Goal: Participate in discussion: Engage in conversation with other users on a specific topic

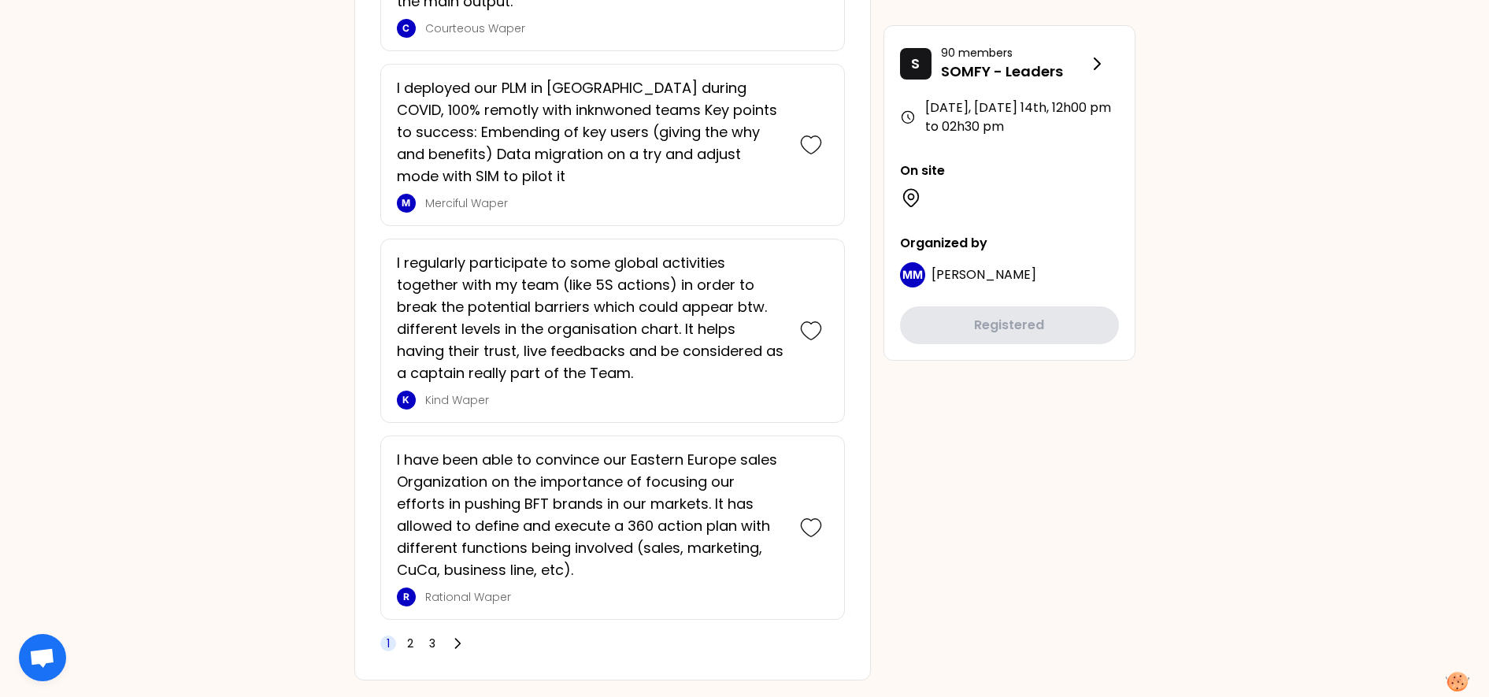
scroll to position [4100, 0]
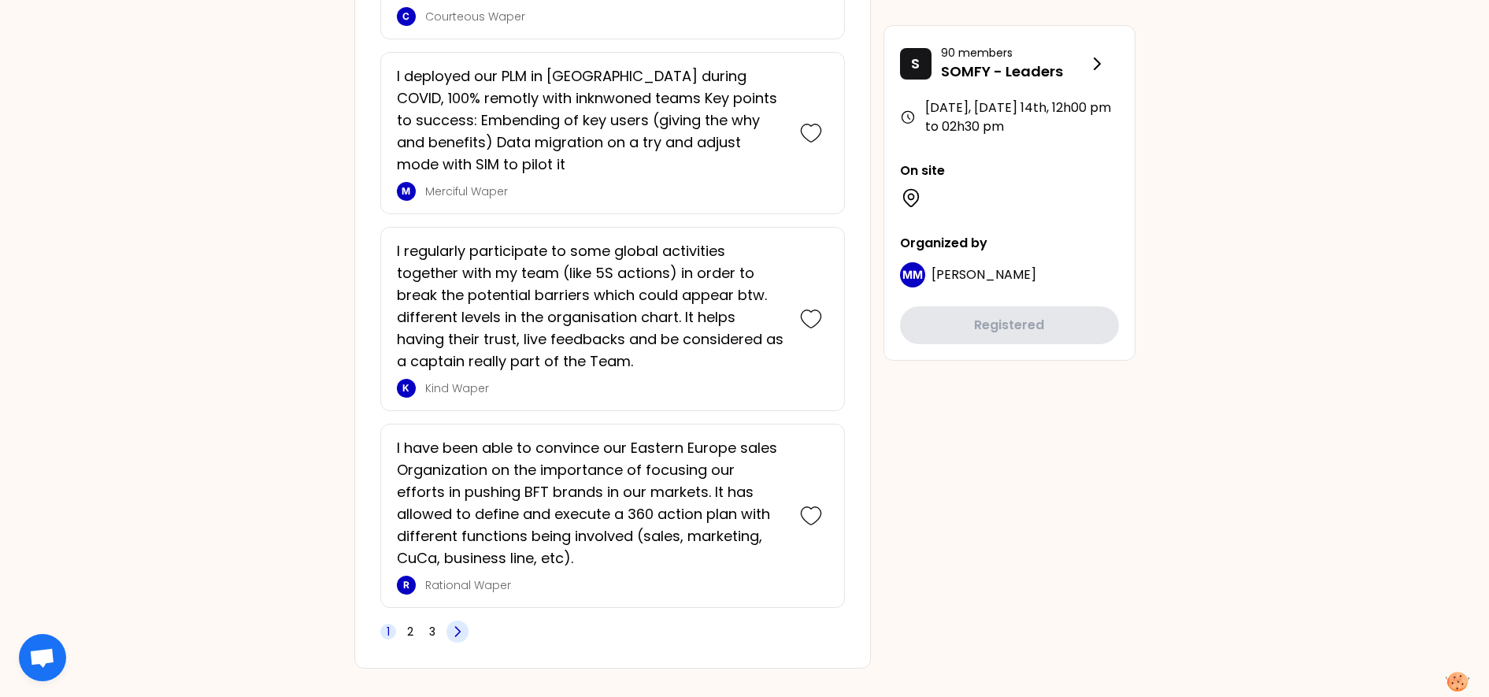
drag, startPoint x: 459, startPoint y: 604, endPoint x: 453, endPoint y: 610, distance: 8.4
click at [458, 557] on icon at bounding box center [458, 632] width 16 height 16
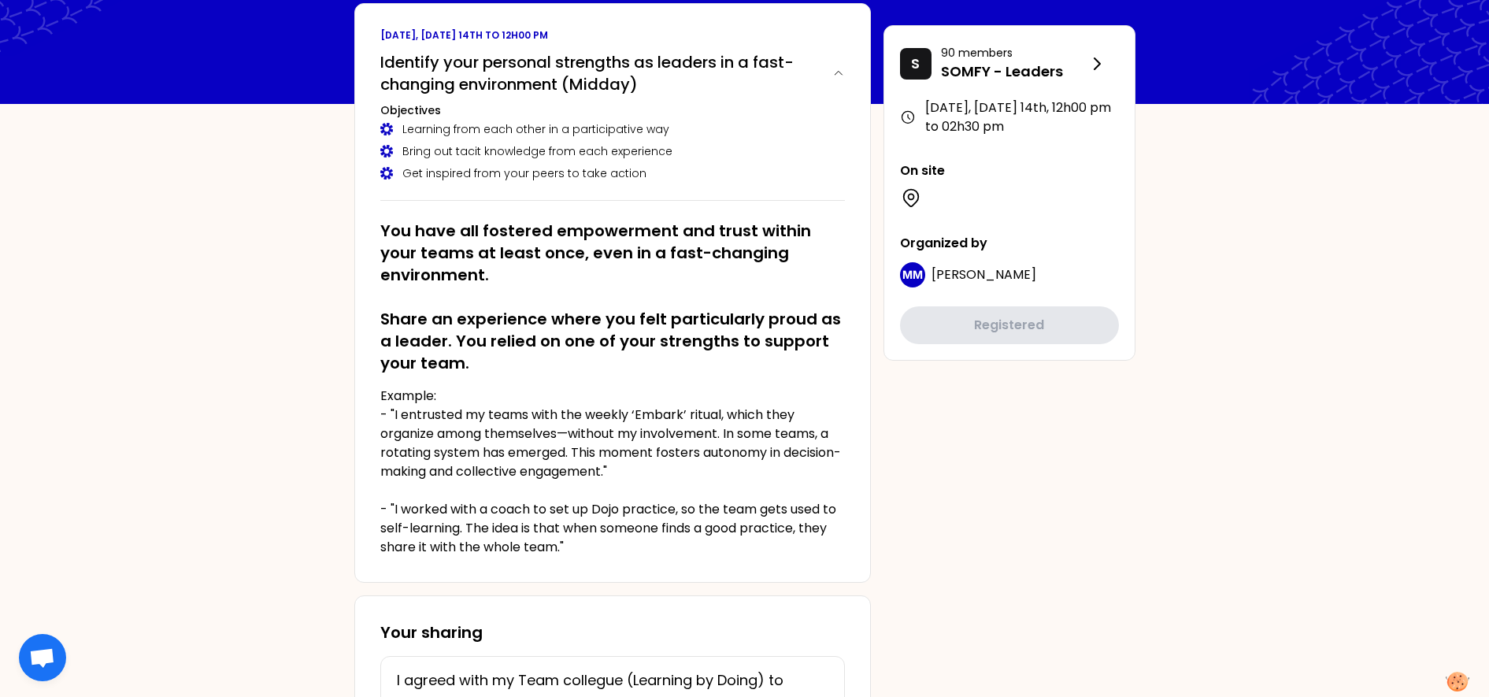
scroll to position [0, 0]
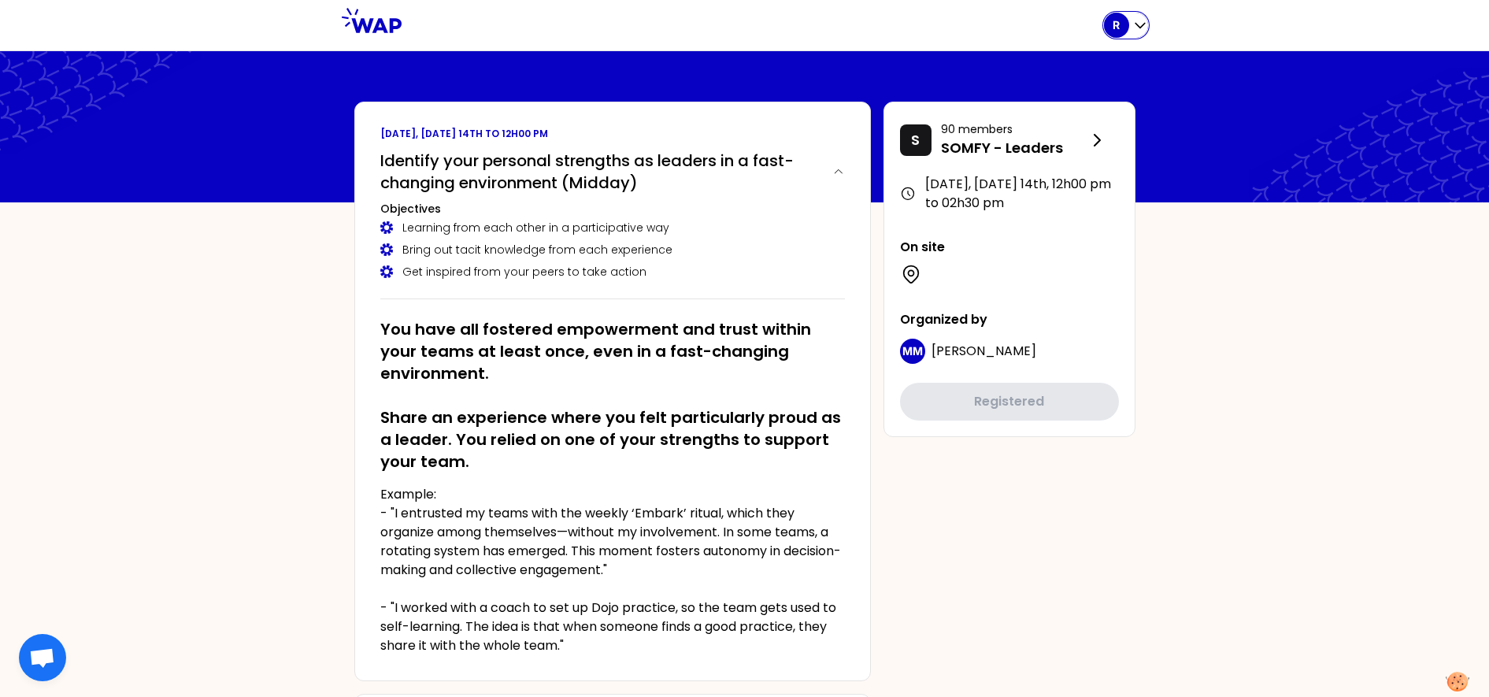
click at [1144, 17] on icon "button" at bounding box center [1141, 25] width 16 height 16
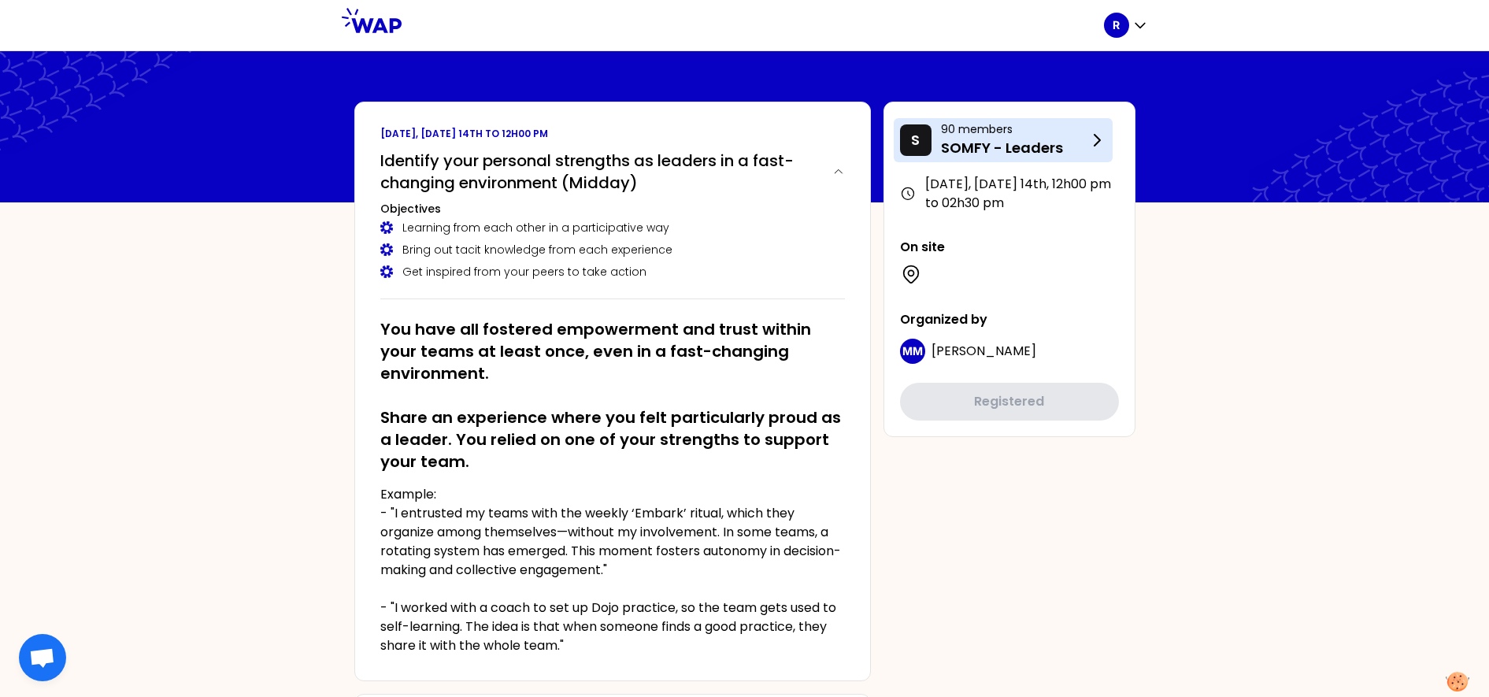
click at [983, 145] on p "SOMFY - Leaders" at bounding box center [1014, 148] width 146 height 22
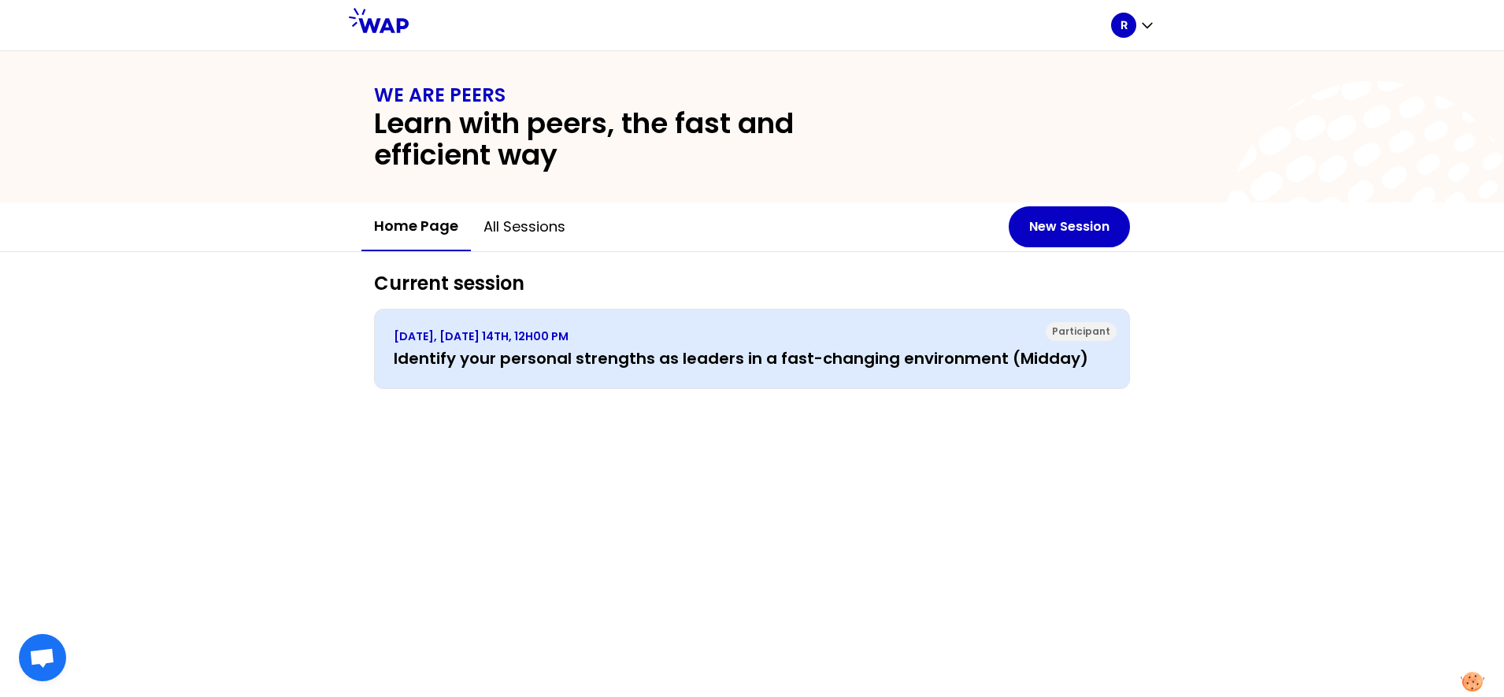
click at [679, 346] on div "[DATE], [DATE] 14TH, 12H00 PM Identify your personal strengths as leaders in a …" at bounding box center [752, 348] width 717 height 41
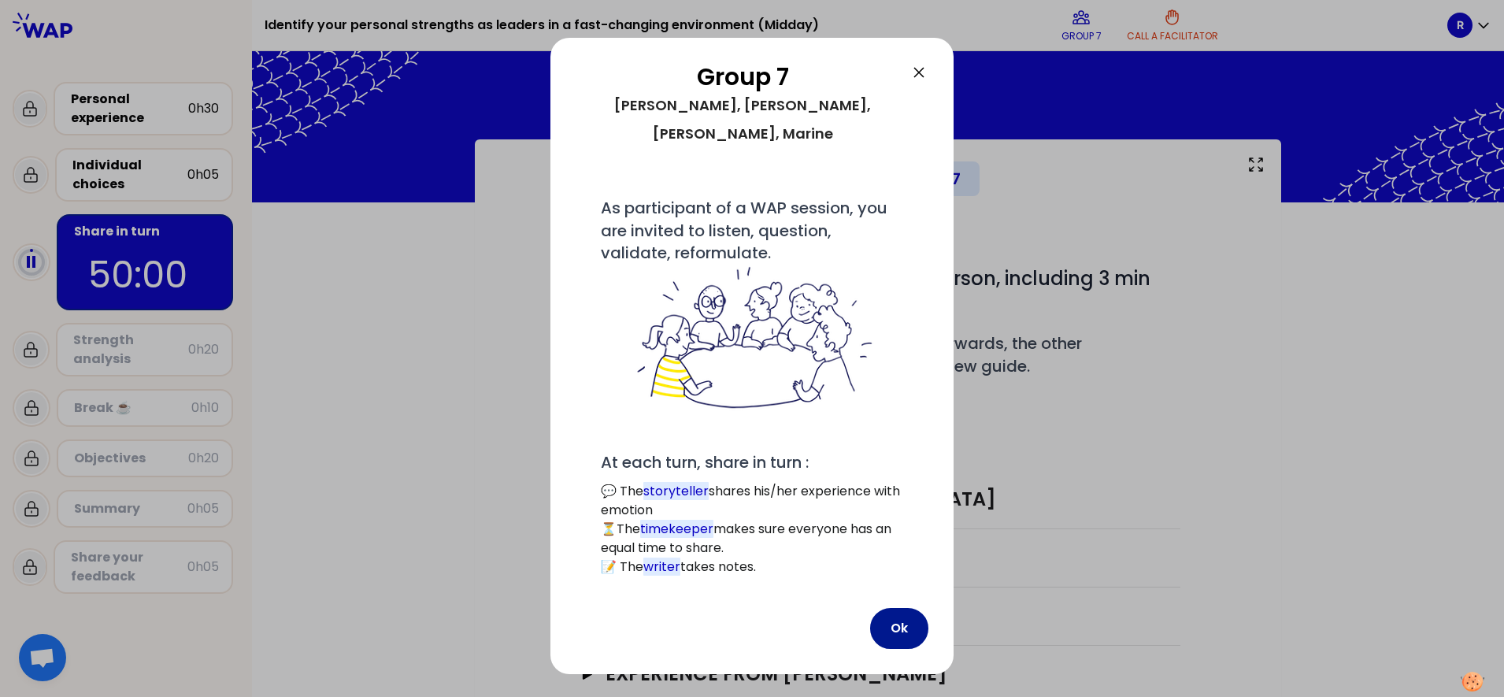
drag, startPoint x: 886, startPoint y: 599, endPoint x: 888, endPoint y: 591, distance: 8.8
click at [888, 557] on button "Ok" at bounding box center [899, 628] width 58 height 41
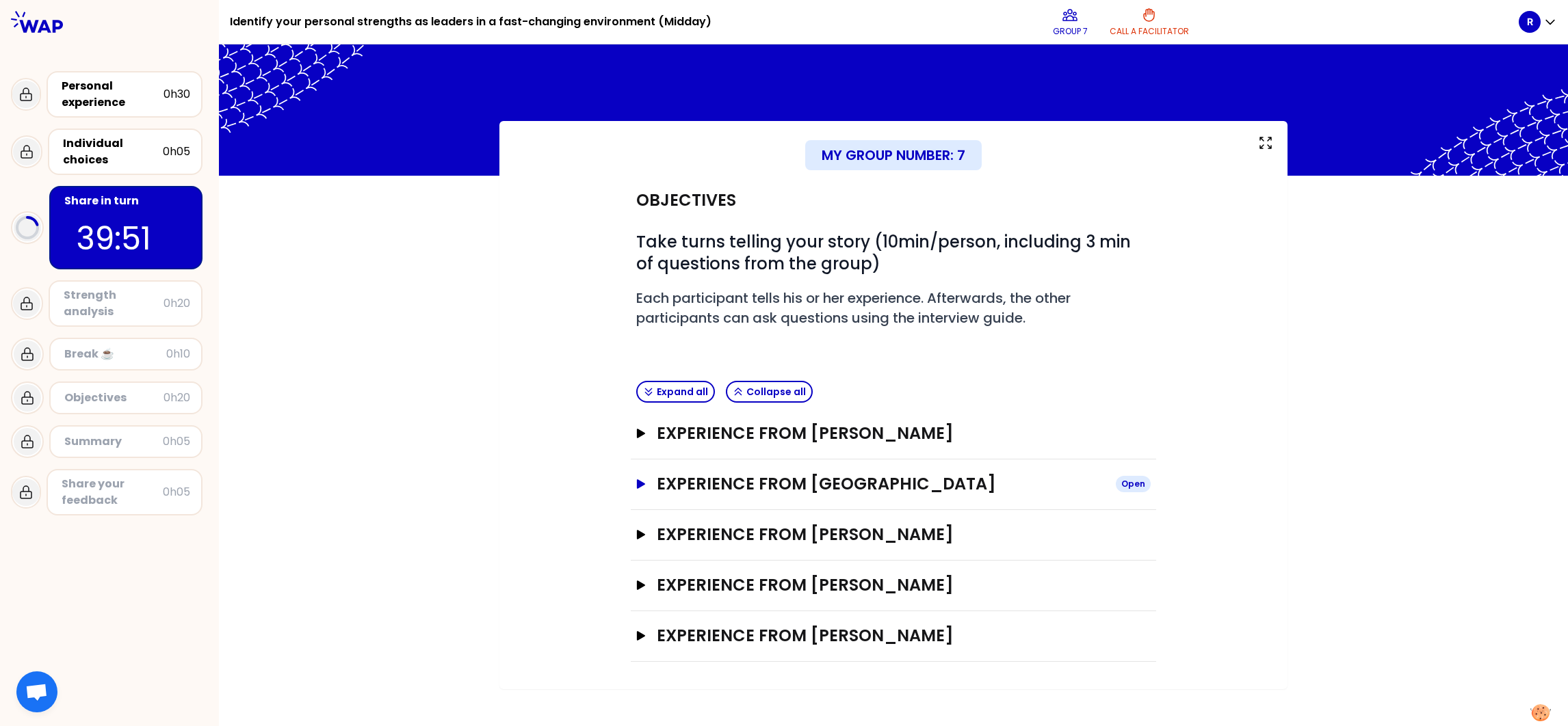
click at [839, 481] on h3 "Experience from [GEOGRAPHIC_DATA]" at bounding box center [881, 484] width 448 height 22
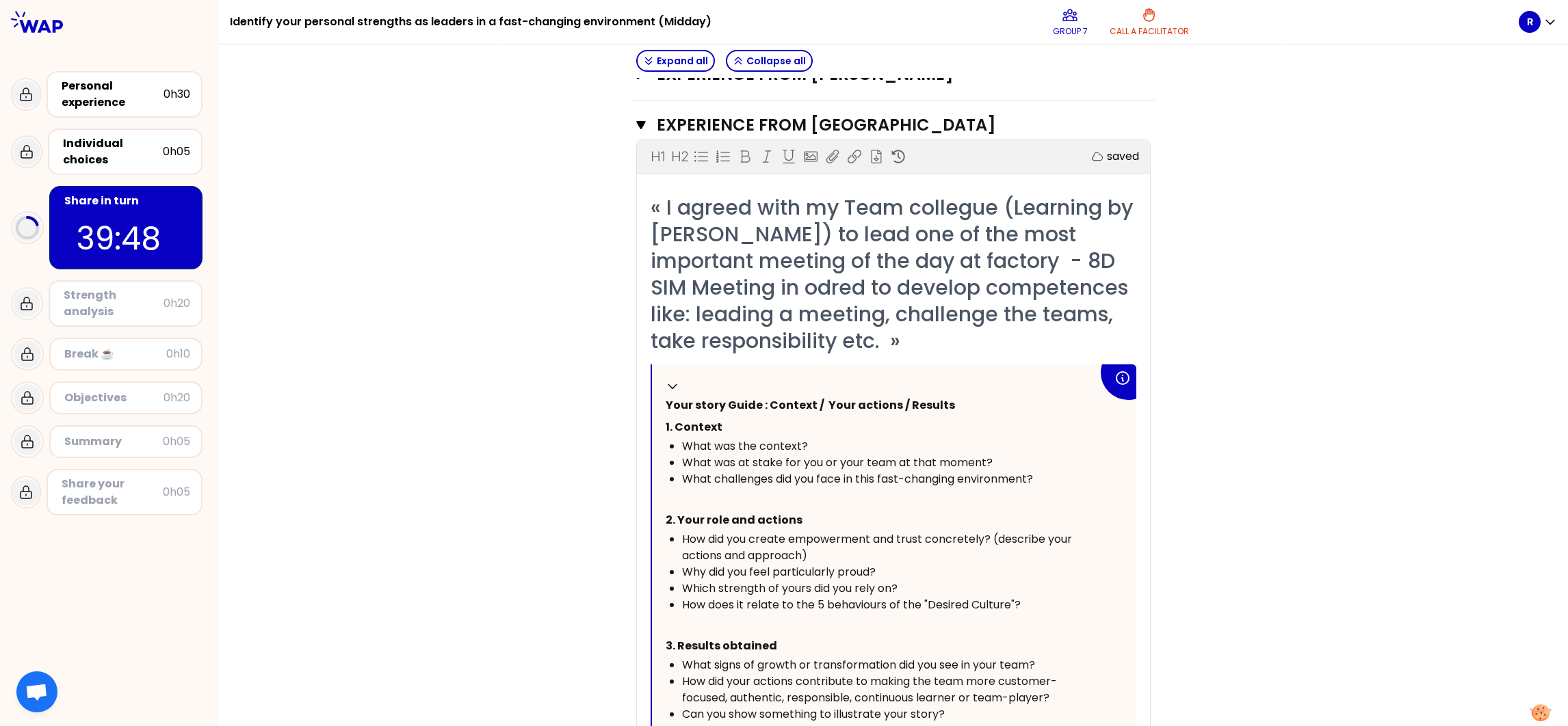
scroll to position [304, 0]
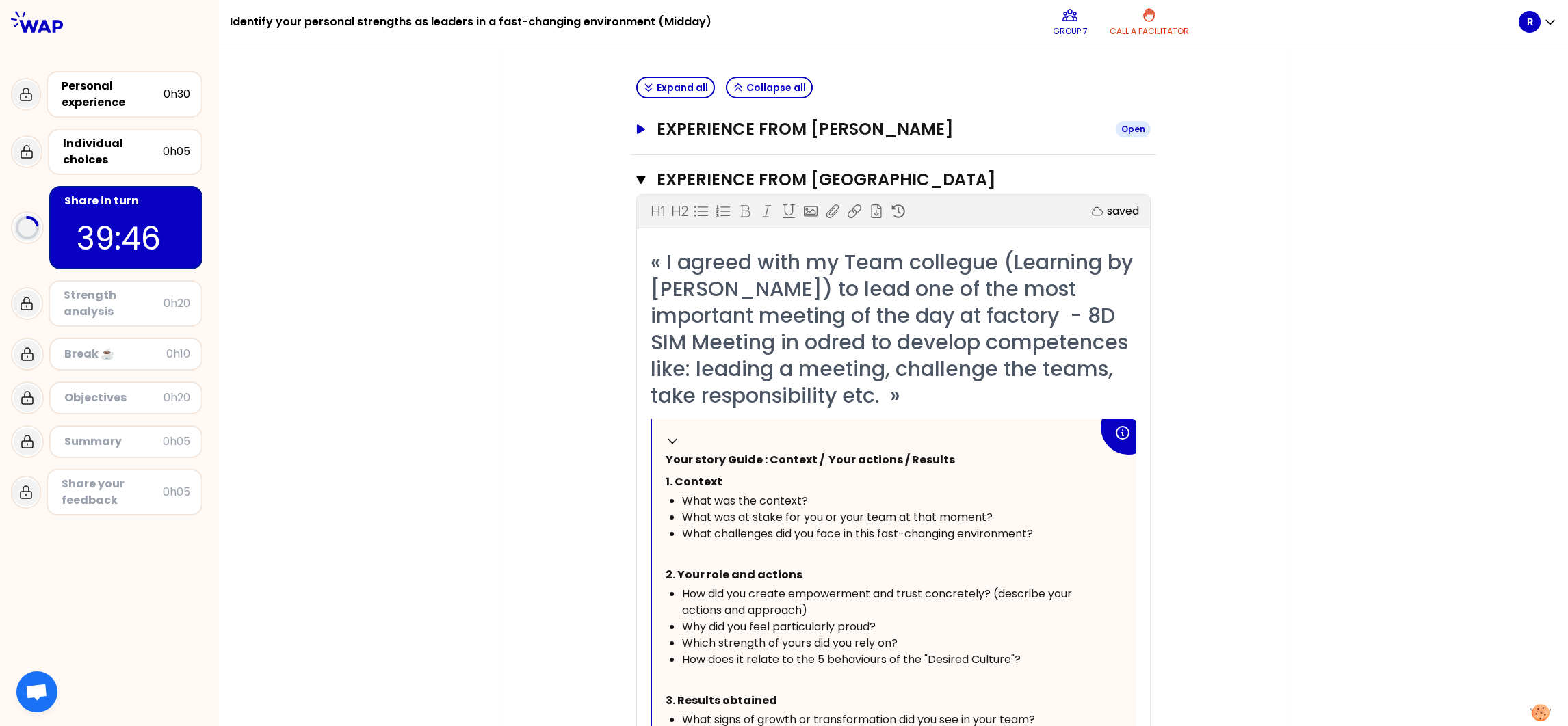
click at [811, 121] on h3 "Experience from [PERSON_NAME]" at bounding box center [881, 129] width 448 height 22
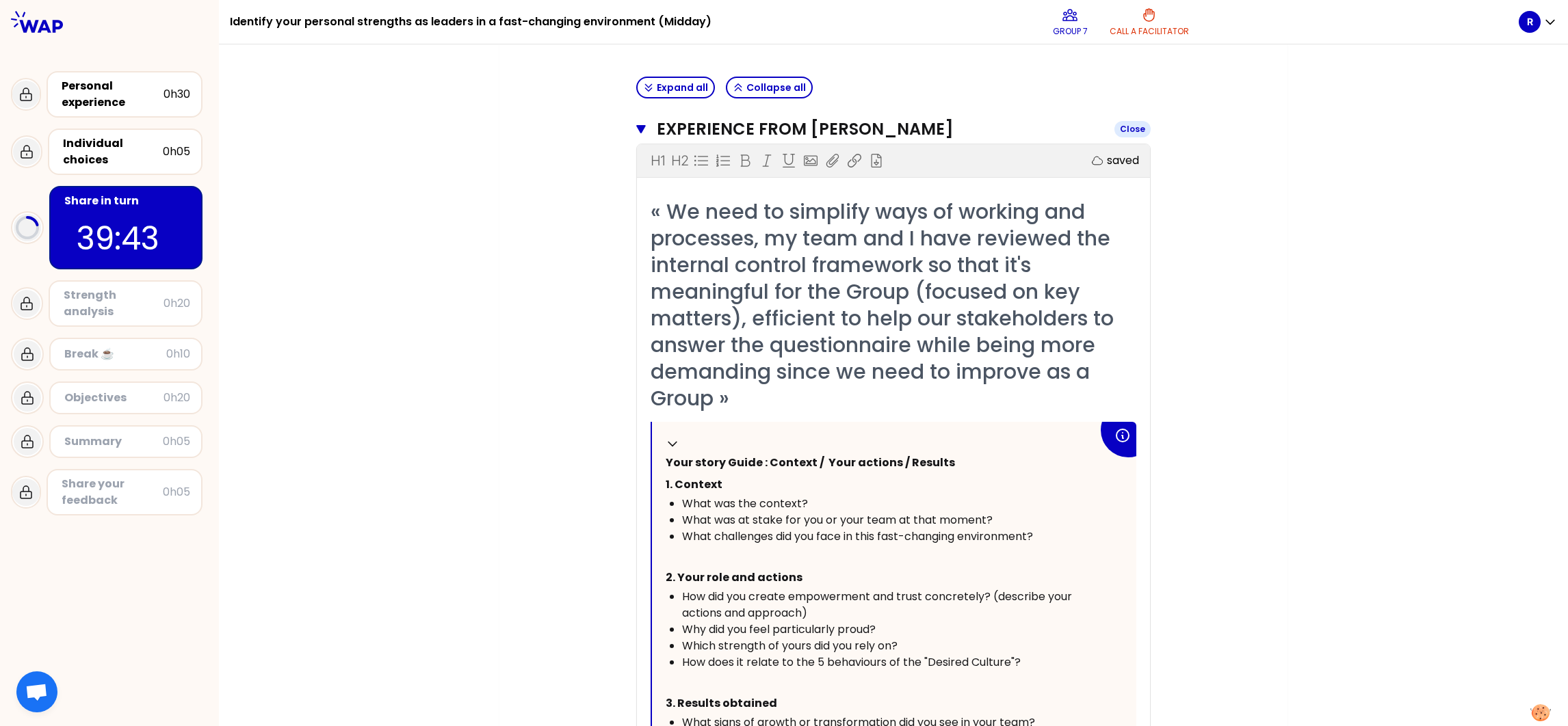
drag, startPoint x: 761, startPoint y: 117, endPoint x: 784, endPoint y: 126, distance: 24.7
click at [761, 118] on h3 "Experience from [PERSON_NAME]" at bounding box center [880, 129] width 447 height 22
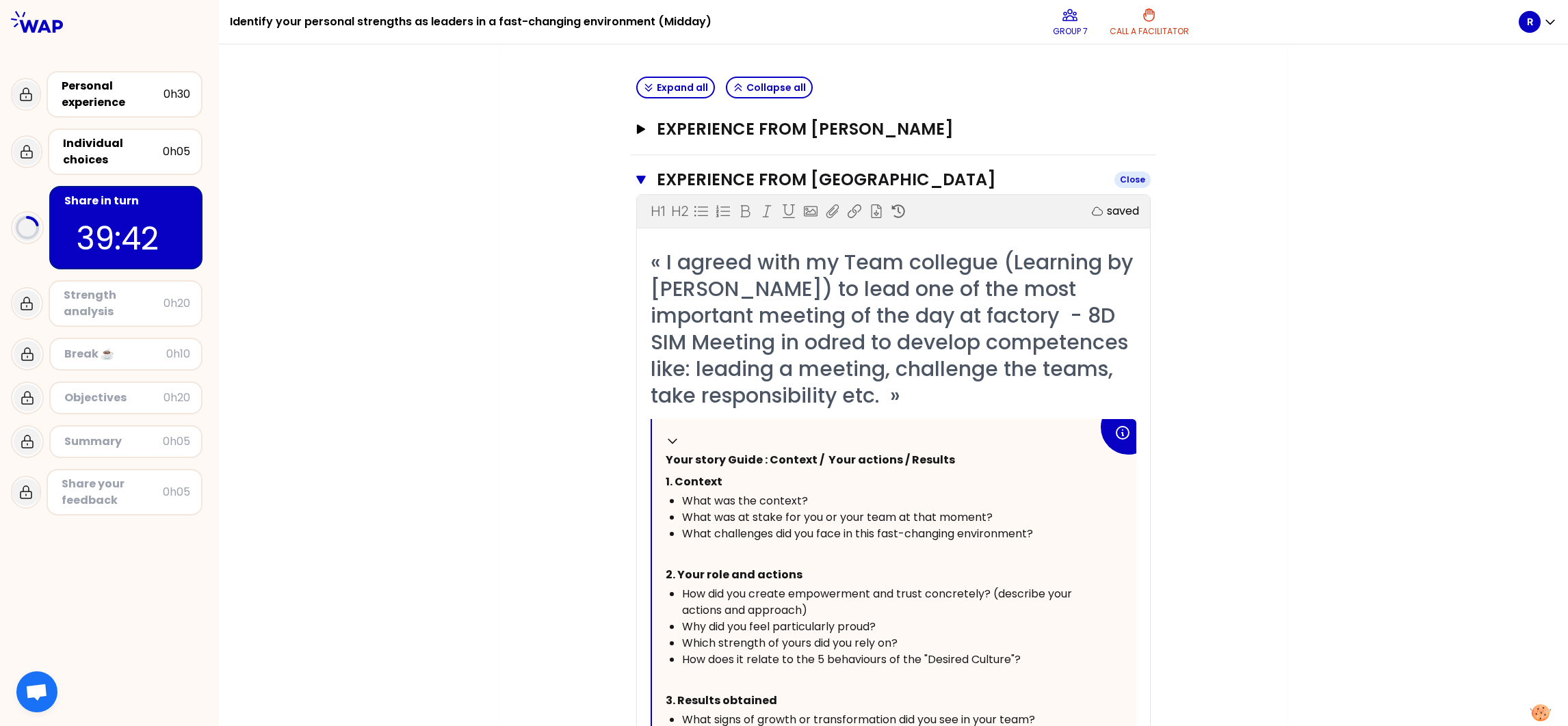
click at [758, 175] on h3 "Experience from [GEOGRAPHIC_DATA]" at bounding box center [880, 180] width 447 height 22
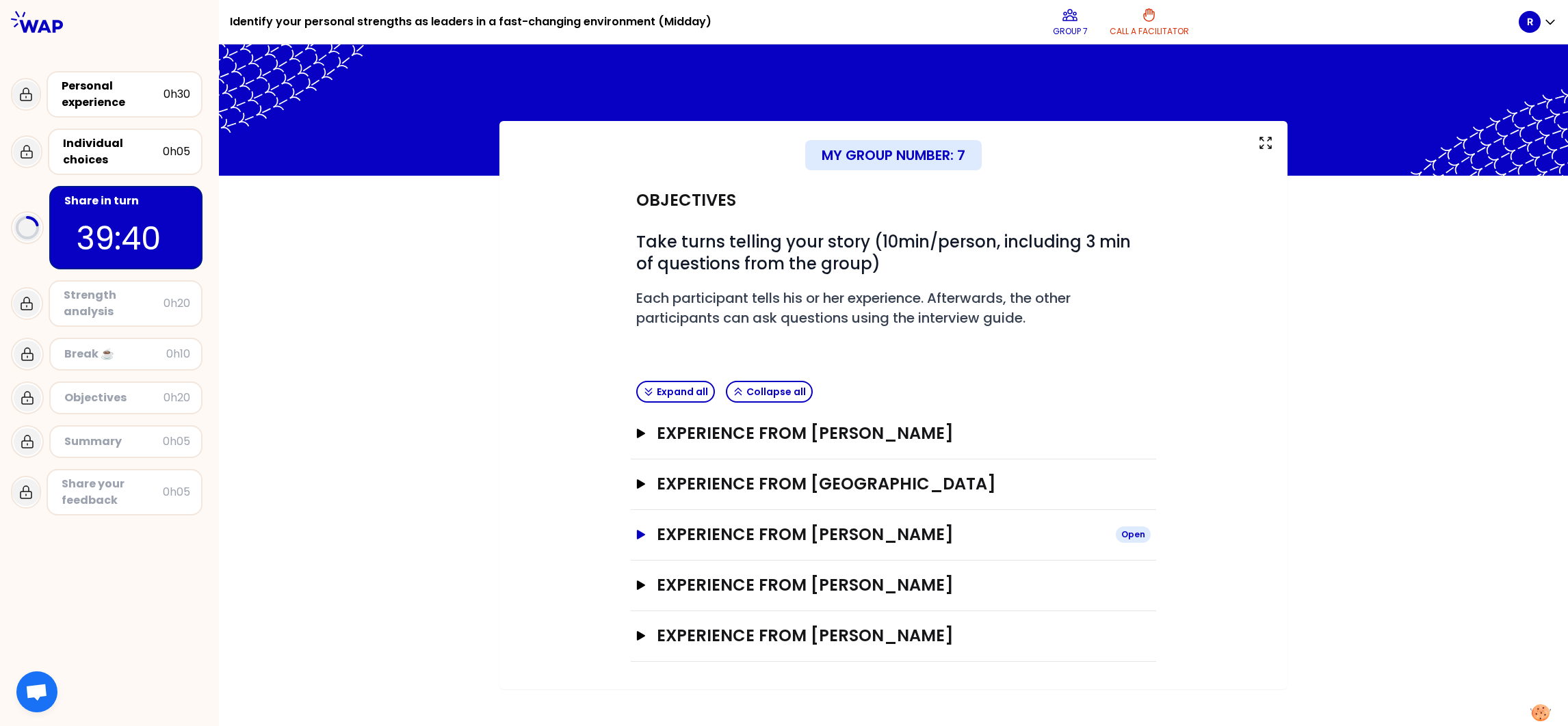
click at [846, 484] on h3 "Experience from [PERSON_NAME]" at bounding box center [881, 534] width 448 height 22
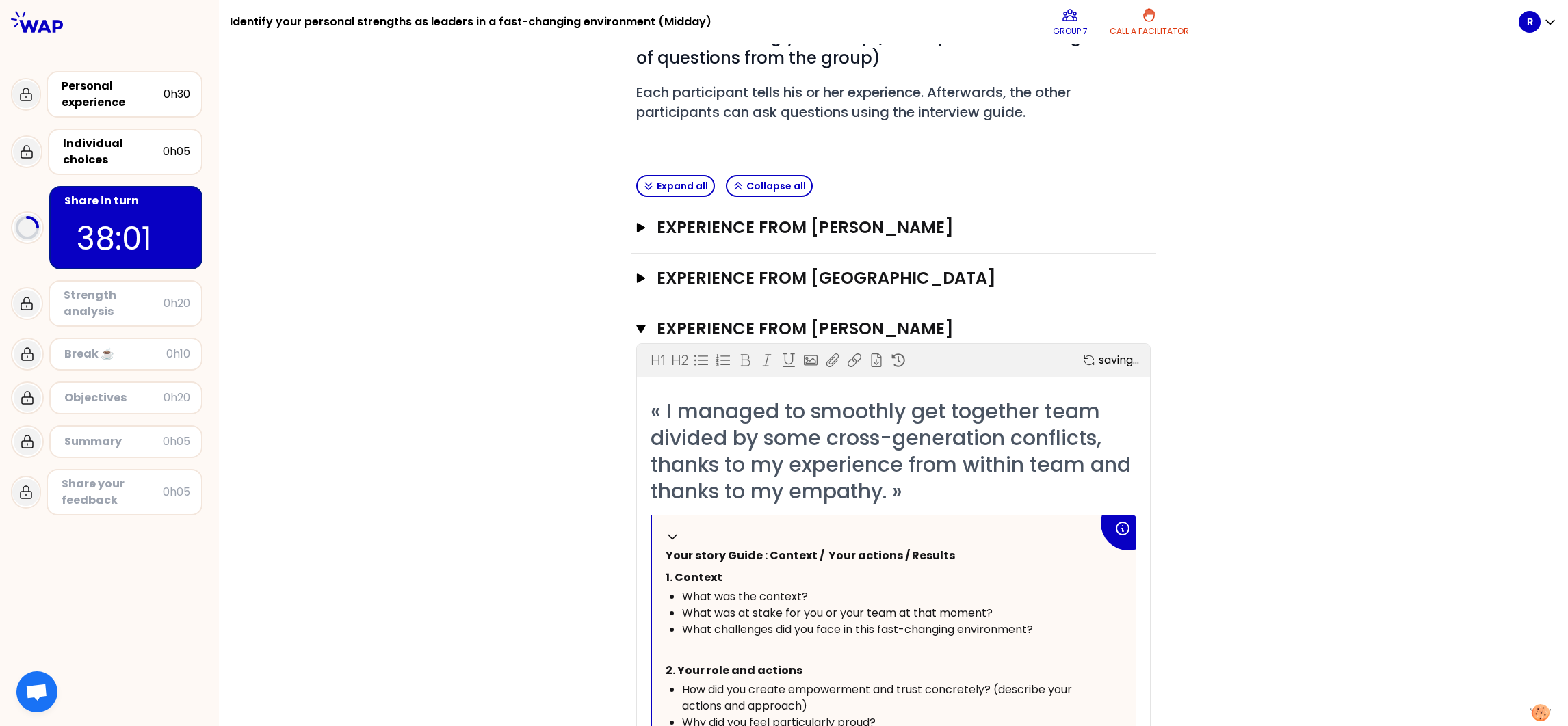
scroll to position [205, 0]
click at [689, 330] on h3 "Experience from [PERSON_NAME]" at bounding box center [880, 329] width 447 height 22
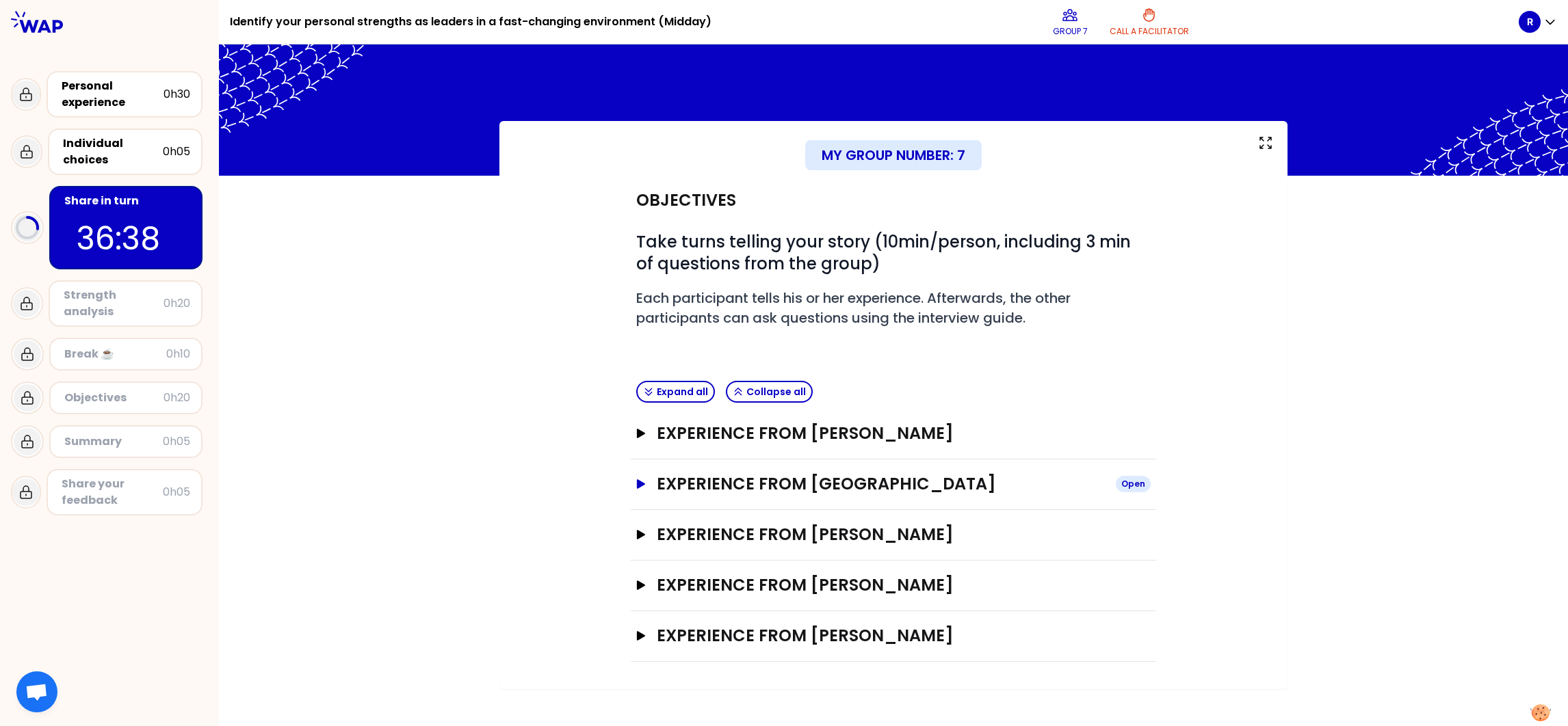
click at [782, 481] on h3 "Experience from [GEOGRAPHIC_DATA]" at bounding box center [881, 484] width 448 height 22
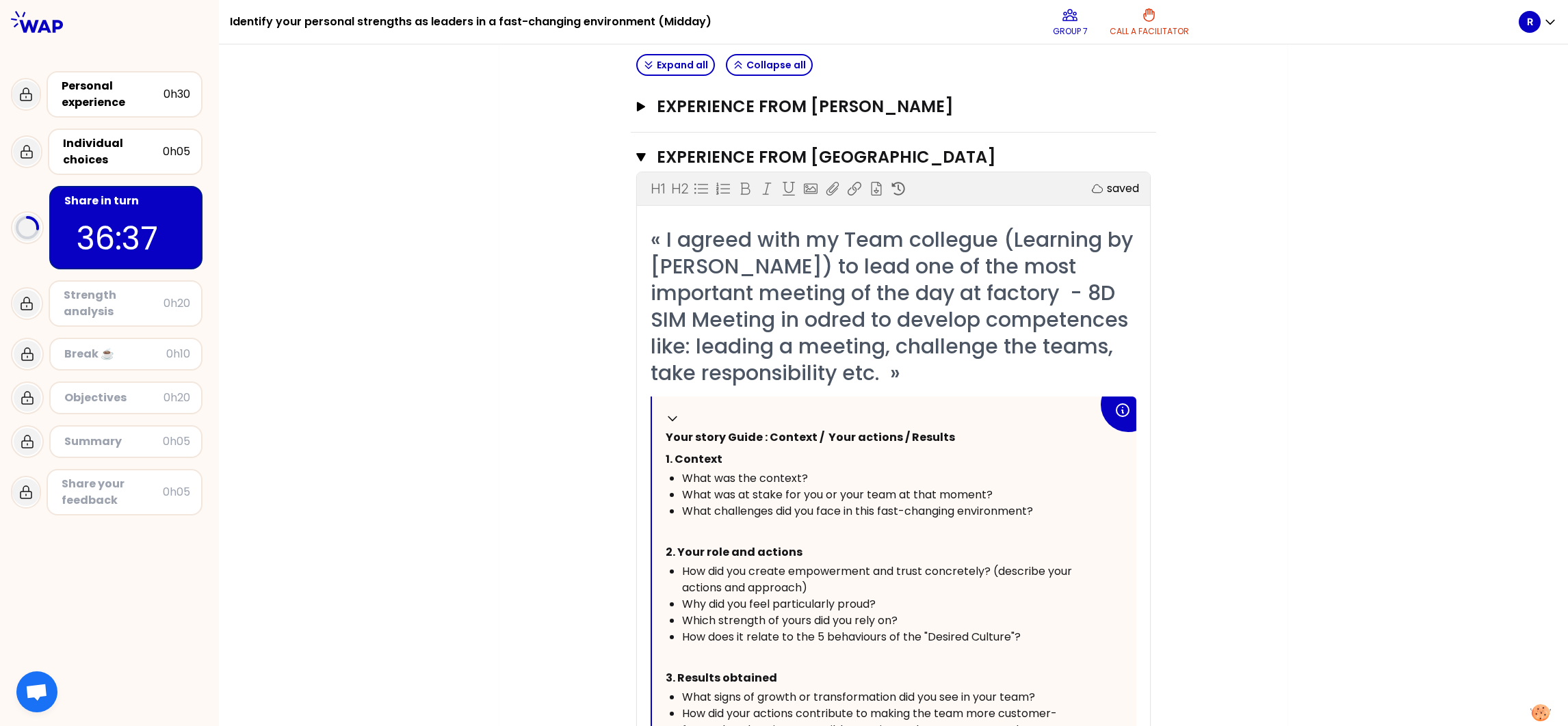
scroll to position [615, 0]
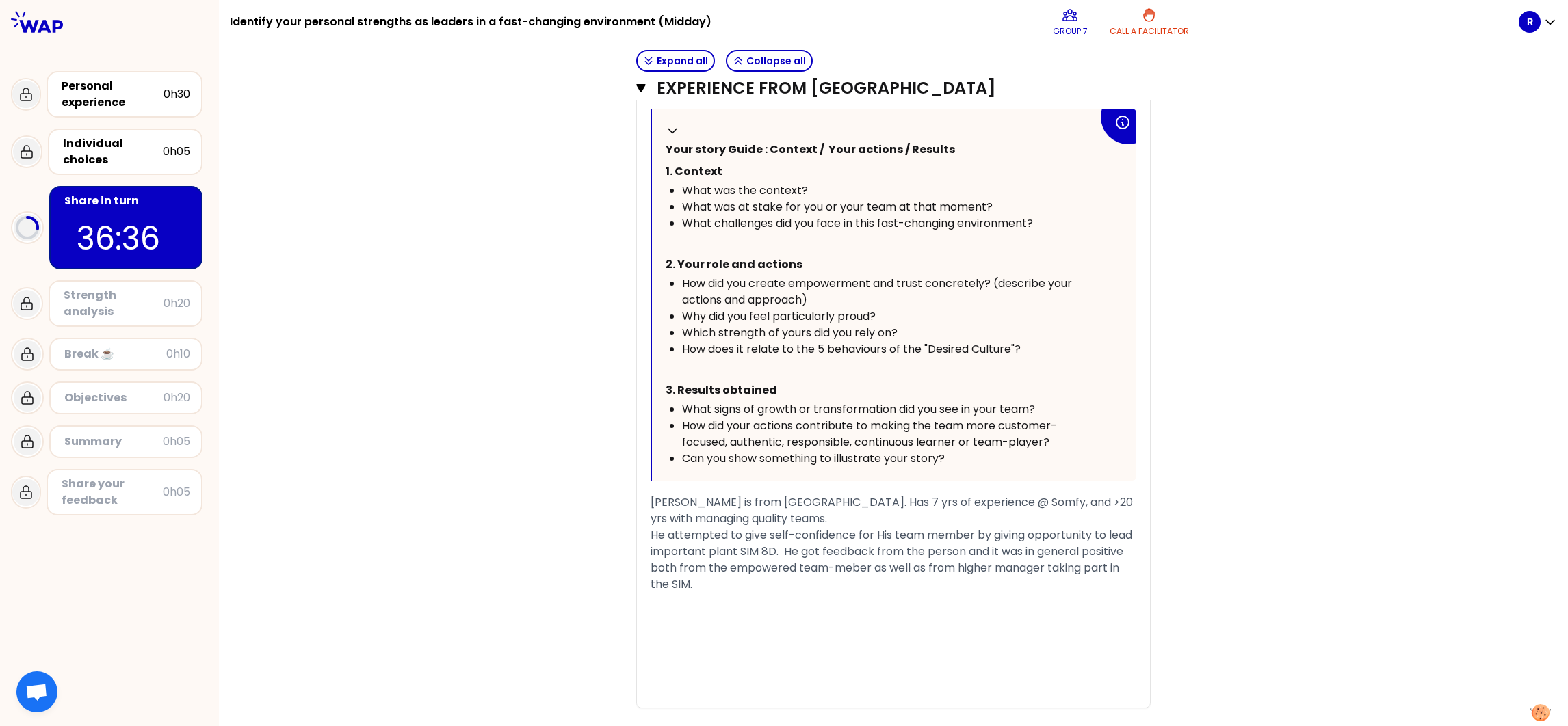
click at [678, 484] on span "[PERSON_NAME] is from [GEOGRAPHIC_DATA]. Has 7 yrs of experience @ Somfy, and >…" at bounding box center [893, 543] width 485 height 98
click at [686, 89] on h3 "Experience from [GEOGRAPHIC_DATA]" at bounding box center [880, 88] width 447 height 22
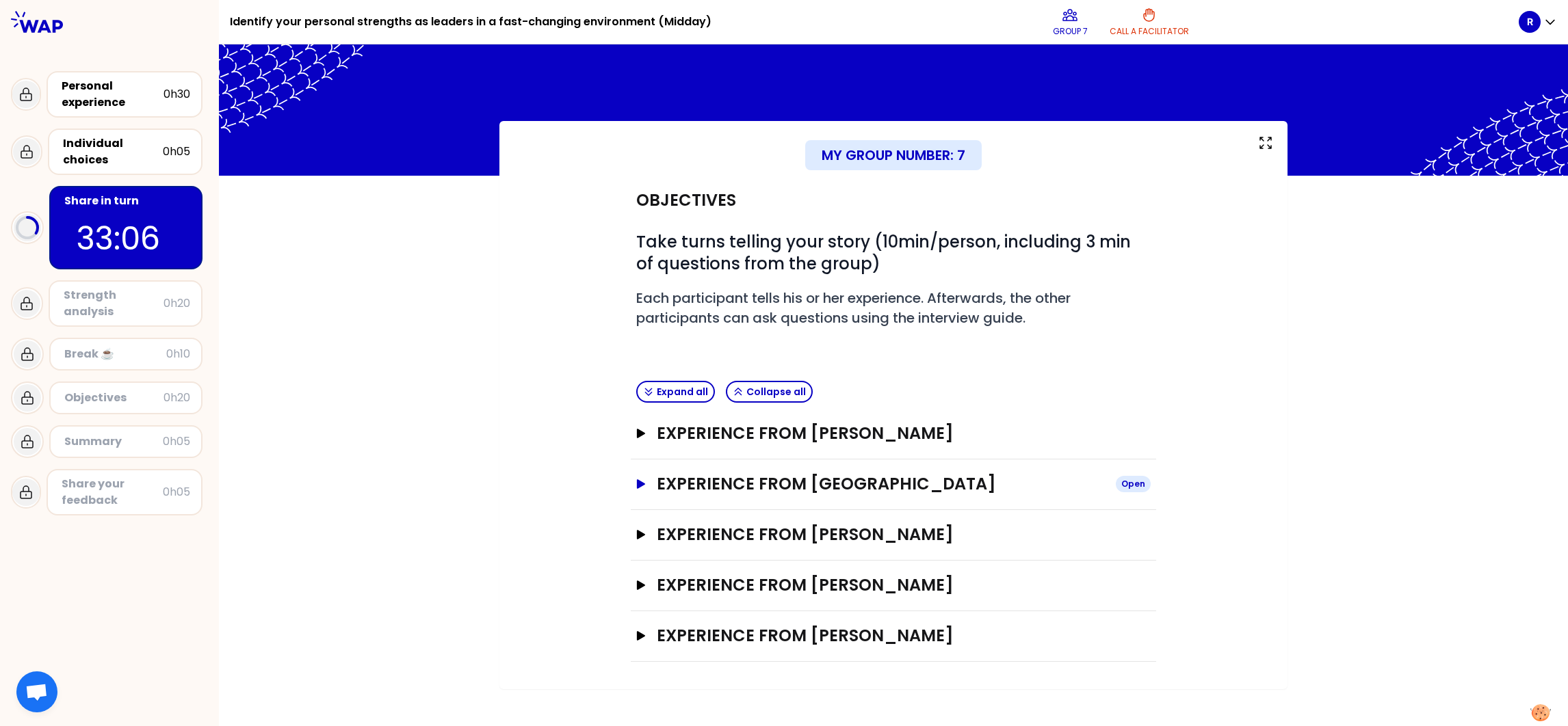
click at [837, 474] on h3 "Experience from [GEOGRAPHIC_DATA]" at bounding box center [881, 484] width 448 height 22
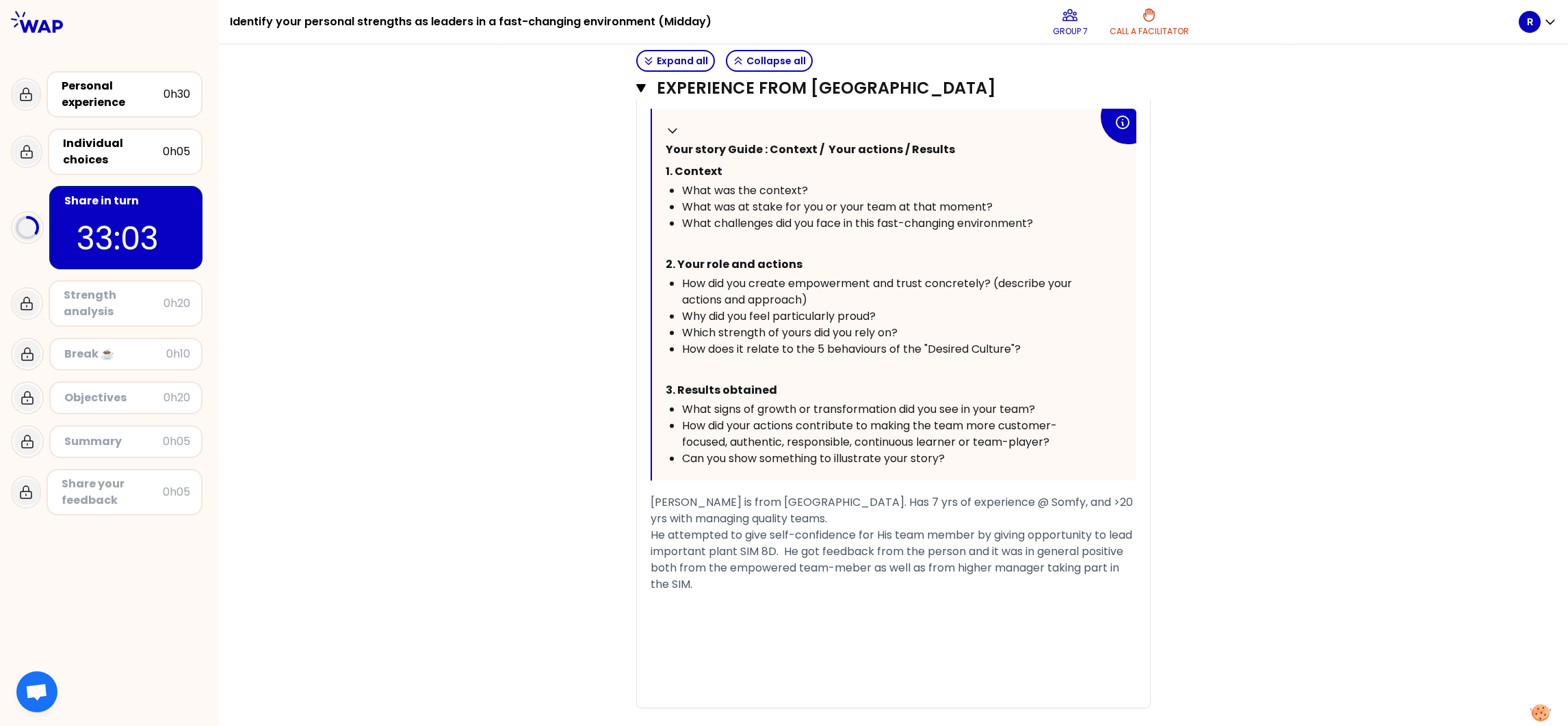
scroll to position [718, 0]
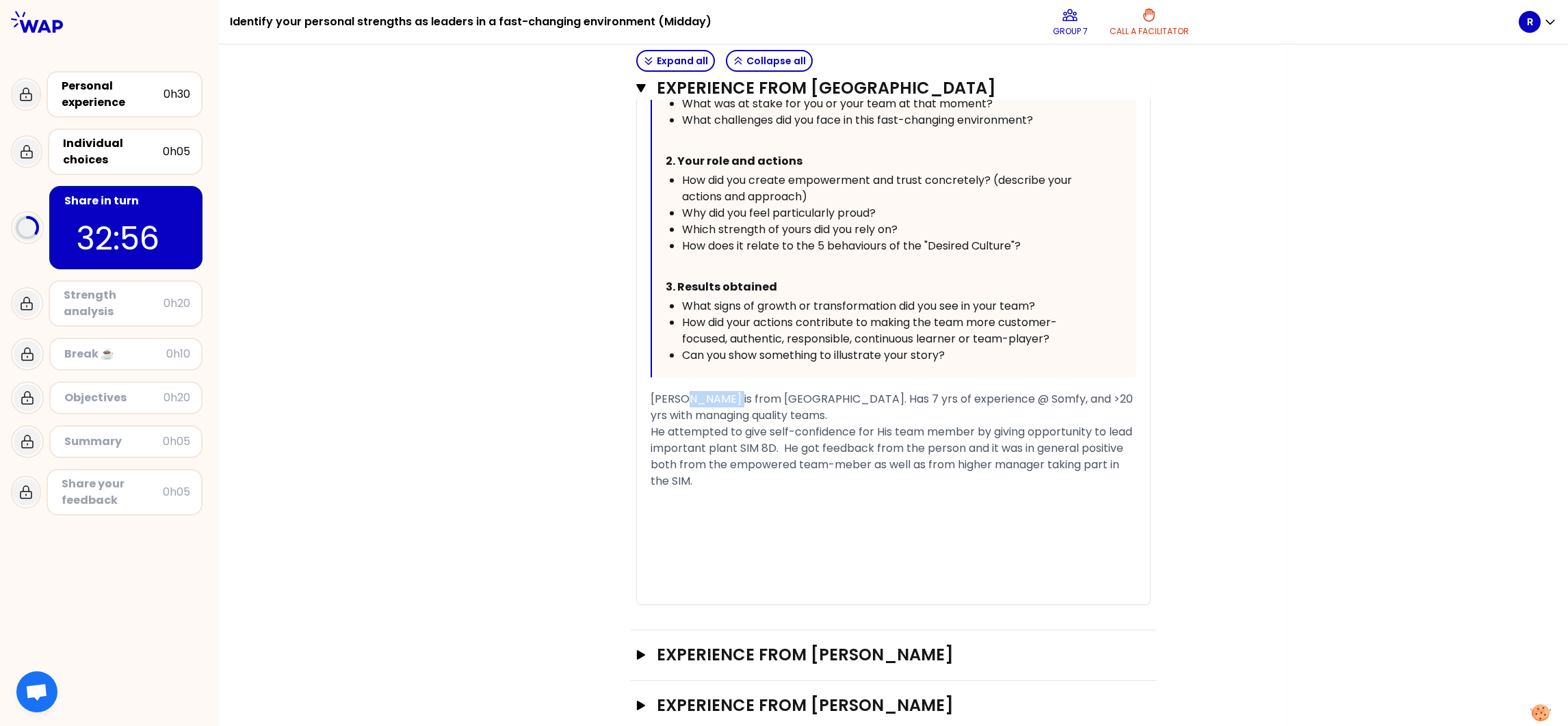
drag, startPoint x: 716, startPoint y: 394, endPoint x: 675, endPoint y: 393, distance: 41.0
click at [675, 393] on span "[PERSON_NAME] is from [GEOGRAPHIC_DATA]. Has 7 yrs of experience @ Somfy, and >…" at bounding box center [893, 440] width 485 height 98
click at [788, 399] on span "[PERSON_NAME] works in [GEOGRAPHIC_DATA]. Has 7 yrs of experience @ Somfy, and …" at bounding box center [893, 440] width 485 height 98
click at [766, 445] on span "[PERSON_NAME] works in [GEOGRAPHIC_DATA] (Quality). Has 7 yrs of experience @ S…" at bounding box center [893, 440] width 485 height 98
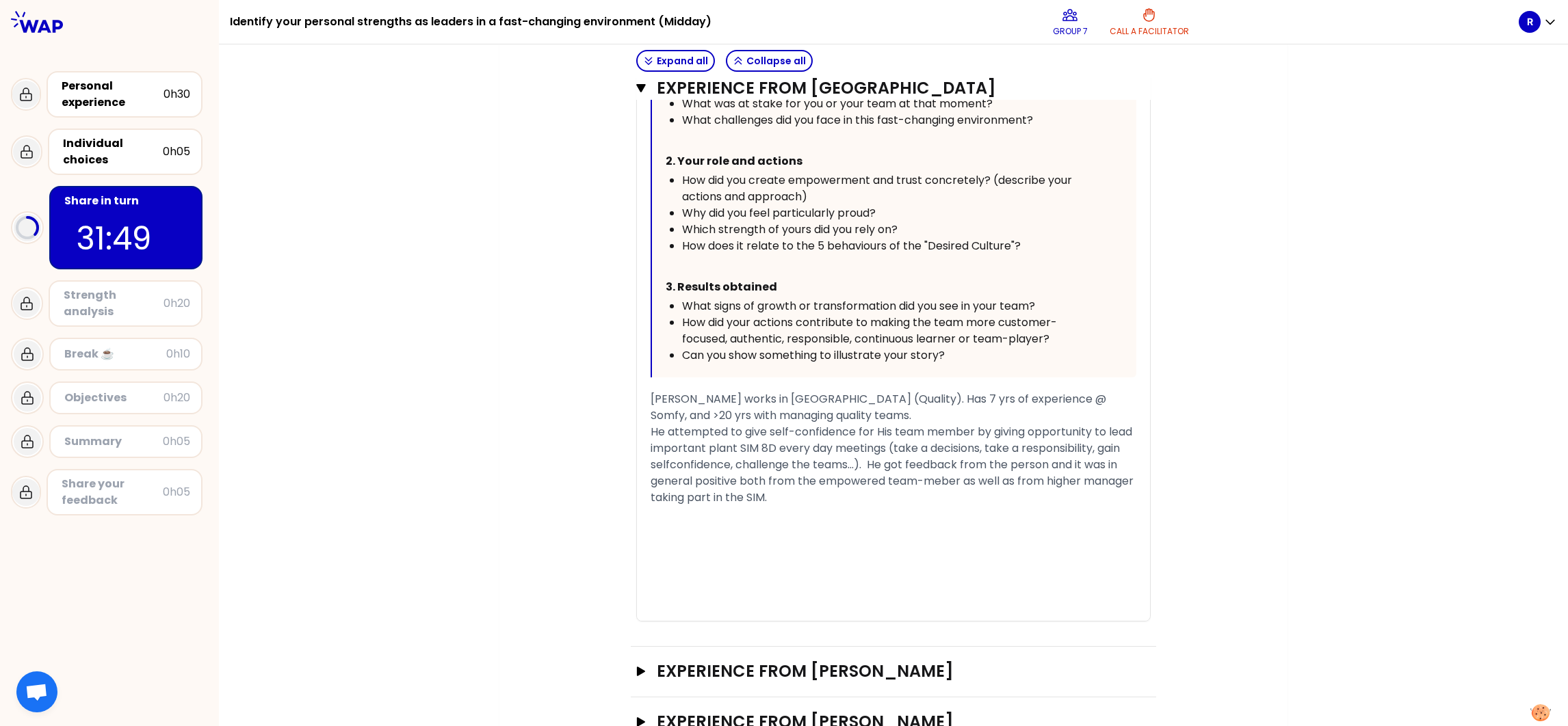
click at [1007, 462] on span "[PERSON_NAME] works in [GEOGRAPHIC_DATA] (Quality). Has 7 yrs of experience @ S…" at bounding box center [893, 449] width 486 height 115
click at [849, 484] on div "[PERSON_NAME] works in [GEOGRAPHIC_DATA] (Quality). Has 7 yrs of experience @ S…" at bounding box center [893, 449] width 486 height 115
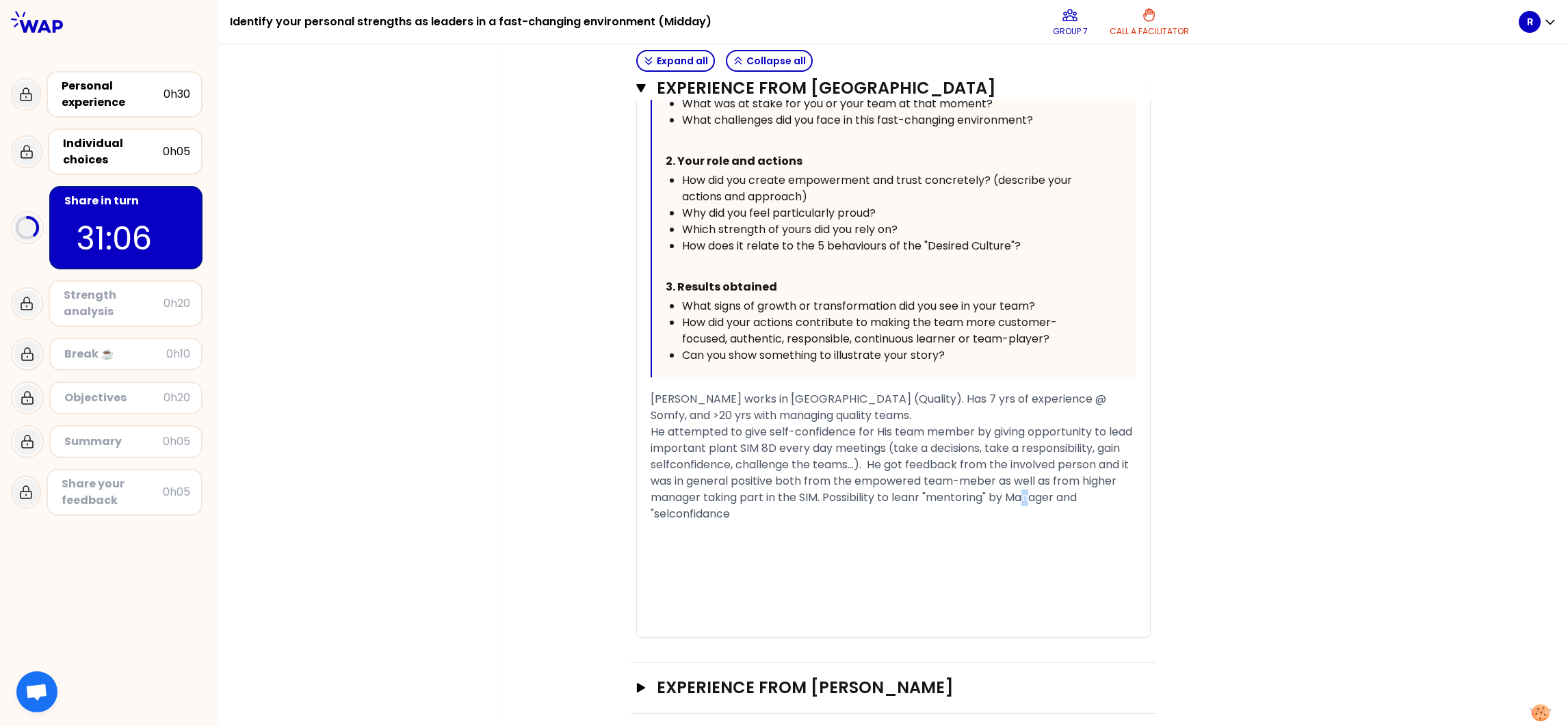
drag, startPoint x: 668, startPoint y: 507, endPoint x: 664, endPoint y: 514, distance: 8.1
click at [664, 484] on span "[PERSON_NAME] works in [GEOGRAPHIC_DATA] (Quality). Has 7 yrs of experience @ S…" at bounding box center [893, 457] width 485 height 130
click at [724, 484] on div "[PERSON_NAME] works in [GEOGRAPHIC_DATA] (Quality). Has 7 yrs of experience @ S…" at bounding box center [893, 457] width 486 height 131
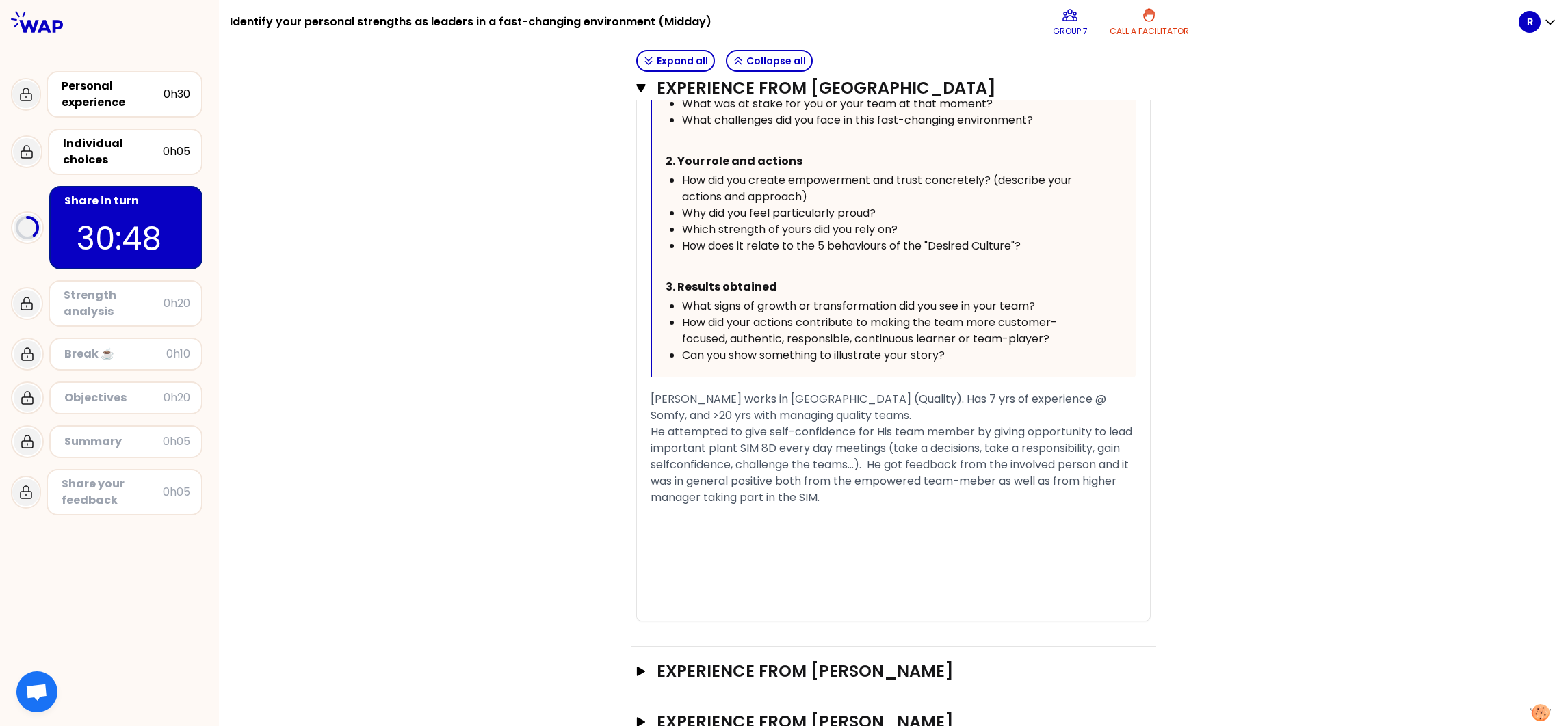
click at [1045, 484] on div "Objectives # Take turns telling your story (10min/person, including 3 min of qu…" at bounding box center [893, 128] width 733 height 1342
click at [969, 427] on span "[PERSON_NAME] works in [GEOGRAPHIC_DATA] (Quality). Has 7 yrs of experience @ S…" at bounding box center [893, 449] width 485 height 115
click at [1045, 484] on div "Objectives # Take turns telling your story (10min/person, including 3 min of qu…" at bounding box center [893, 128] width 733 height 1342
click at [699, 92] on h3 "Experience from [GEOGRAPHIC_DATA]" at bounding box center [880, 88] width 447 height 22
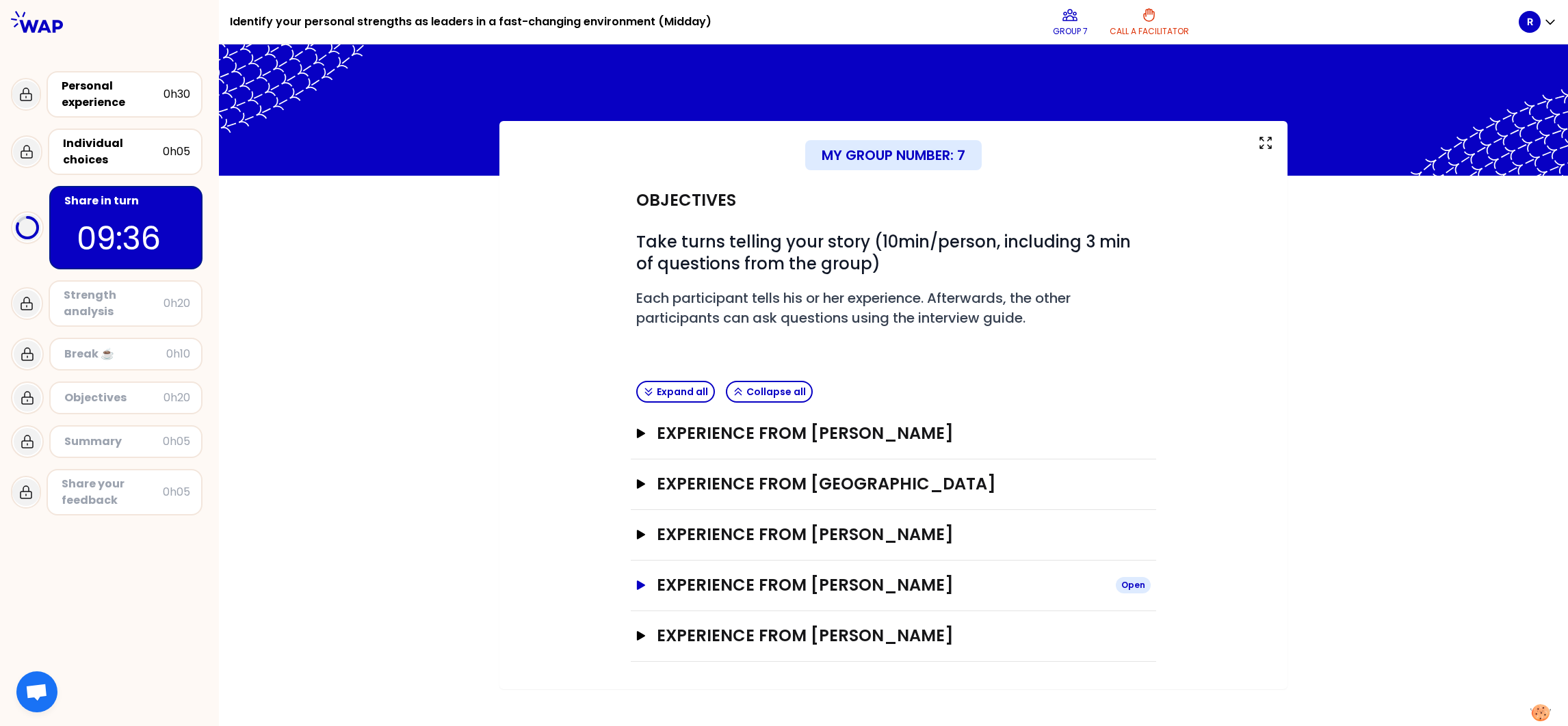
click at [804, 484] on h3 "Experience from [PERSON_NAME]" at bounding box center [881, 585] width 448 height 22
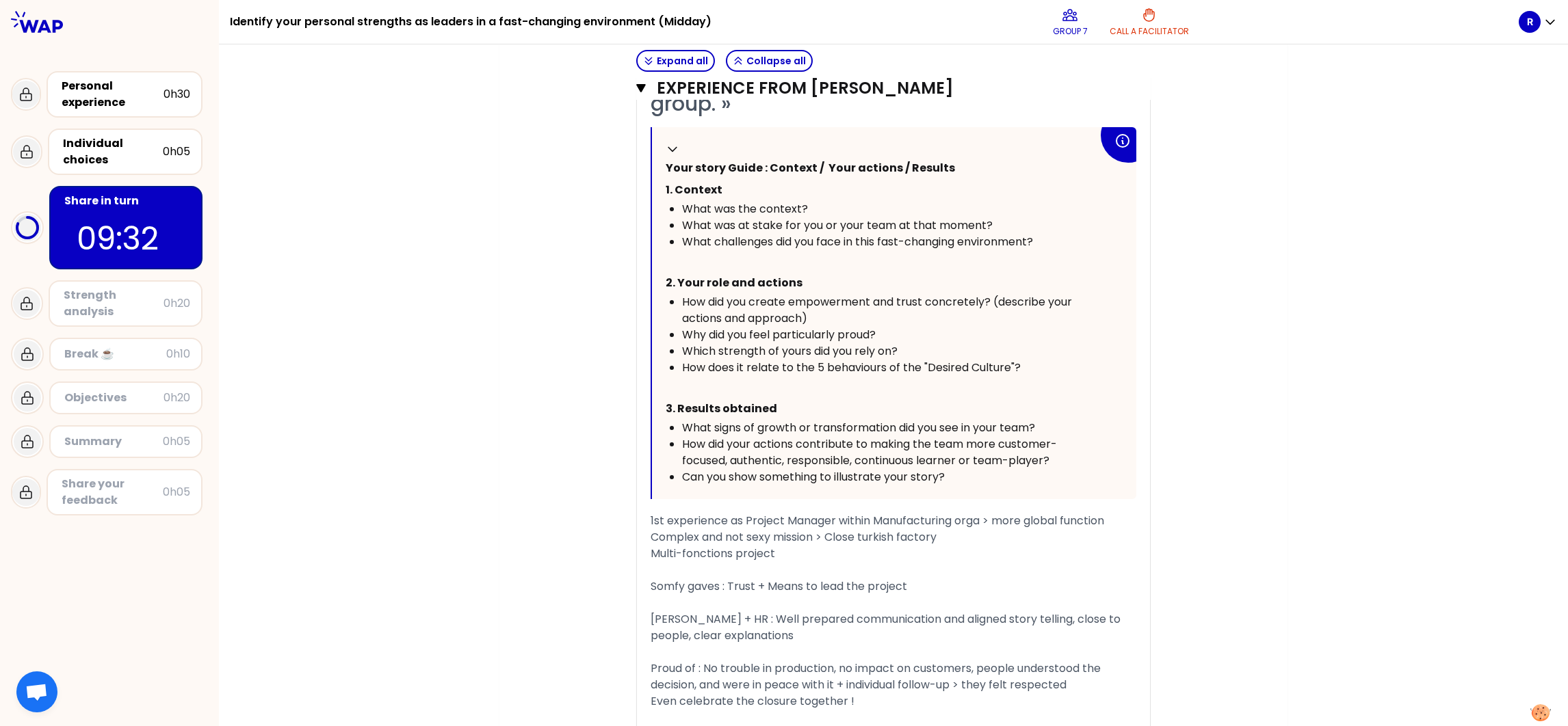
scroll to position [439, 0]
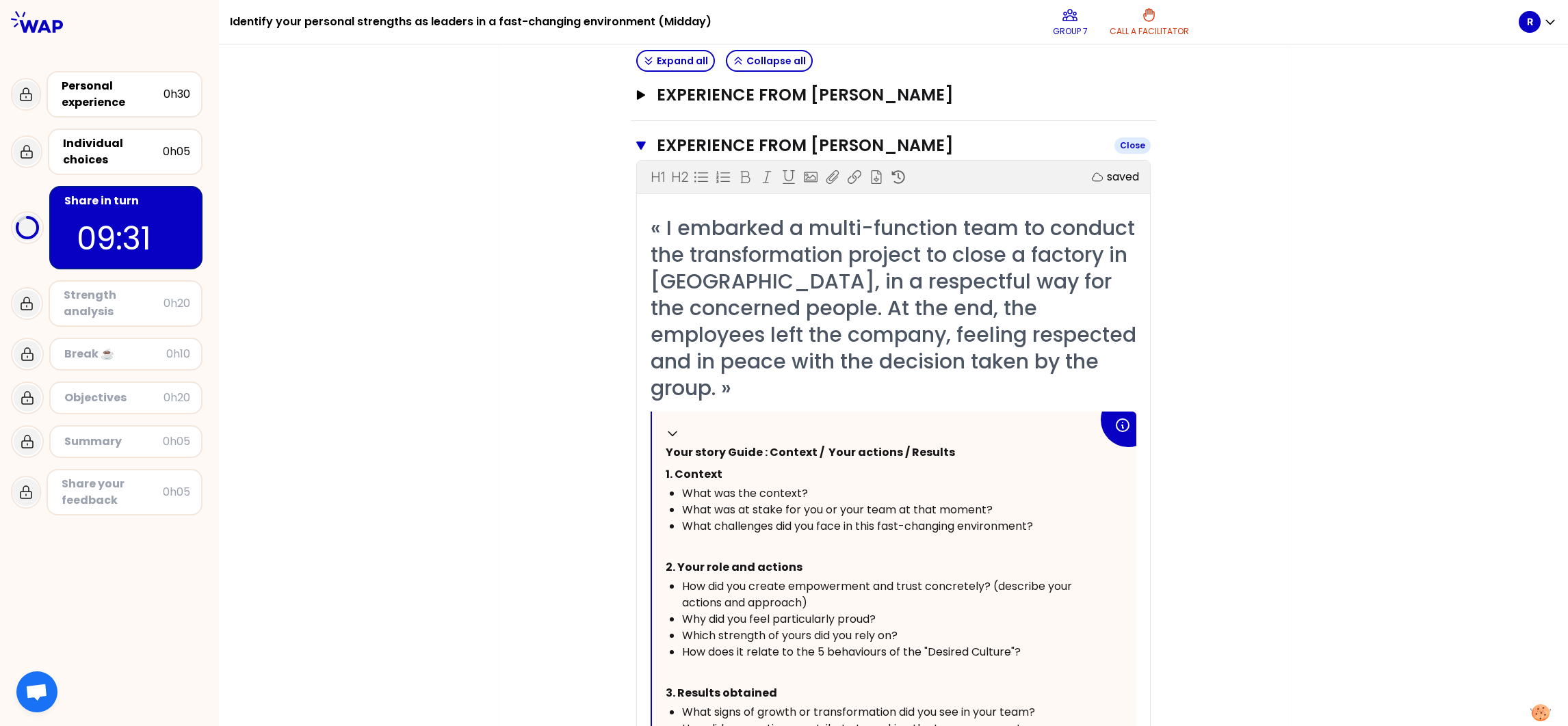
click at [698, 142] on h3 "Experience from [PERSON_NAME]" at bounding box center [880, 145] width 447 height 22
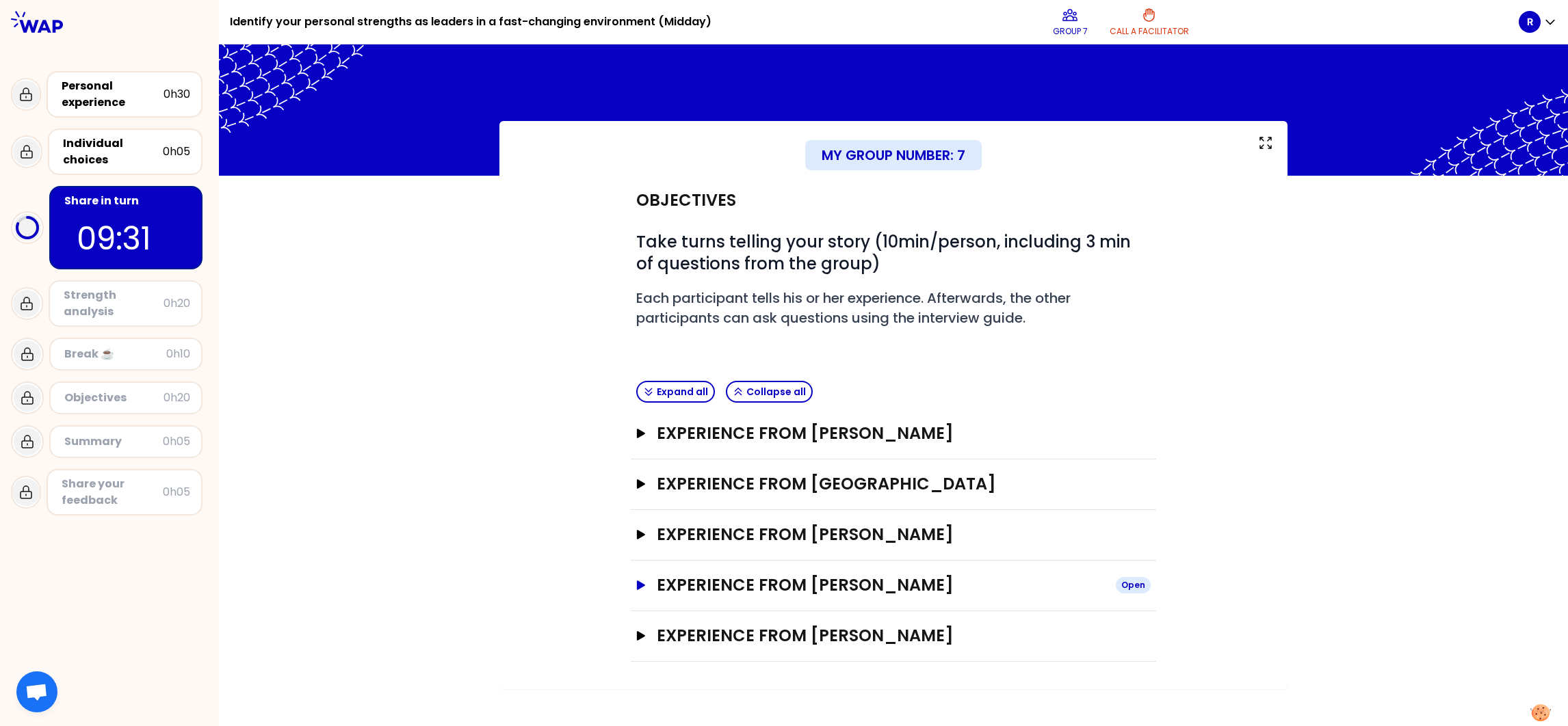
scroll to position [0, 0]
click at [798, 484] on h3 "Experience from [PERSON_NAME]" at bounding box center [881, 636] width 448 height 22
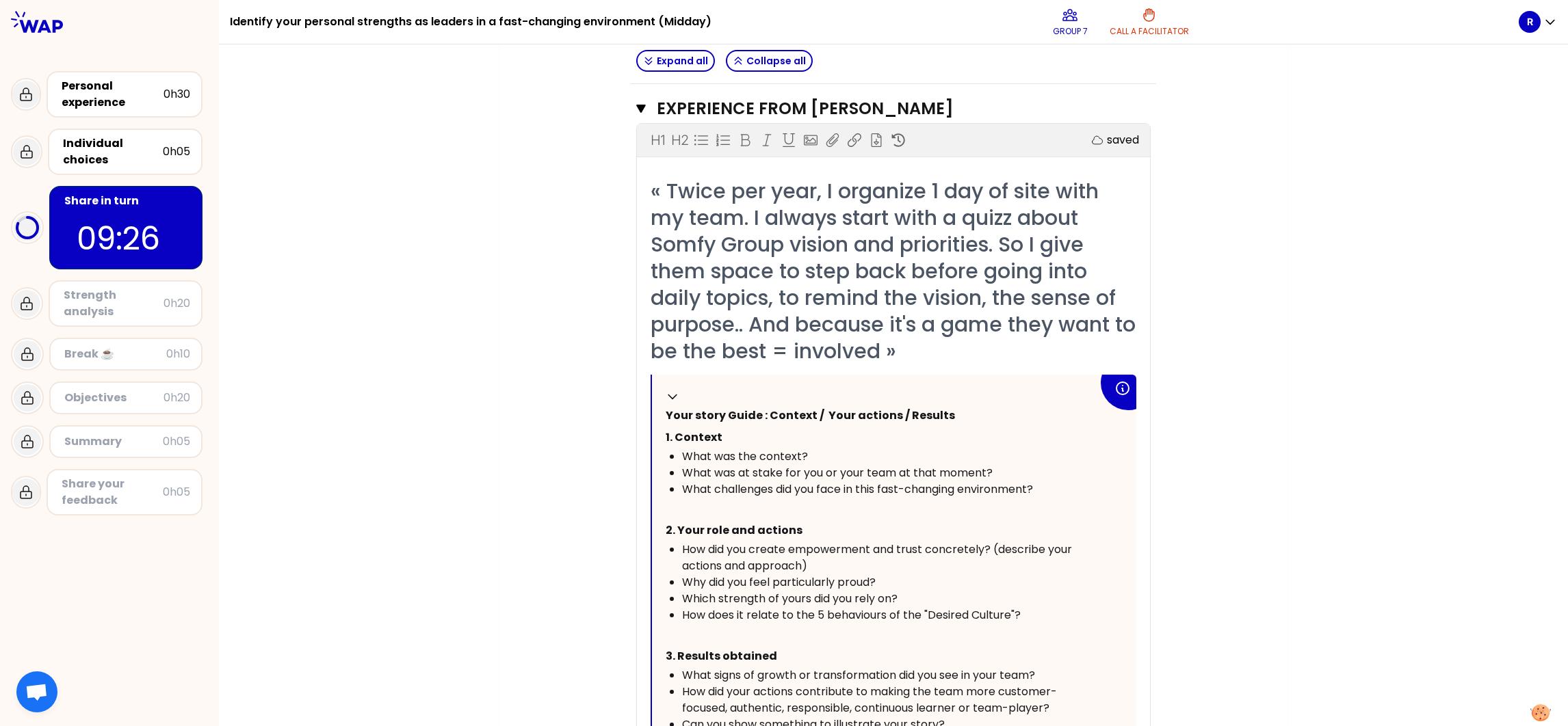
scroll to position [466, 0]
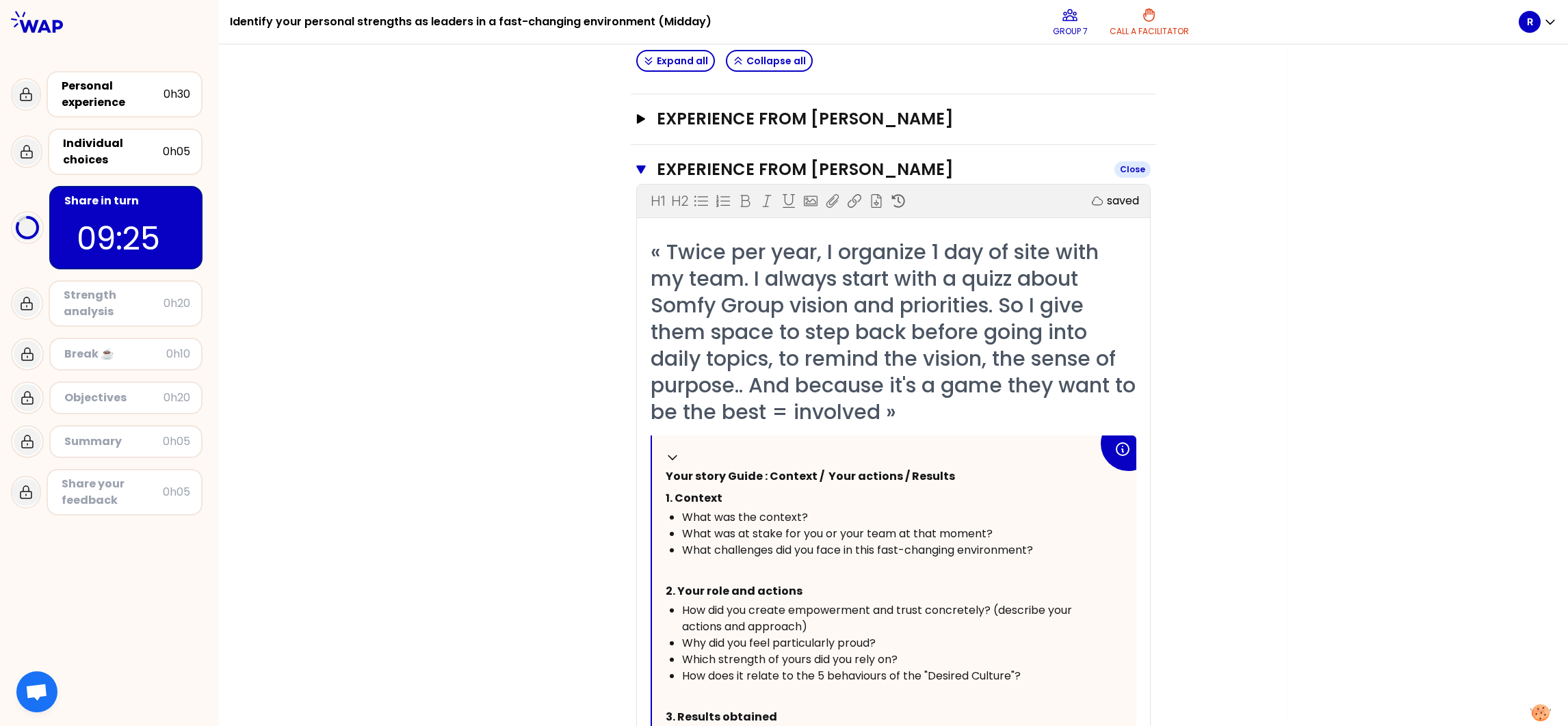
click at [718, 162] on h3 "Experience from [PERSON_NAME]" at bounding box center [880, 169] width 447 height 22
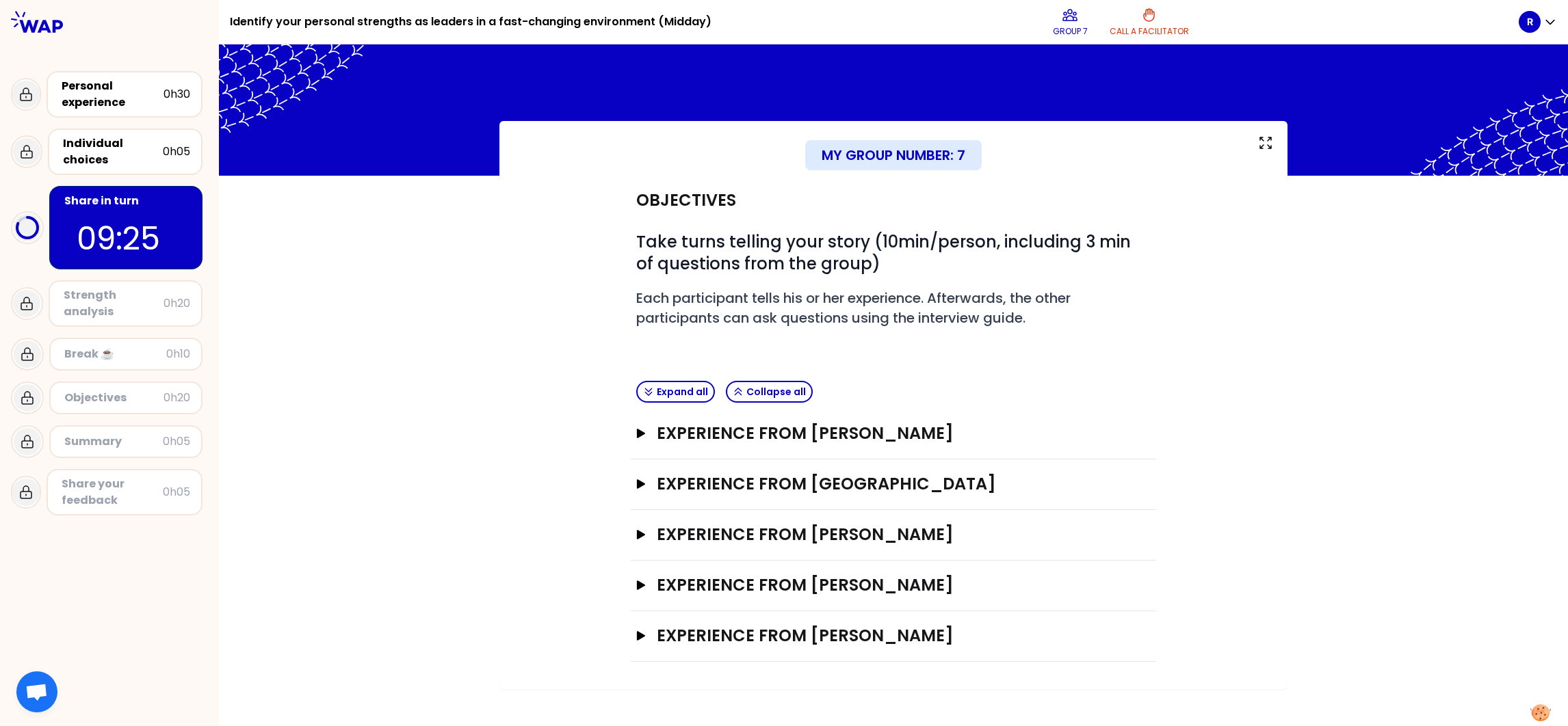
scroll to position [0, 0]
click at [807, 484] on h3 "Experience from [PERSON_NAME]" at bounding box center [881, 585] width 448 height 22
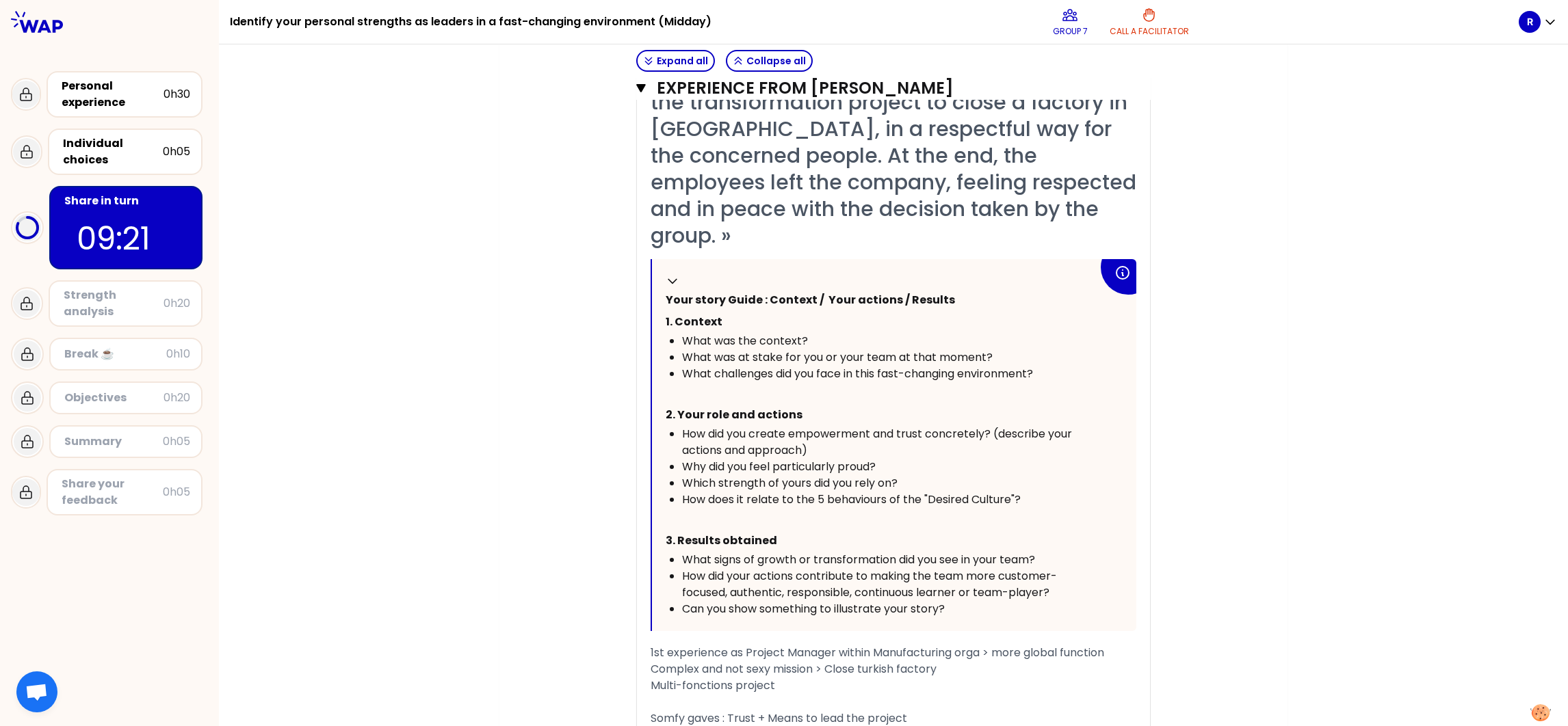
scroll to position [337, 0]
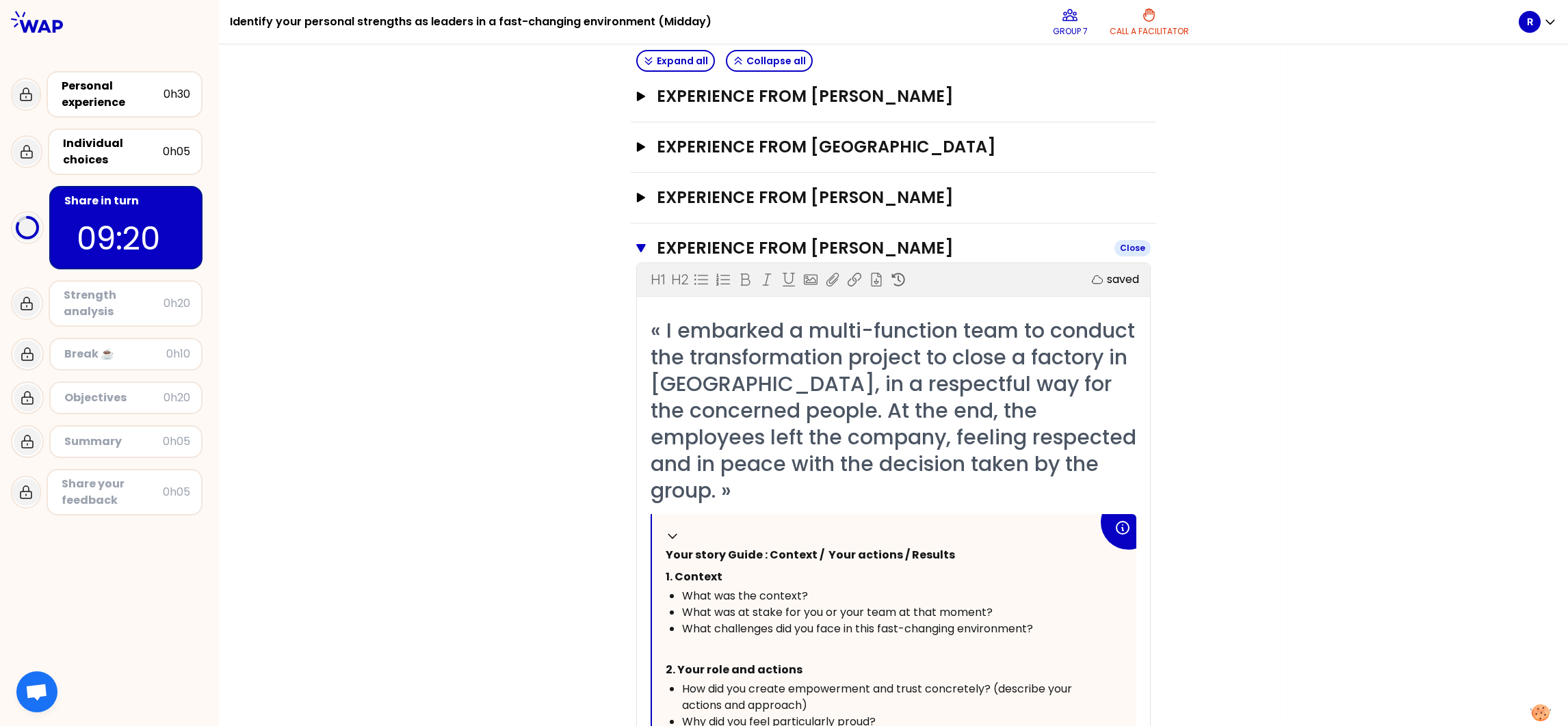
click at [778, 237] on h3 "Experience from [PERSON_NAME]" at bounding box center [880, 248] width 447 height 22
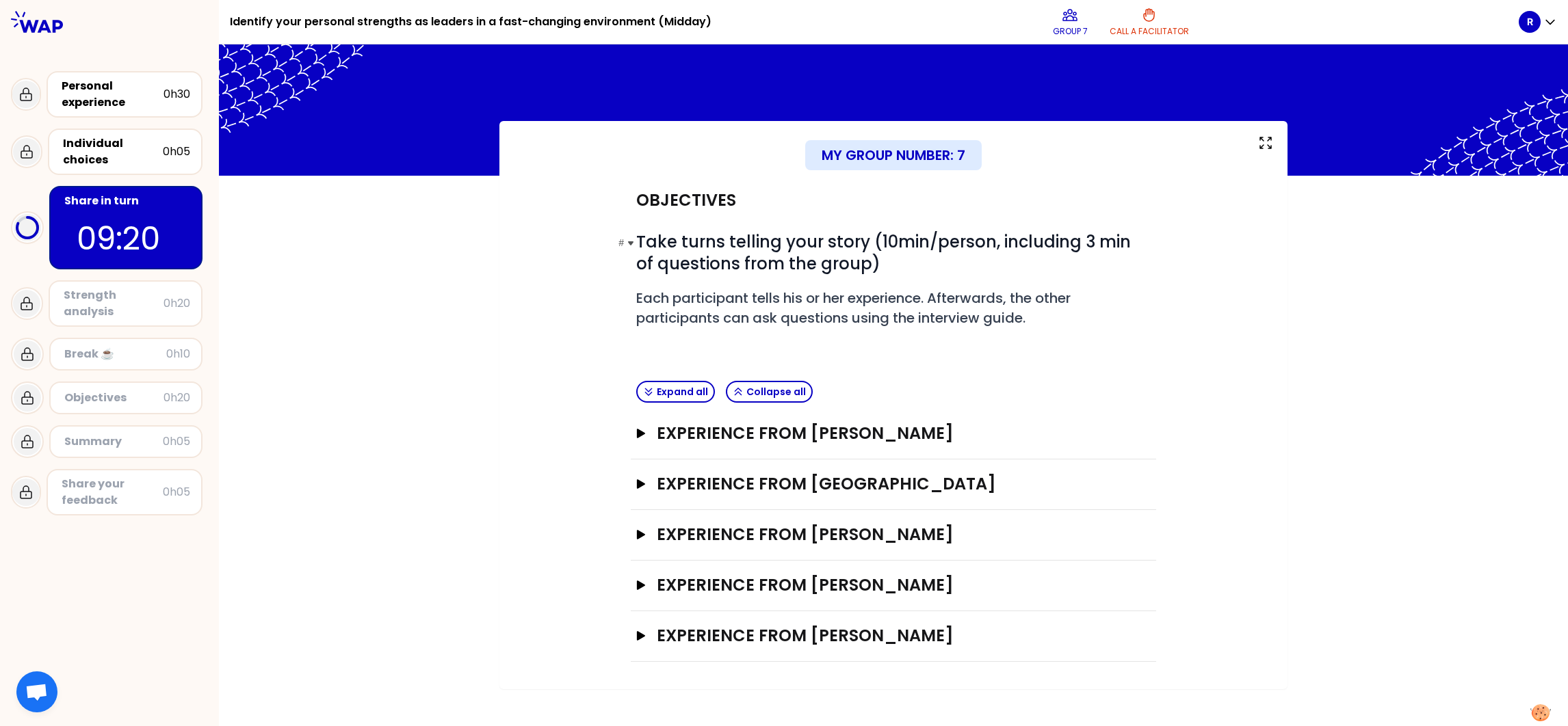
scroll to position [0, 0]
click at [857, 433] on h3 "Experience from [PERSON_NAME]" at bounding box center [881, 433] width 448 height 22
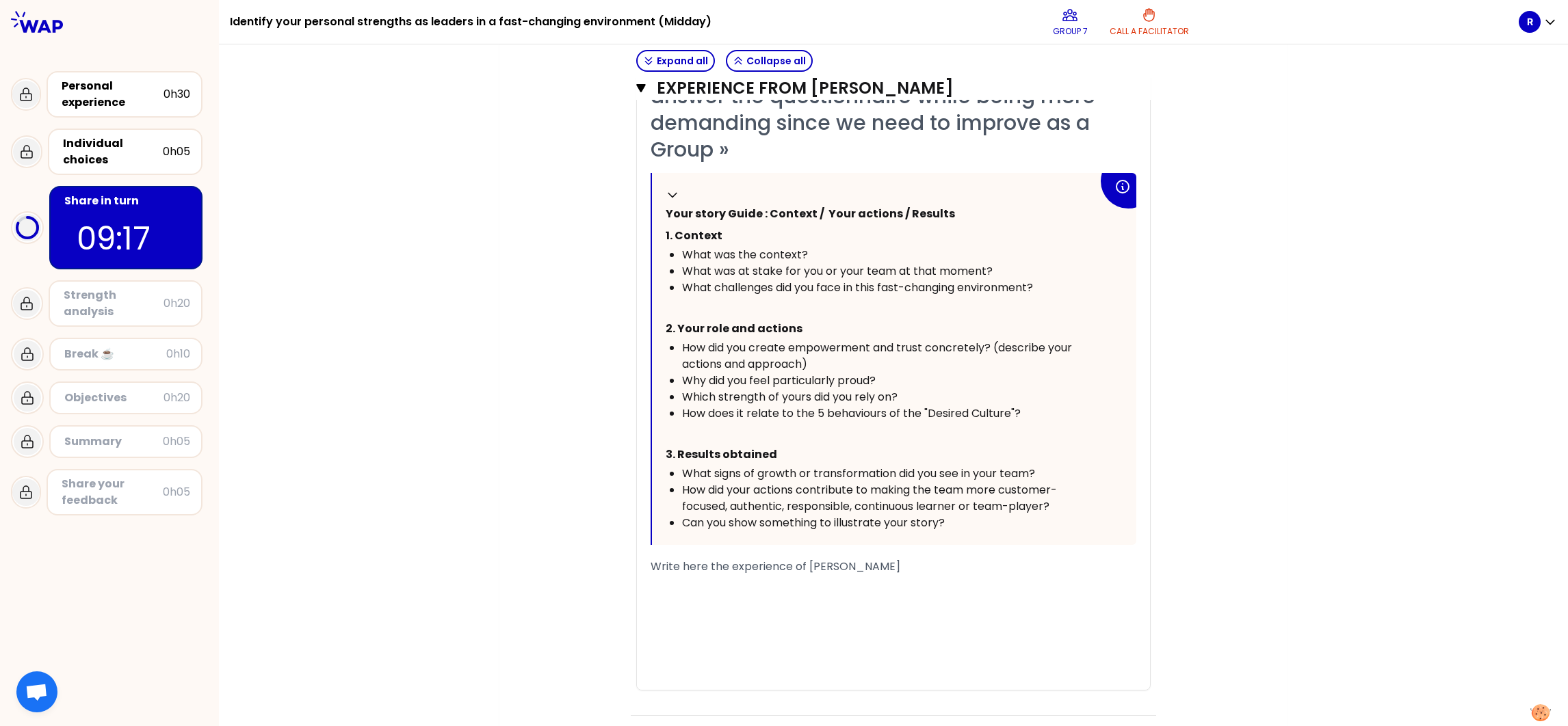
scroll to position [615, 0]
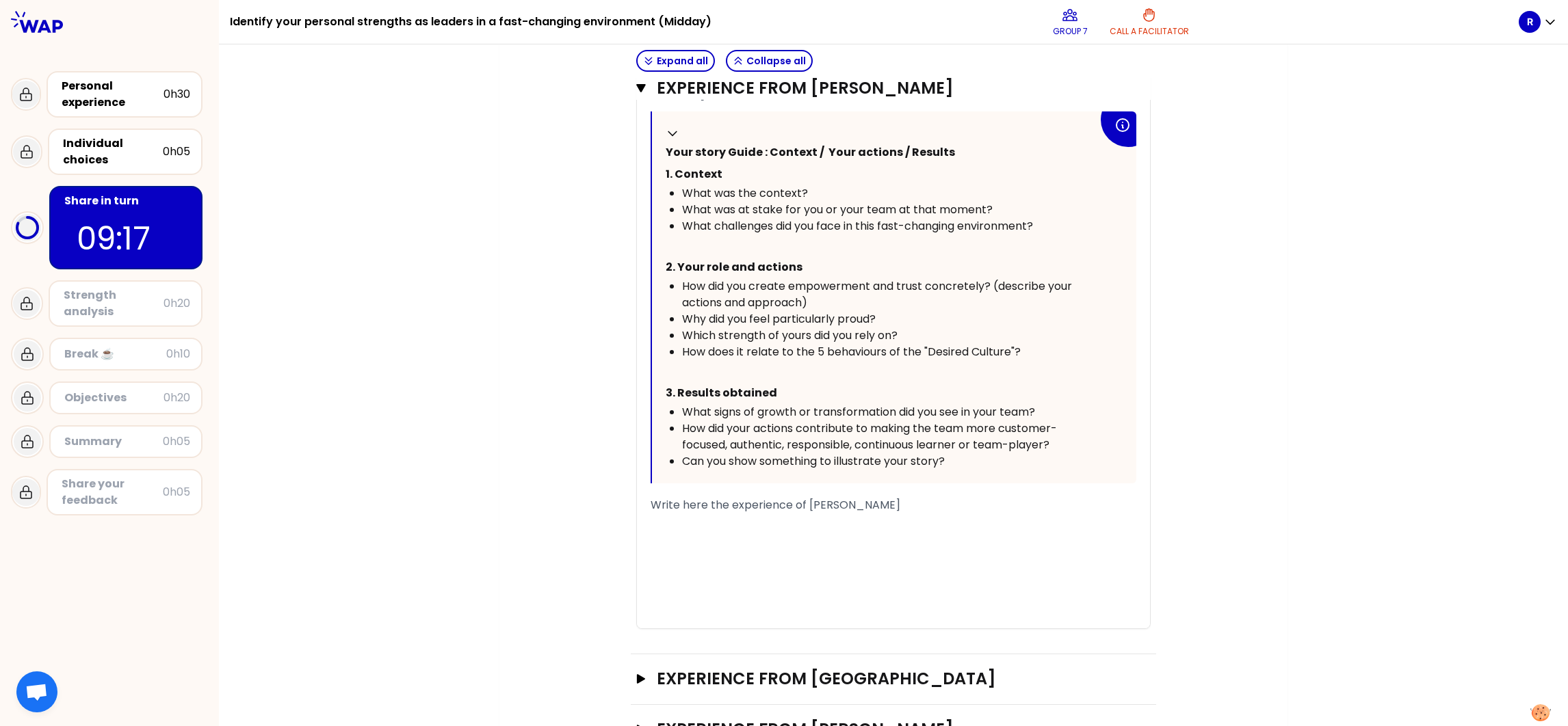
click at [739, 484] on div "﻿" at bounding box center [893, 522] width 486 height 16
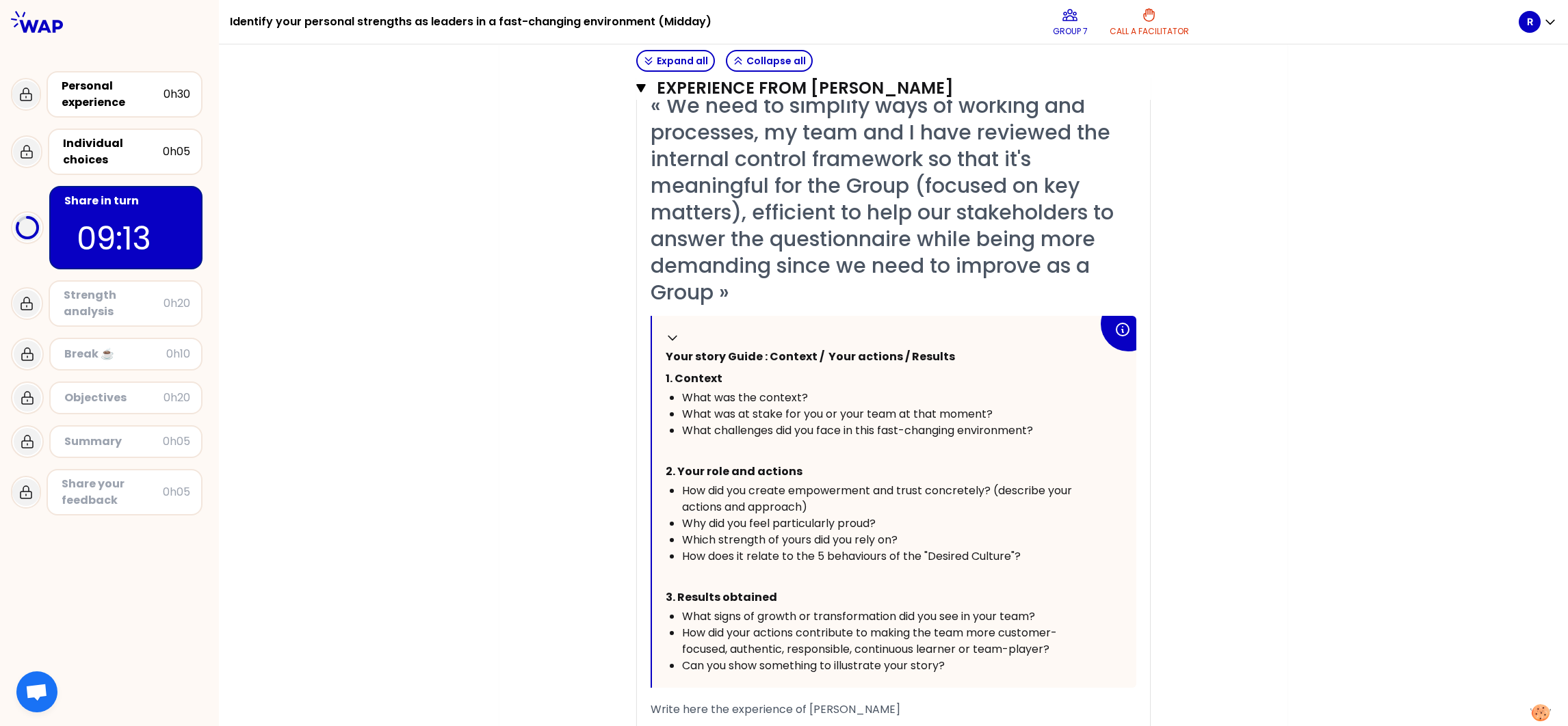
scroll to position [307, 0]
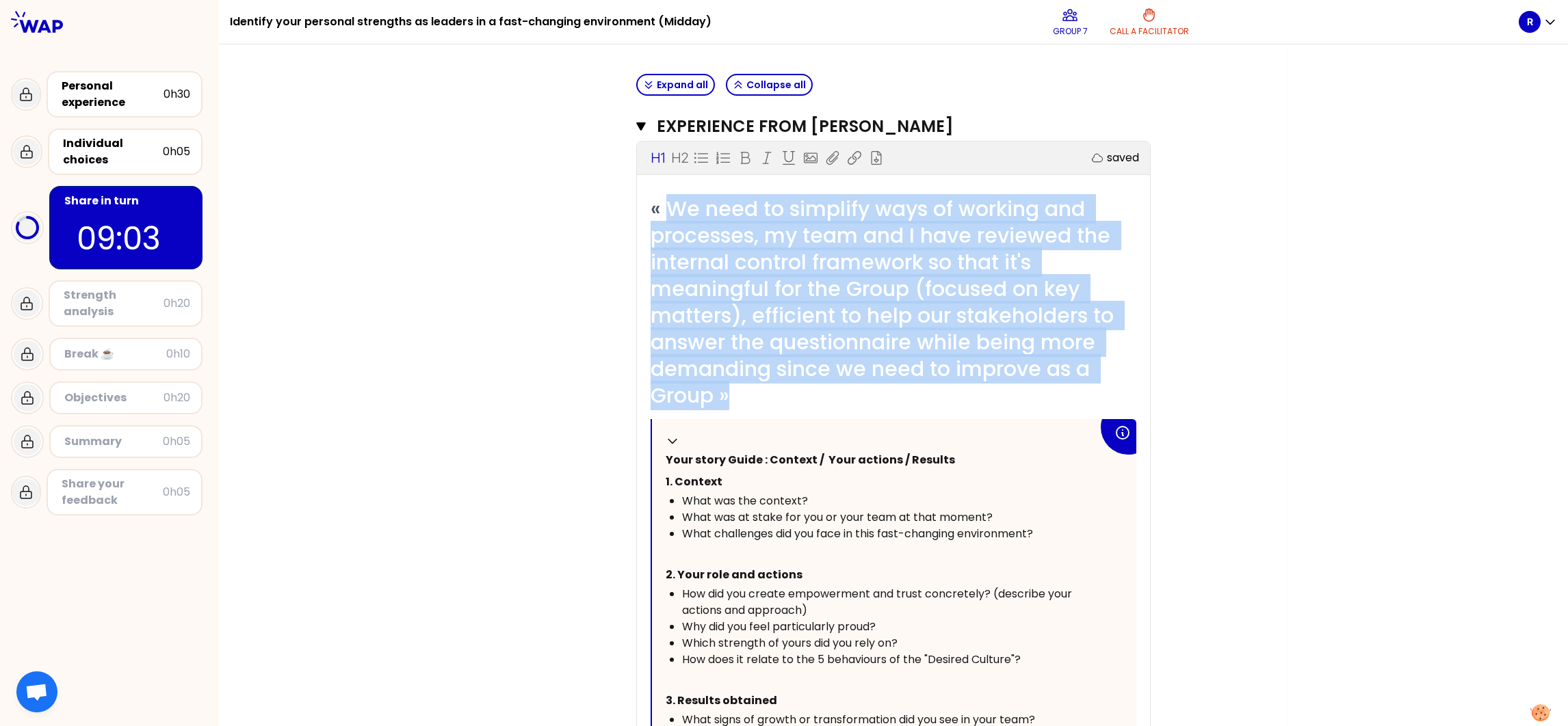
drag, startPoint x: 663, startPoint y: 196, endPoint x: 856, endPoint y: 401, distance: 281.6
click at [856, 401] on div "« We need to simplify ways of working and processes, my team and I have reviewe…" at bounding box center [893, 302] width 486 height 214
copy span "We need to simplify ways of working and processes, my team and I have reviewed …"
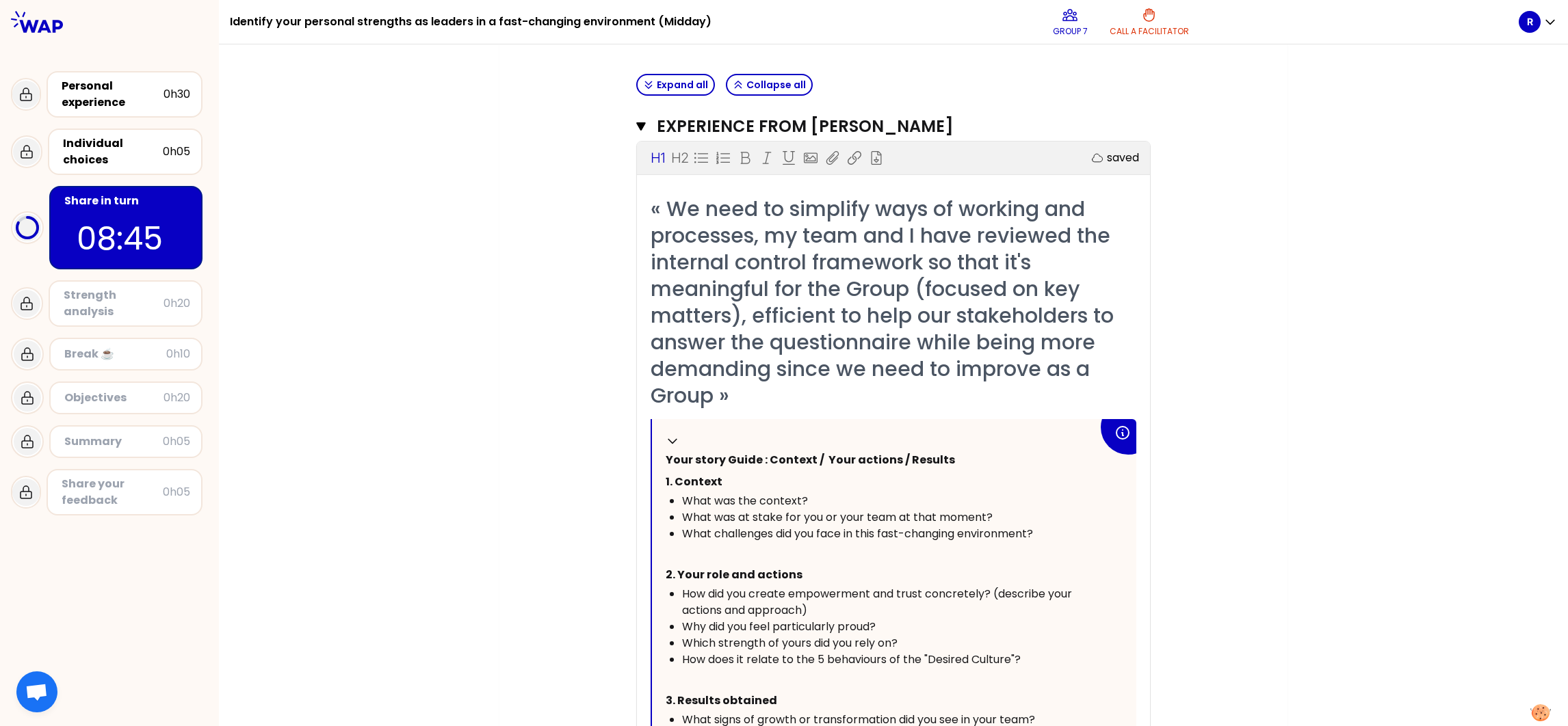
click at [839, 415] on div "« We need to simplify ways of working and processes, my team and I have reviewe…" at bounding box center [893, 565] width 486 height 741
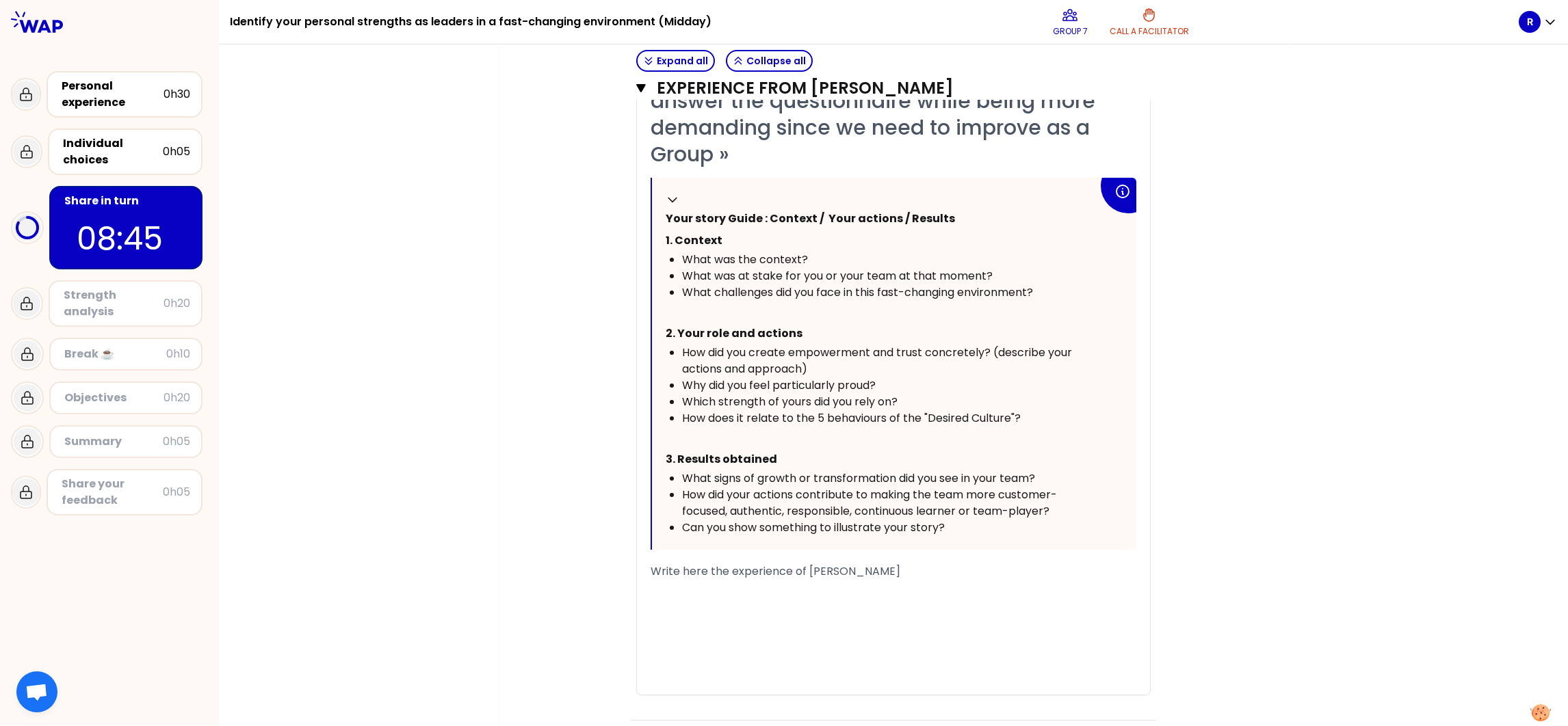
scroll to position [615, 0]
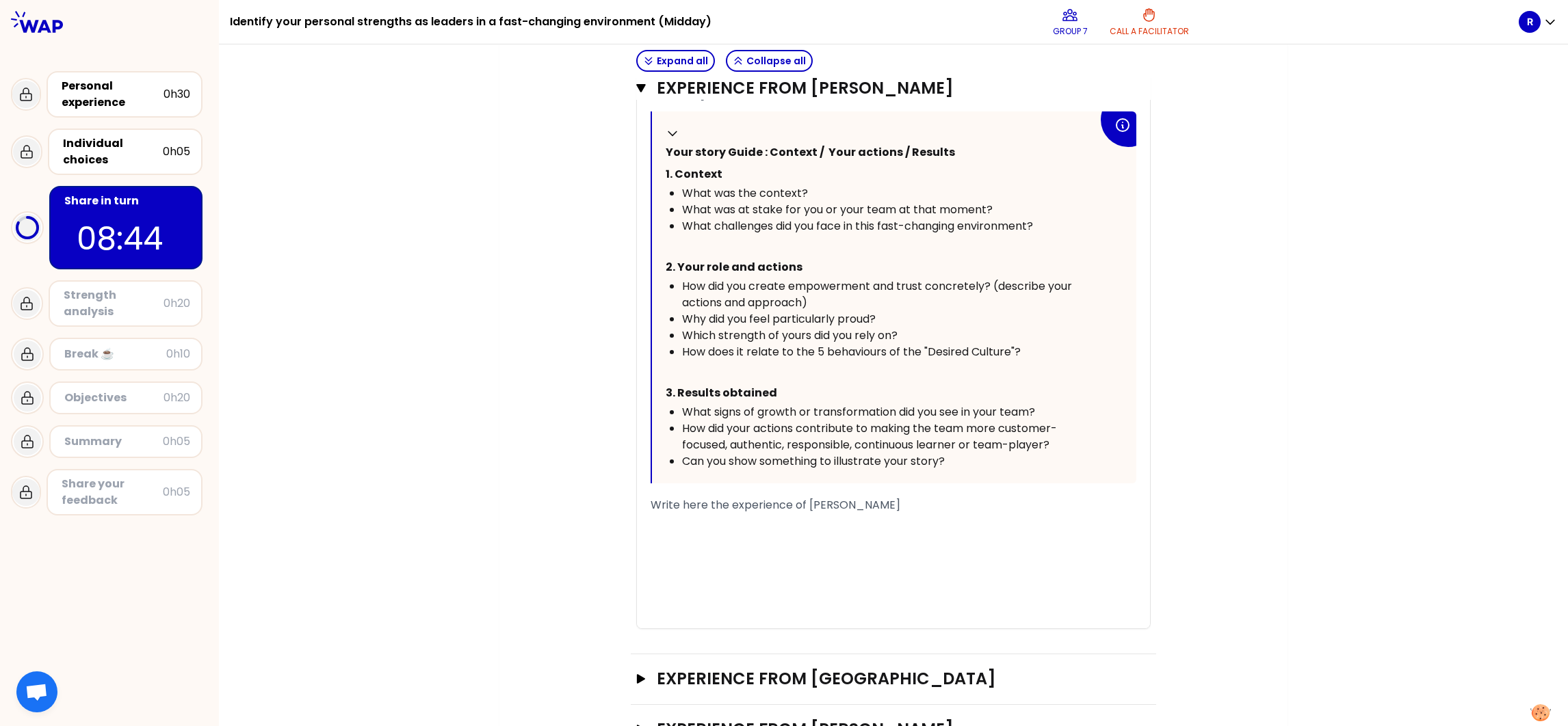
click at [775, 484] on div "﻿" at bounding box center [893, 522] width 486 height 16
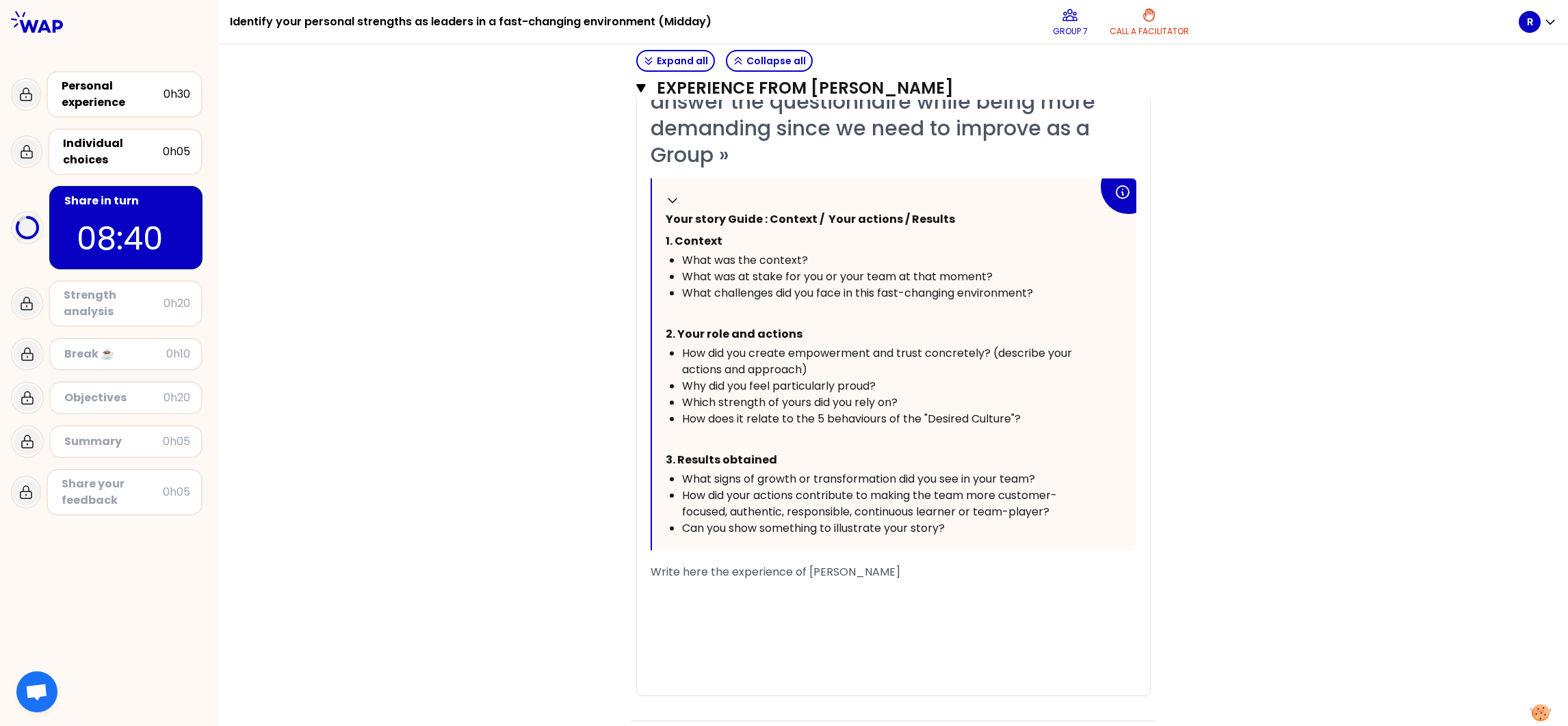
scroll to position [512, 0]
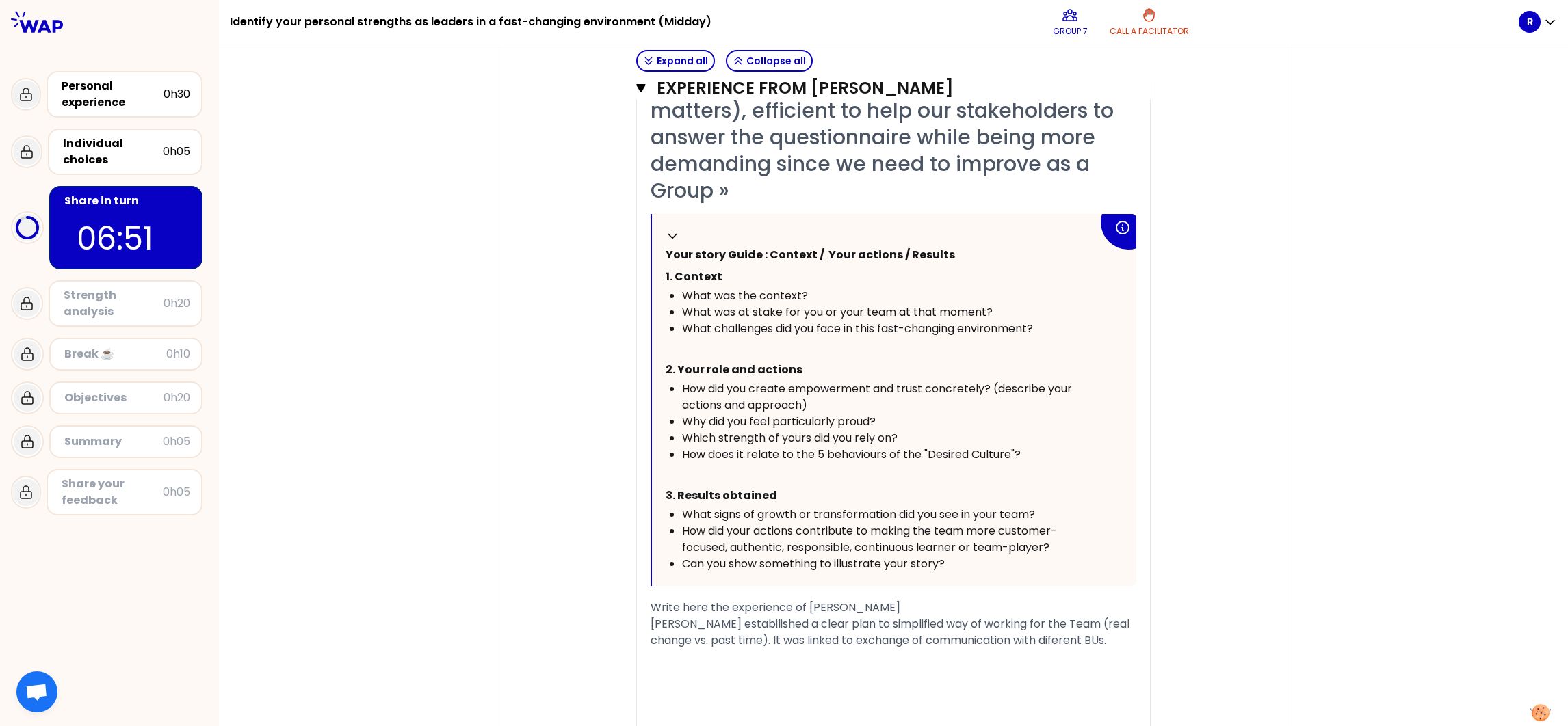
click at [1045, 484] on span "[PERSON_NAME] estabilished a clear plan to simplified way of working for the Te…" at bounding box center [891, 632] width 481 height 32
click at [720, 484] on span "[PERSON_NAME] estabilished a clear plan to simplified way of working for the Te…" at bounding box center [891, 632] width 481 height 32
click at [1045, 484] on div "[PERSON_NAME] estabilished a clear plan to simplified way of working for the Te…" at bounding box center [893, 633] width 486 height 33
click at [651, 484] on span "[PERSON_NAME] estabilished a clear plan to simplified way of working for the Te…" at bounding box center [891, 641] width 481 height 49
click at [1045, 484] on span "[PERSON_NAME] estabilished a clear plan to simplified way of working for the Te…" at bounding box center [891, 641] width 481 height 49
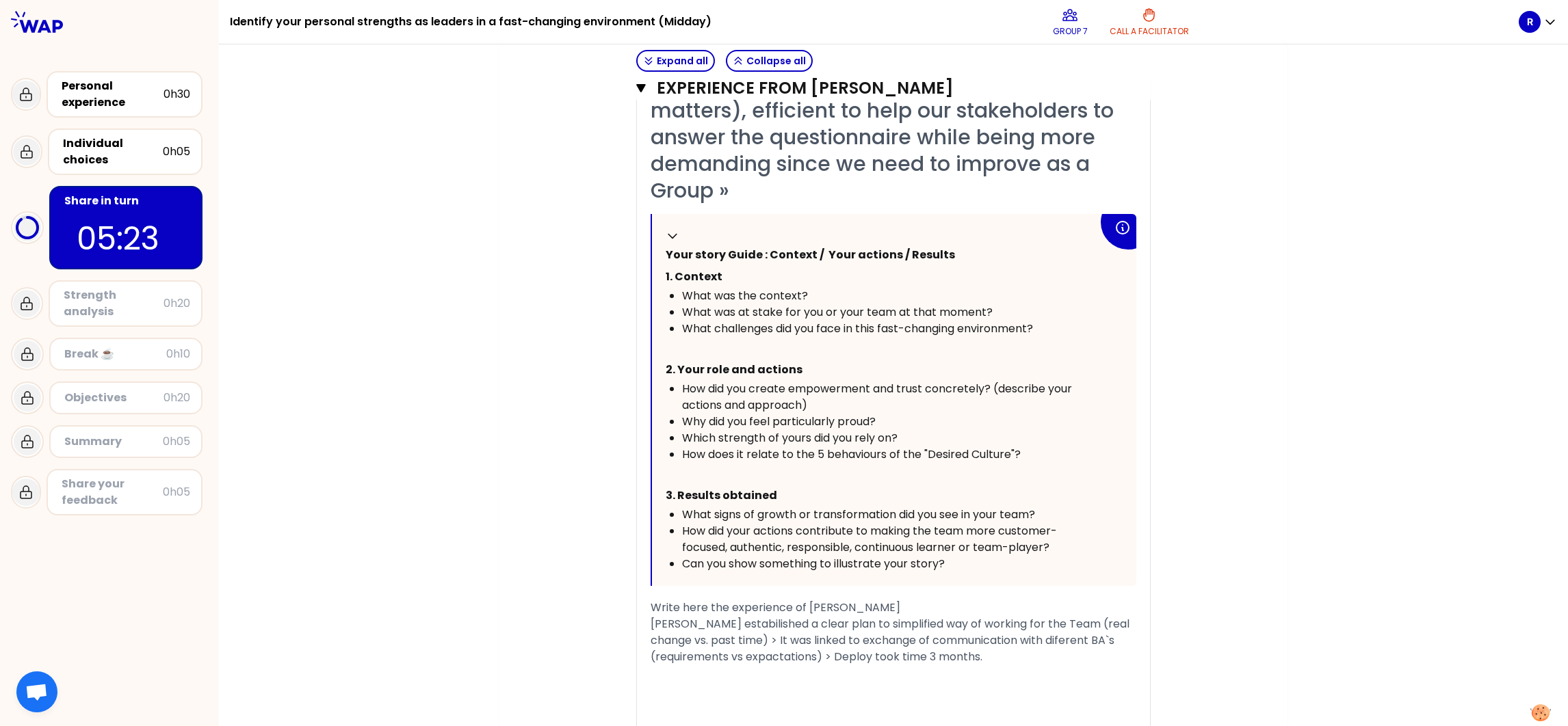
click at [1023, 484] on div "[PERSON_NAME] estabilished a clear plan to simplified way of working for the Te…" at bounding box center [893, 641] width 486 height 50
click at [741, 484] on span "[PERSON_NAME] estabilished a clear plan to simplified way of working for the Te…" at bounding box center [891, 641] width 481 height 49
click at [1022, 484] on div "[PERSON_NAME] estabilished a clear plan to simplified way of working for the Te…" at bounding box center [893, 641] width 486 height 50
click at [778, 484] on span "[PERSON_NAME] estabilished a clear plan to simplified way of working for the Te…" at bounding box center [891, 657] width 481 height 82
drag, startPoint x: 879, startPoint y: 604, endPoint x: 641, endPoint y: 592, distance: 238.3
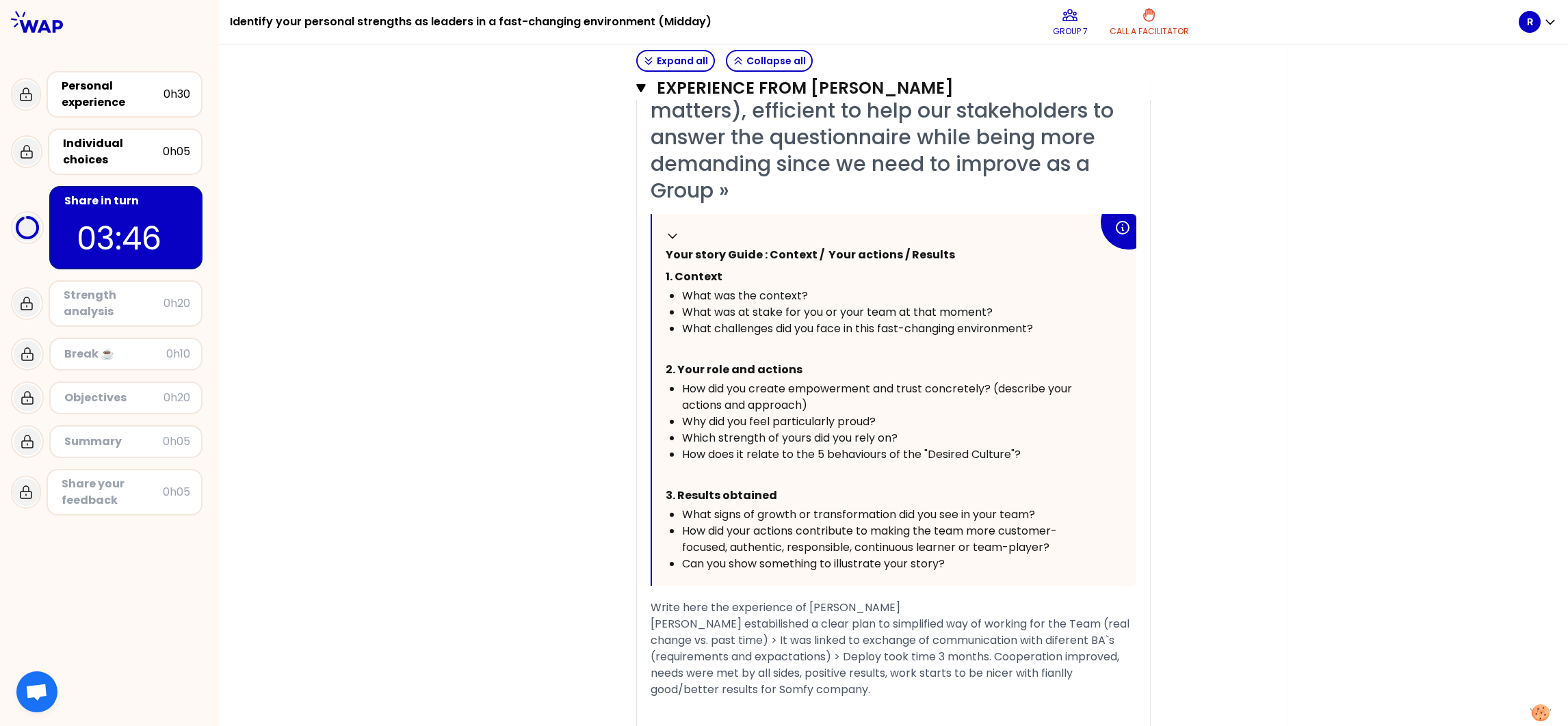
click at [641, 484] on div "« We need to simplify ways of working and processes, my team and I have reviewe…" at bounding box center [893, 393] width 513 height 807
click at [880, 484] on span "[PERSON_NAME] estabilished a clear plan to simplified way of working for the Te…" at bounding box center [891, 657] width 481 height 82
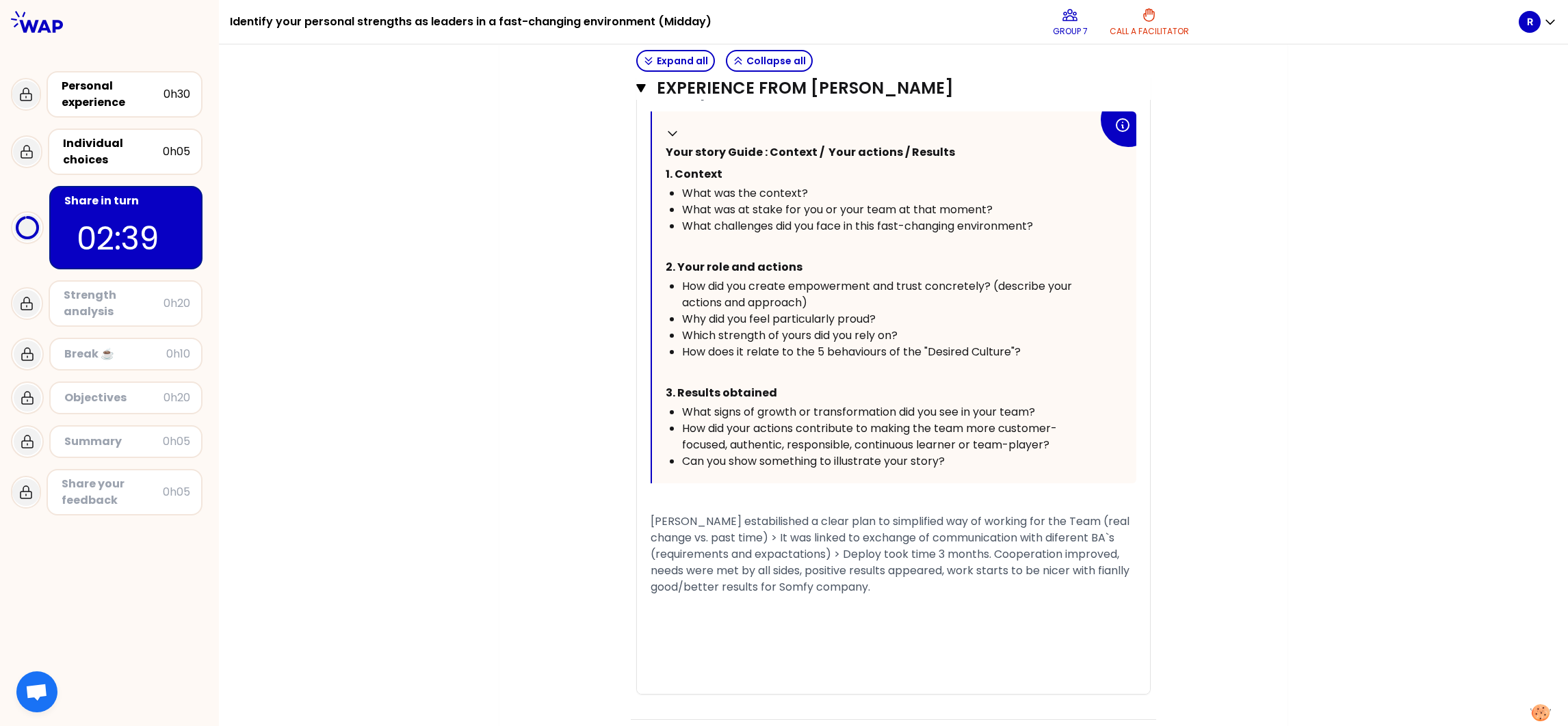
click at [820, 484] on span "[PERSON_NAME] estabilished a clear plan to simplified way of working for the Te…" at bounding box center [891, 555] width 481 height 82
click at [733, 484] on span "[PERSON_NAME] estabilished a clear plan to simplified way of working for the Te…" at bounding box center [895, 563] width 488 height 98
click at [1045, 484] on div "Objectives # Take turns telling your story (10min/person, including 3 min of qu…" at bounding box center [893, 249] width 733 height 1378
click at [827, 484] on span "[PERSON_NAME] estabilished a clear plan to simplified way of working for the Te…" at bounding box center [895, 563] width 488 height 98
click at [880, 484] on span "[PERSON_NAME] estabilished a clear plan to simplified way of working for the Te…" at bounding box center [895, 563] width 488 height 98
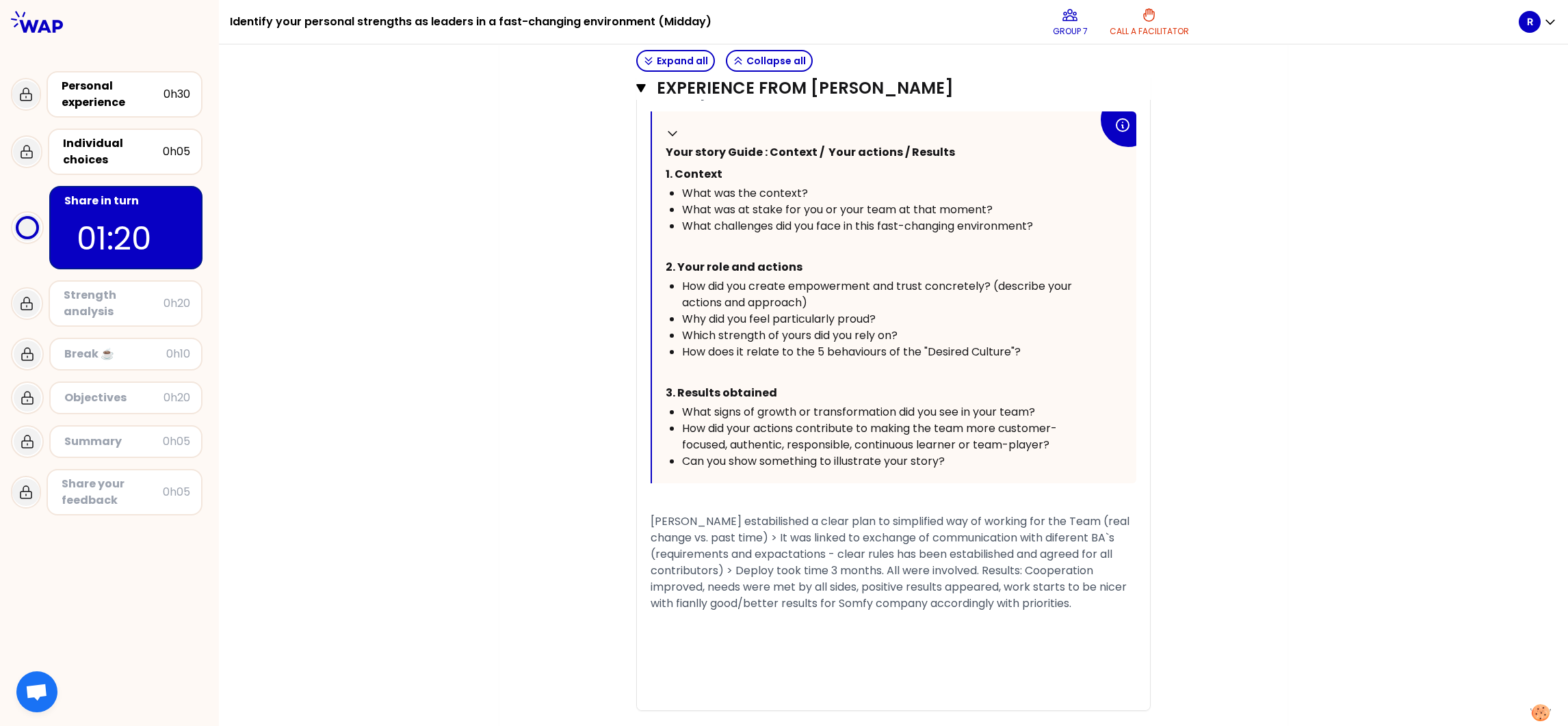
click at [975, 484] on span "[PERSON_NAME] estabilished a clear plan to simplified way of working for the Te…" at bounding box center [891, 563] width 481 height 98
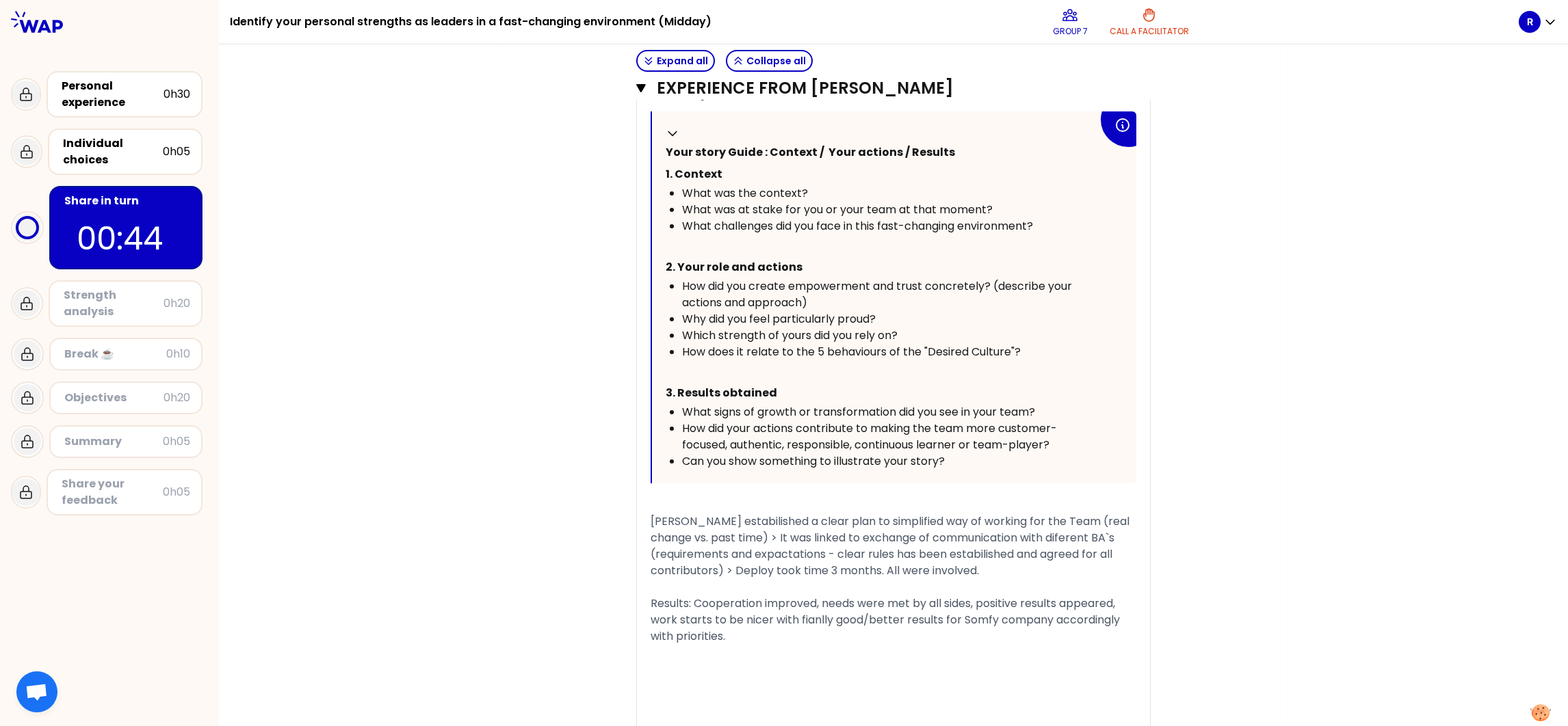
click at [968, 484] on span "[PERSON_NAME] estabilished a clear plan to simplified way of working for the Te…" at bounding box center [891, 546] width 481 height 65
click at [1045, 484] on div "Objectives # Take turns telling your story (10min/person, including 3 min of qu…" at bounding box center [893, 266] width 733 height 1411
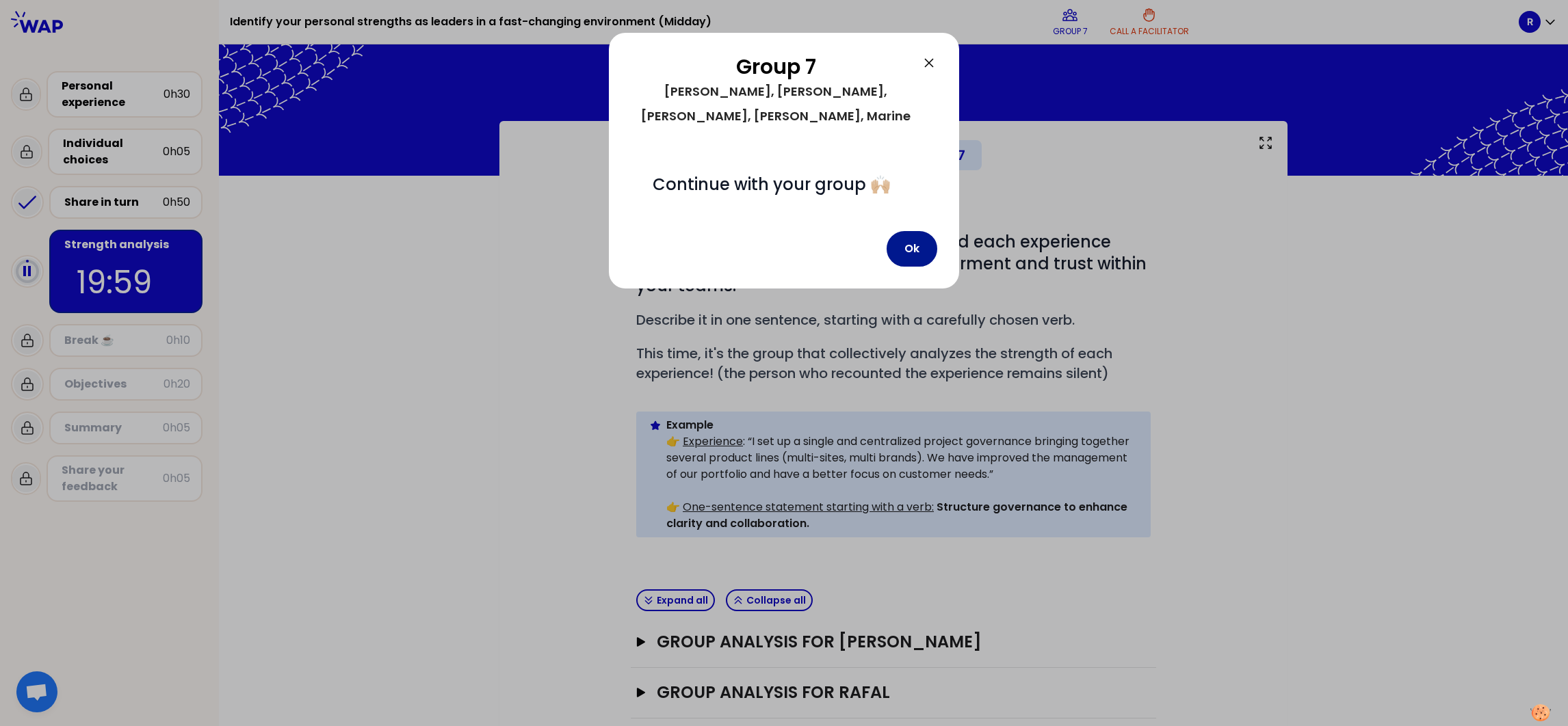
click at [903, 231] on button "Ok" at bounding box center [912, 248] width 50 height 36
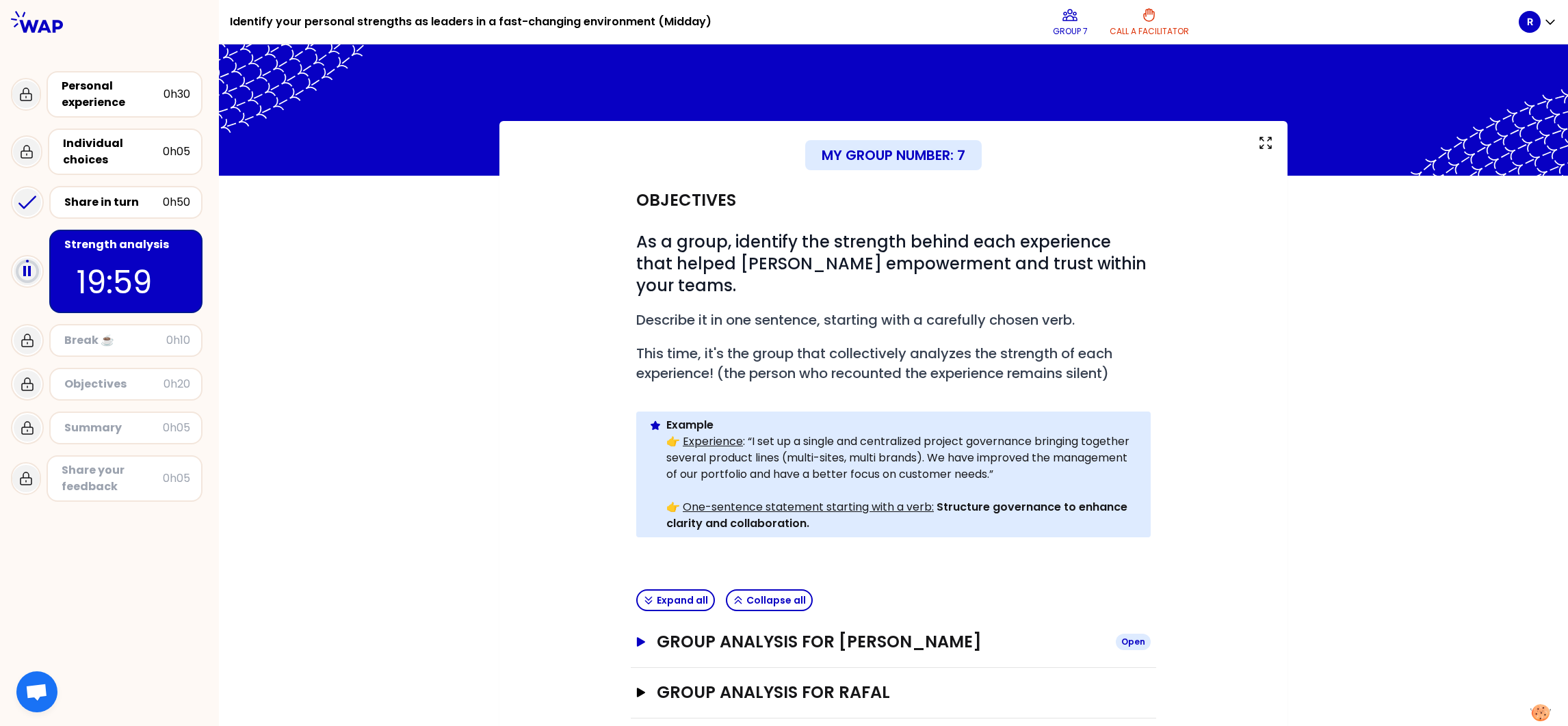
click at [816, 484] on h3 "Group analysis for [PERSON_NAME]" at bounding box center [881, 642] width 448 height 22
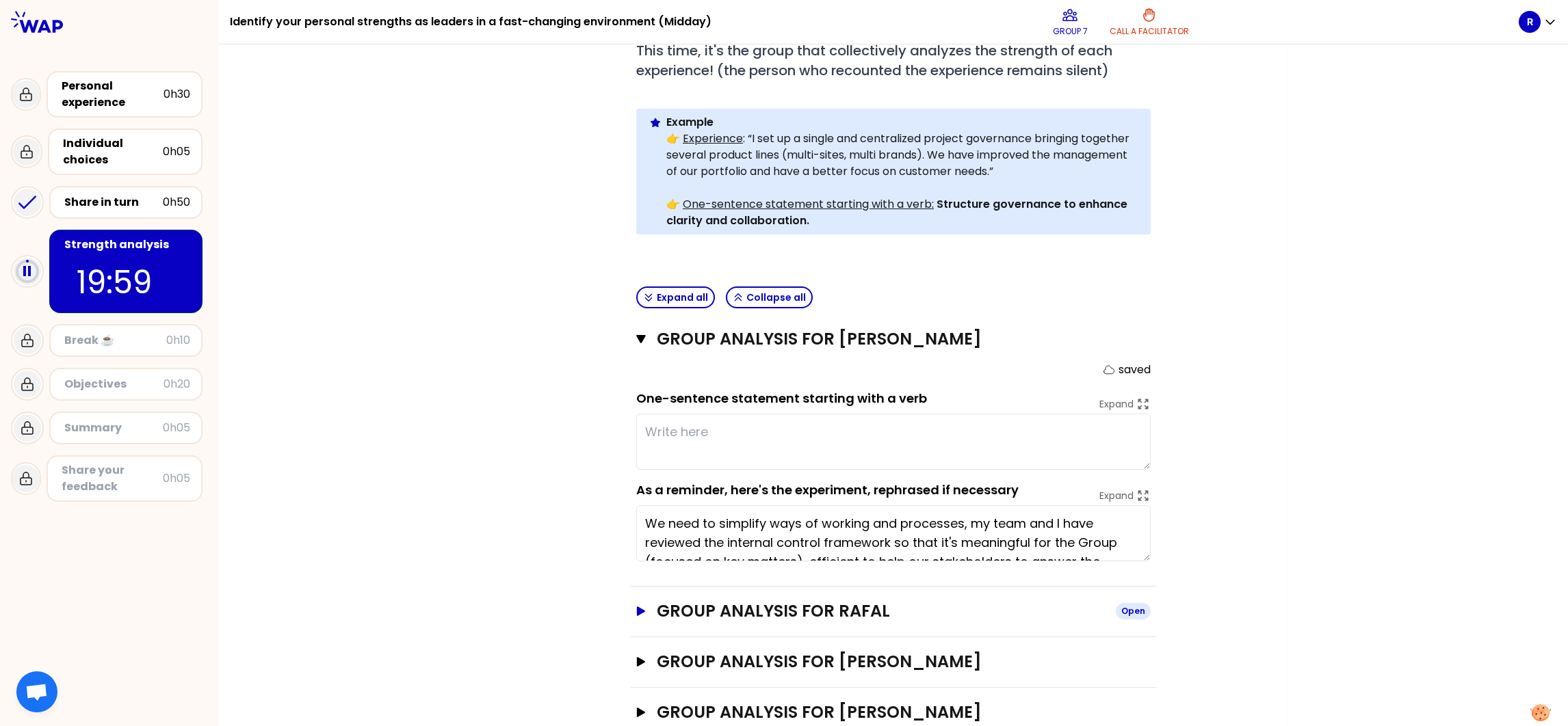
scroll to position [307, 0]
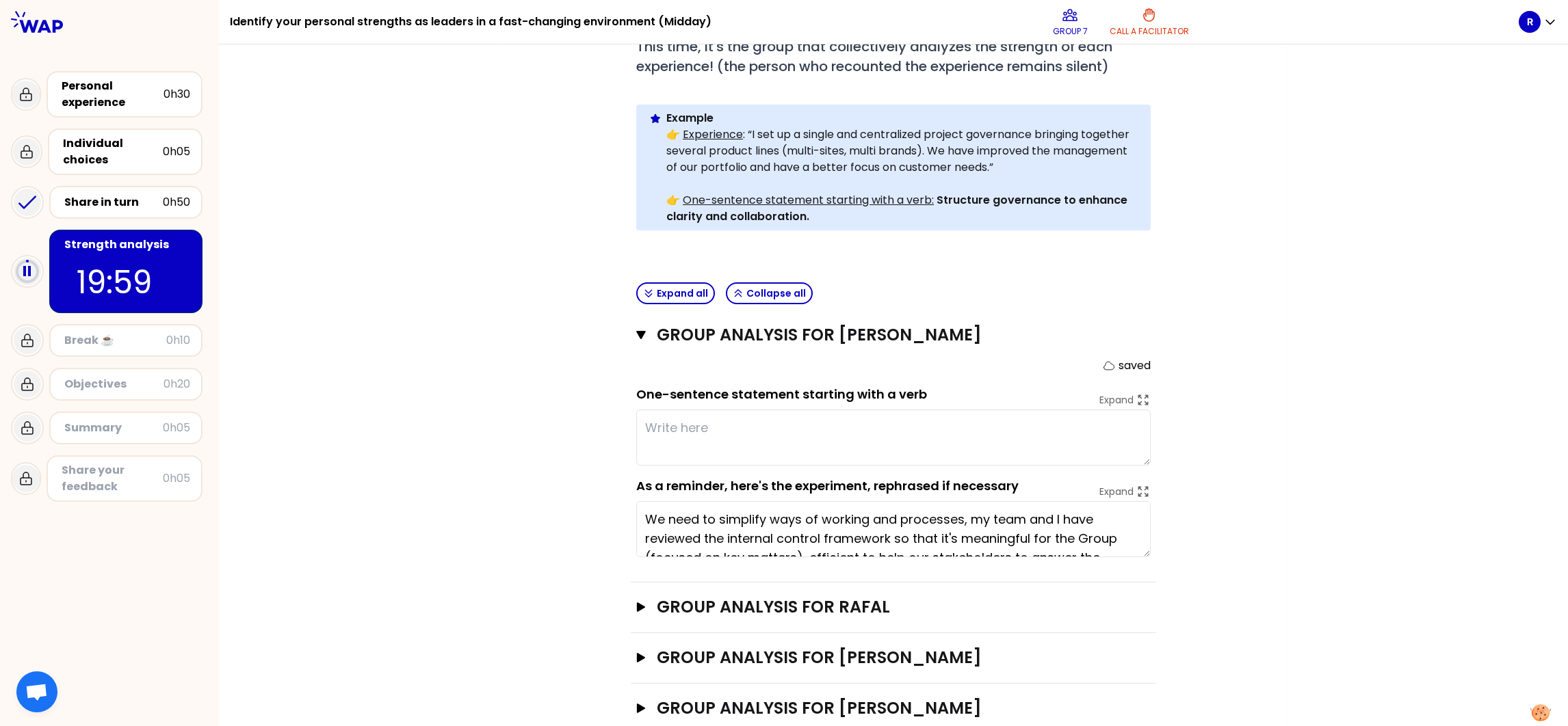
click at [717, 410] on textarea at bounding box center [893, 438] width 514 height 56
click at [636, 424] on textarea "Set simplified audit methodlolgy with Priorities. Pragmatic aproach to make the…" at bounding box center [893, 438] width 514 height 56
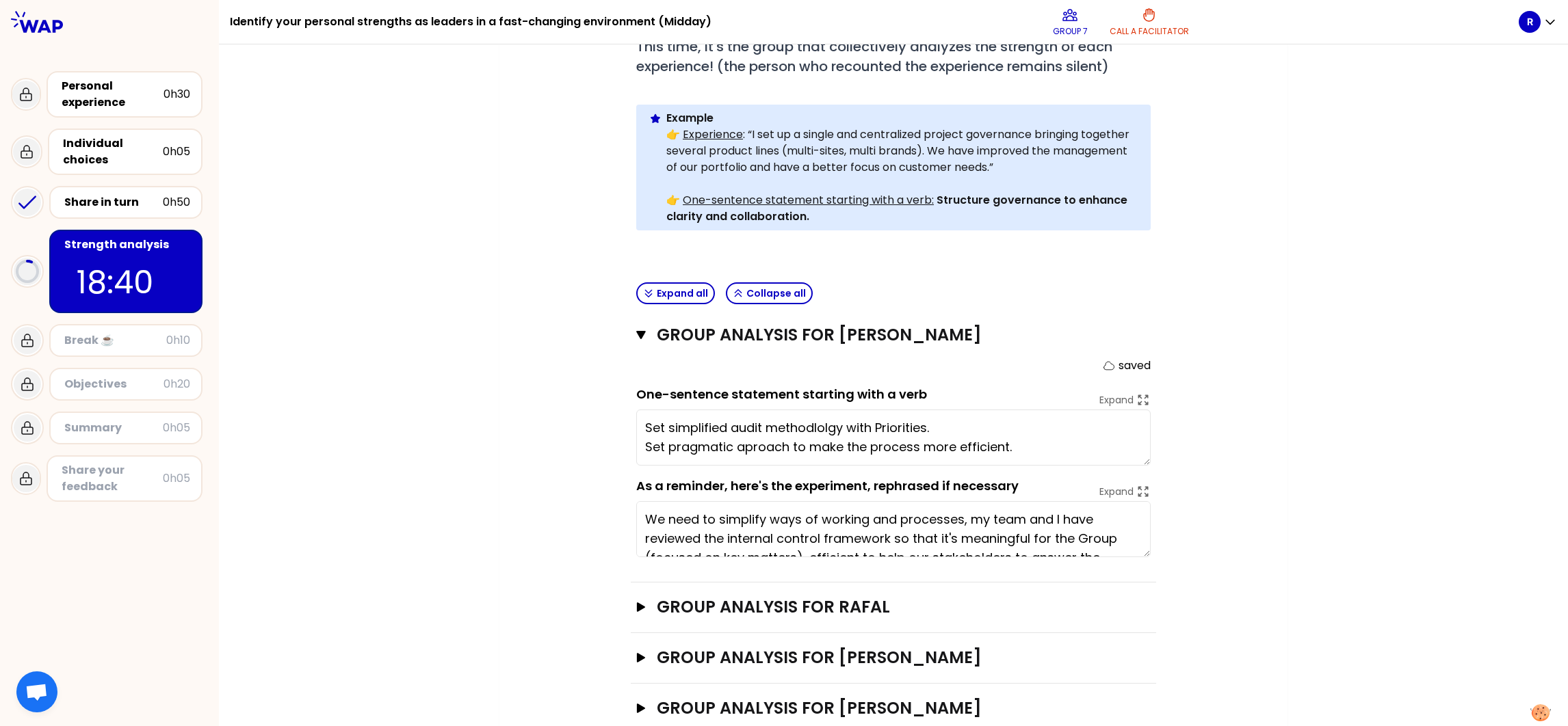
click at [746, 420] on textarea "Set simplified audit methodlolgy with Priorities. Set pragmatic aproach to make…" at bounding box center [893, 438] width 514 height 56
click at [1045, 433] on div "Objectives # As a group, identify the strength behind each experience that help…" at bounding box center [893, 327] width 733 height 916
drag, startPoint x: 936, startPoint y: 399, endPoint x: 608, endPoint y: 410, distance: 328.2
click at [608, 410] on div "Objectives # As a group, identify the strength behind each experience that help…" at bounding box center [893, 327] width 733 height 916
click at [968, 410] on textarea "Set simplified audit methodlolgy with Priorities. Set pragmatic approach to mak…" at bounding box center [893, 438] width 514 height 56
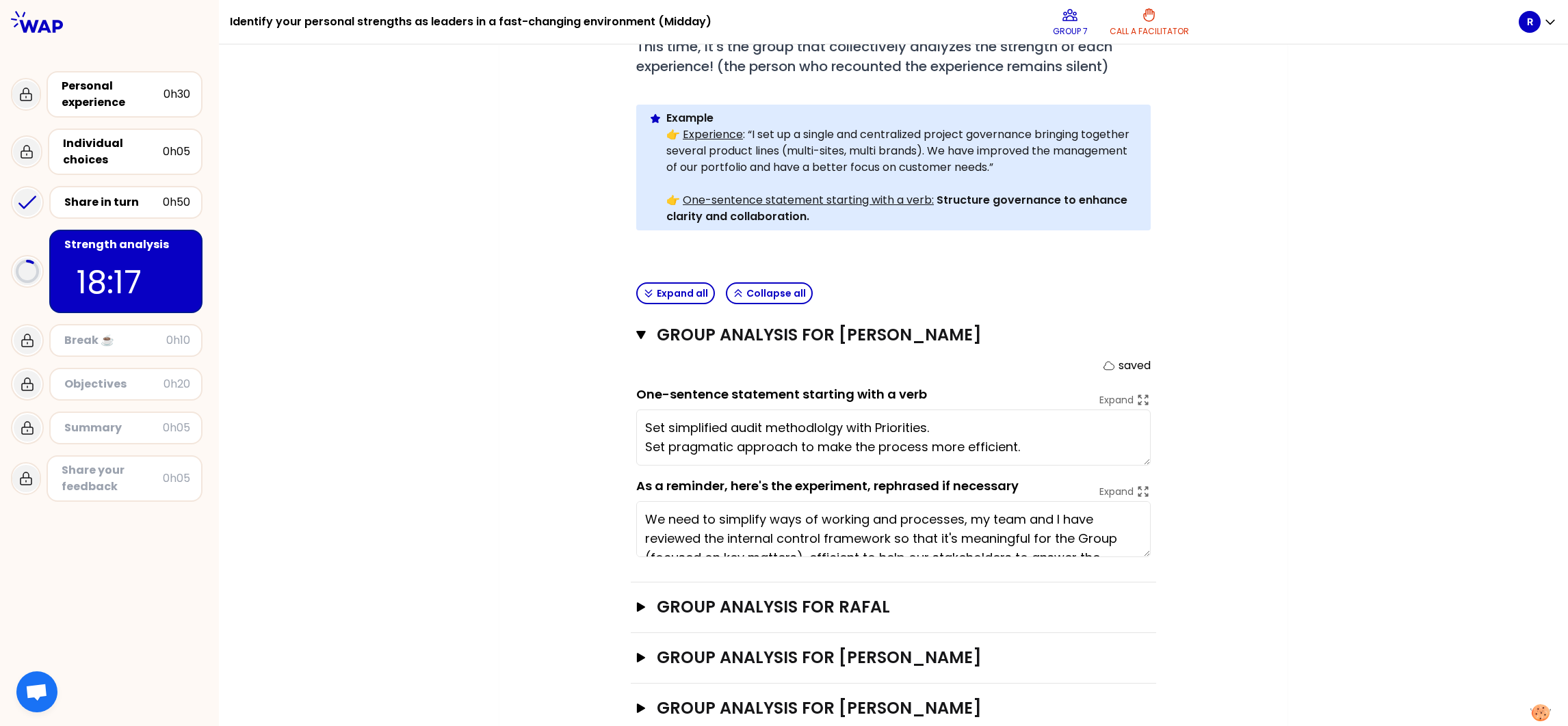
drag, startPoint x: 634, startPoint y: 404, endPoint x: 1090, endPoint y: 394, distance: 456.1
click at [1045, 410] on textarea "Set simplified audit methodlolgy with Priorities. Set pragmatic approach to mak…" at bounding box center [893, 438] width 514 height 56
drag, startPoint x: 1032, startPoint y: 427, endPoint x: 605, endPoint y: 428, distance: 427.0
click at [605, 428] on div "Objectives # As a group, identify the strength behind each experience that help…" at bounding box center [893, 327] width 733 height 916
drag, startPoint x: 943, startPoint y: 398, endPoint x: 514, endPoint y: 399, distance: 429.0
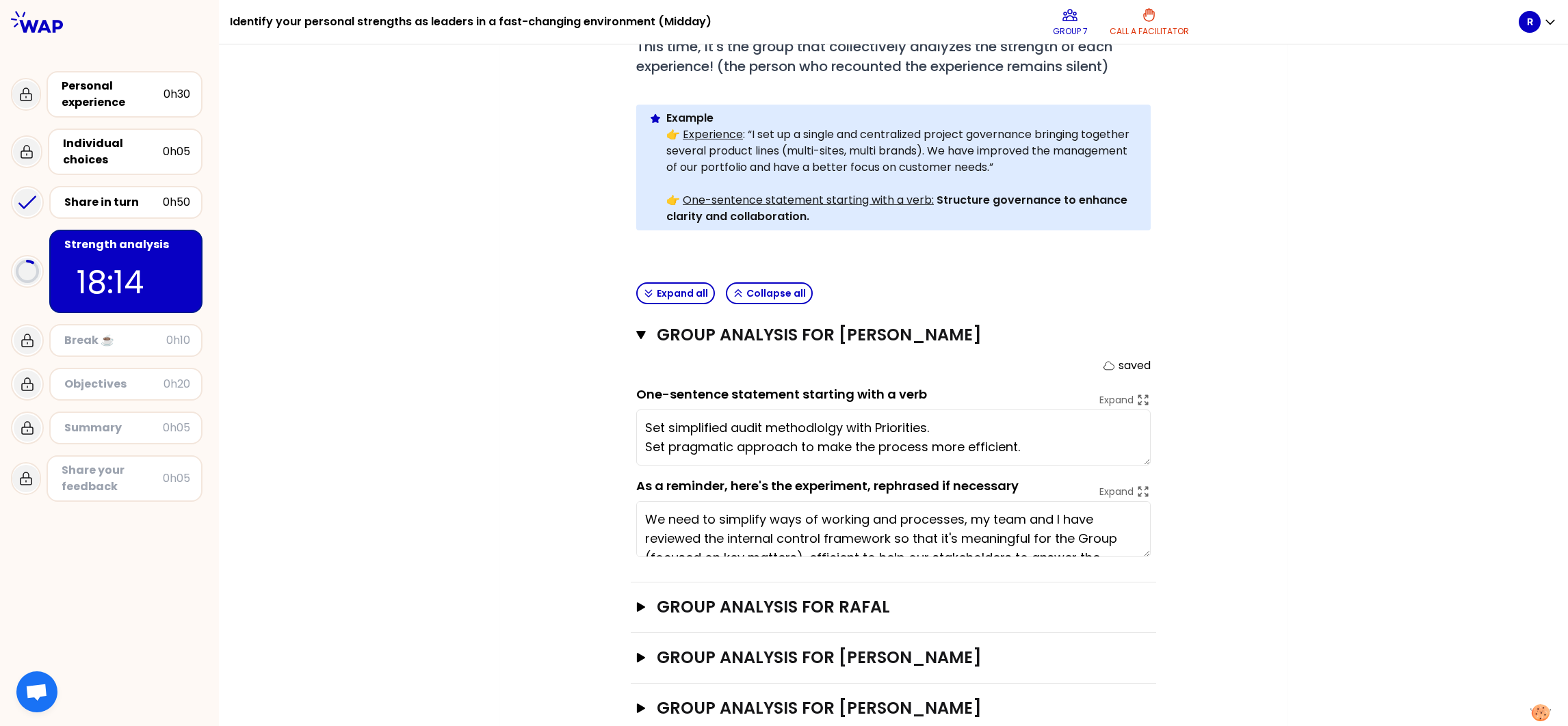
click at [514, 399] on div "My group number: 7 Objectives # As a group, identify the strength behind each e…" at bounding box center [893, 314] width 788 height 999
type textarea "Set pragmatic approach to make the process more efficient."
click at [1045, 399] on div "Objectives # As a group, identify the strength behind each experience that help…" at bounding box center [893, 327] width 733 height 916
click at [1045, 407] on div "My group number: 7 Objectives # As a group, identify the strength behind each e…" at bounding box center [893, 314] width 1349 height 999
click at [1045, 411] on div "My group number: 7 Objectives # As a group, identify the strength behind each e…" at bounding box center [893, 314] width 1349 height 999
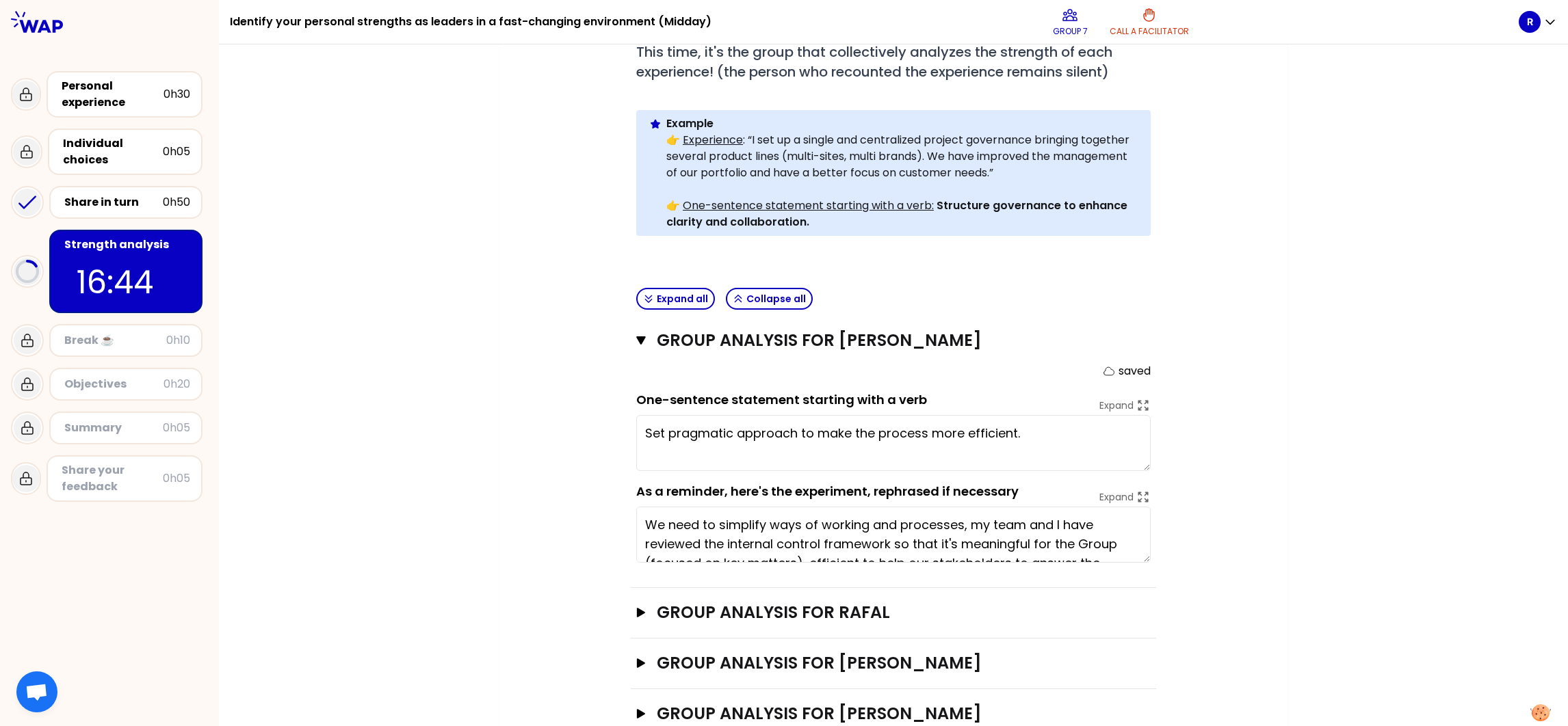
scroll to position [371, 0]
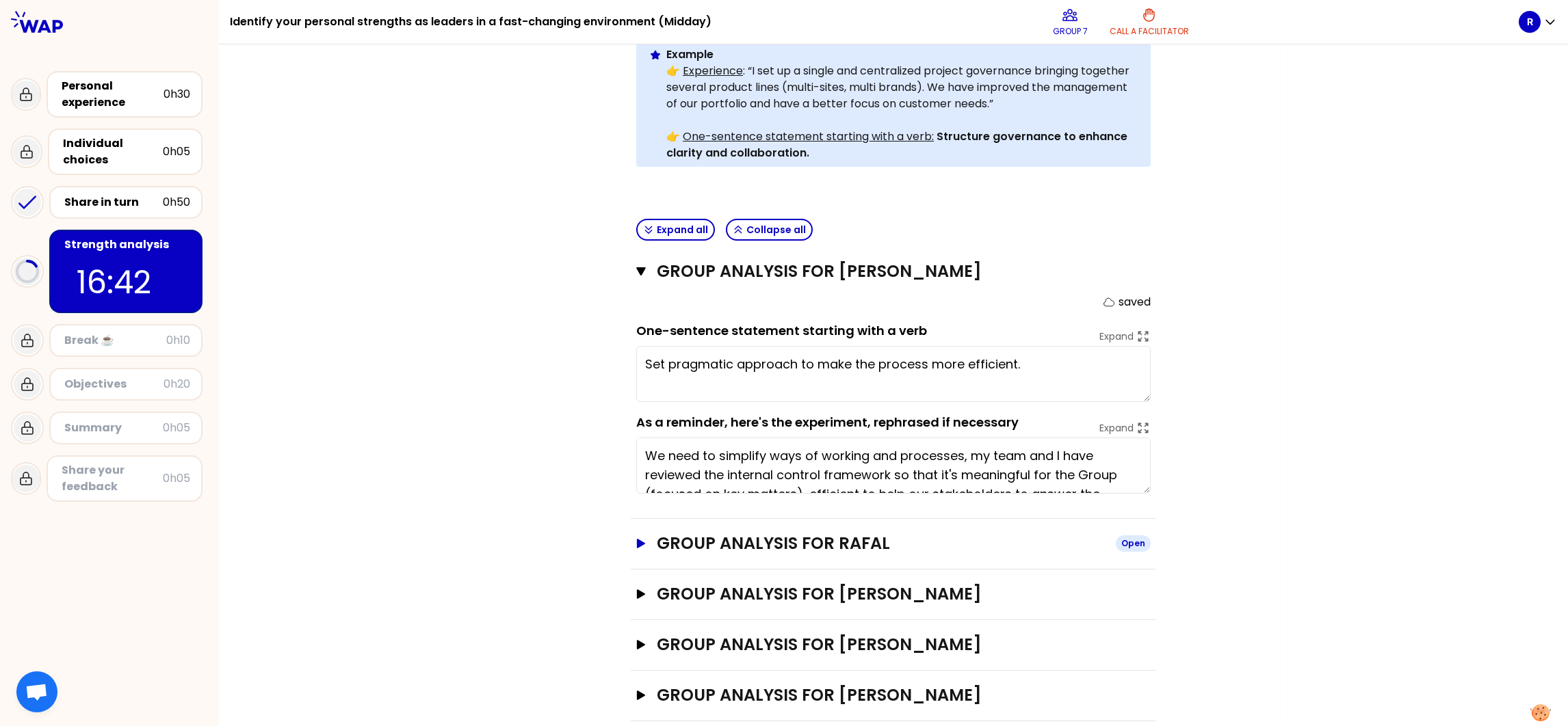
click at [846, 484] on h3 "Group analysis for RAFAL" at bounding box center [881, 544] width 448 height 22
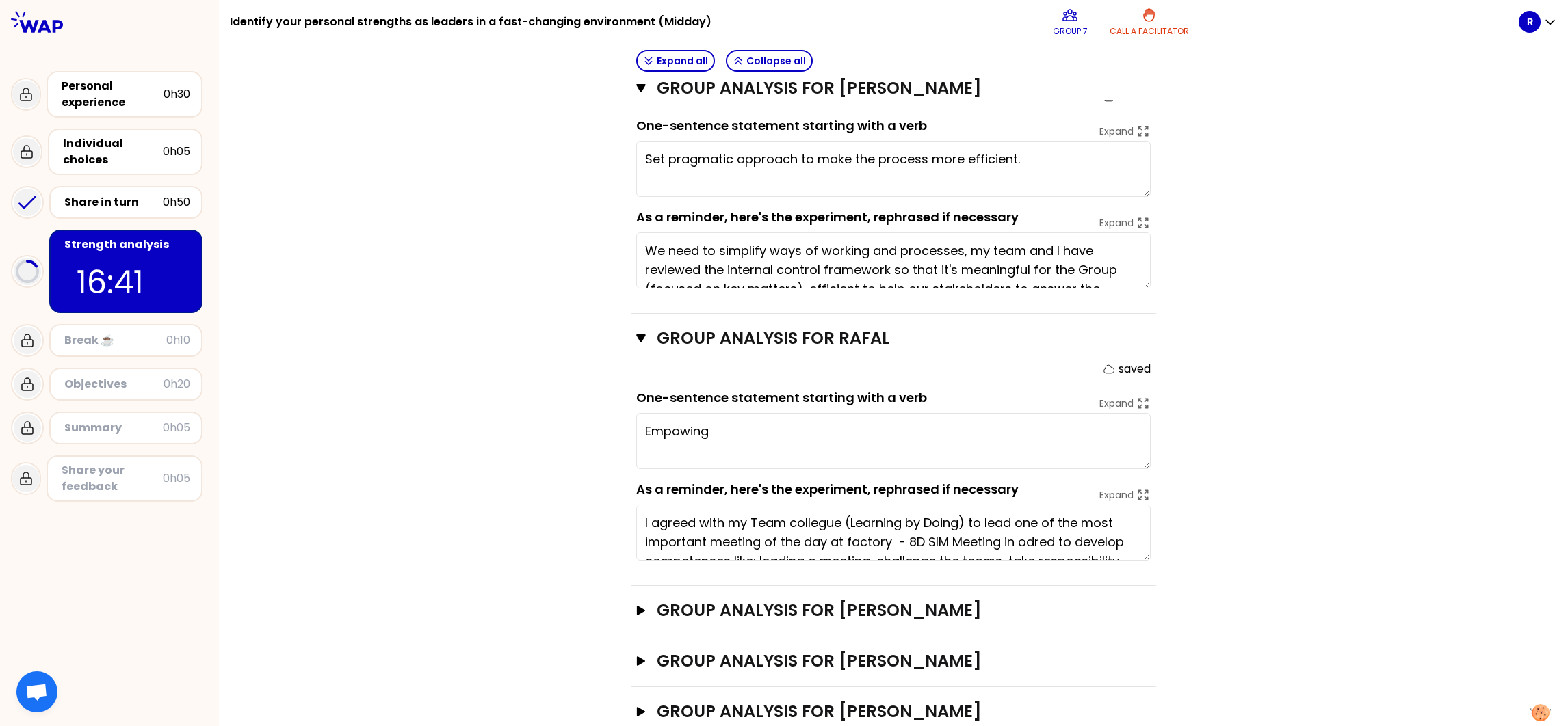
scroll to position [592, 0]
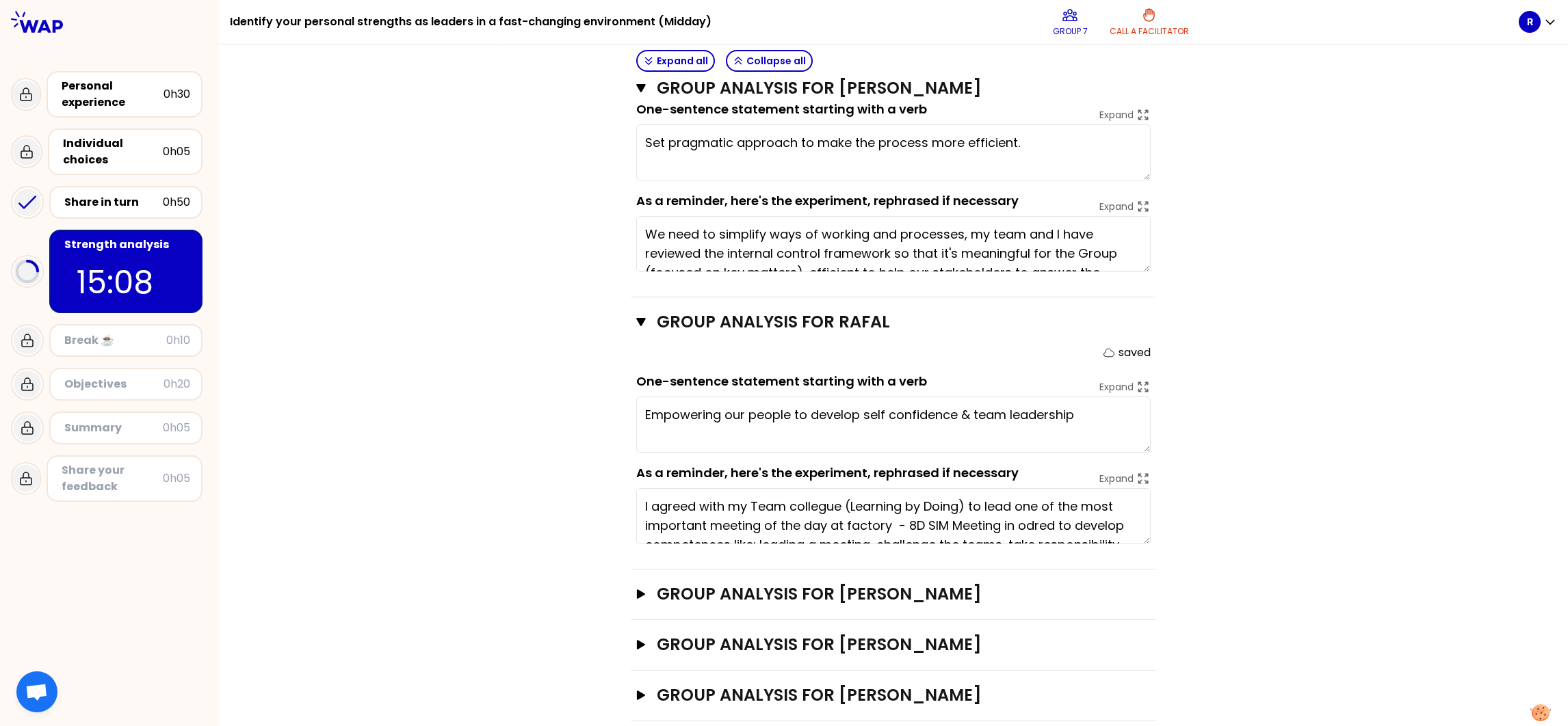
type textarea "Empowering our people to develop self confidence & team leadership !"
click at [910, 484] on h3 "Group analysis for [PERSON_NAME]" at bounding box center [881, 695] width 448 height 22
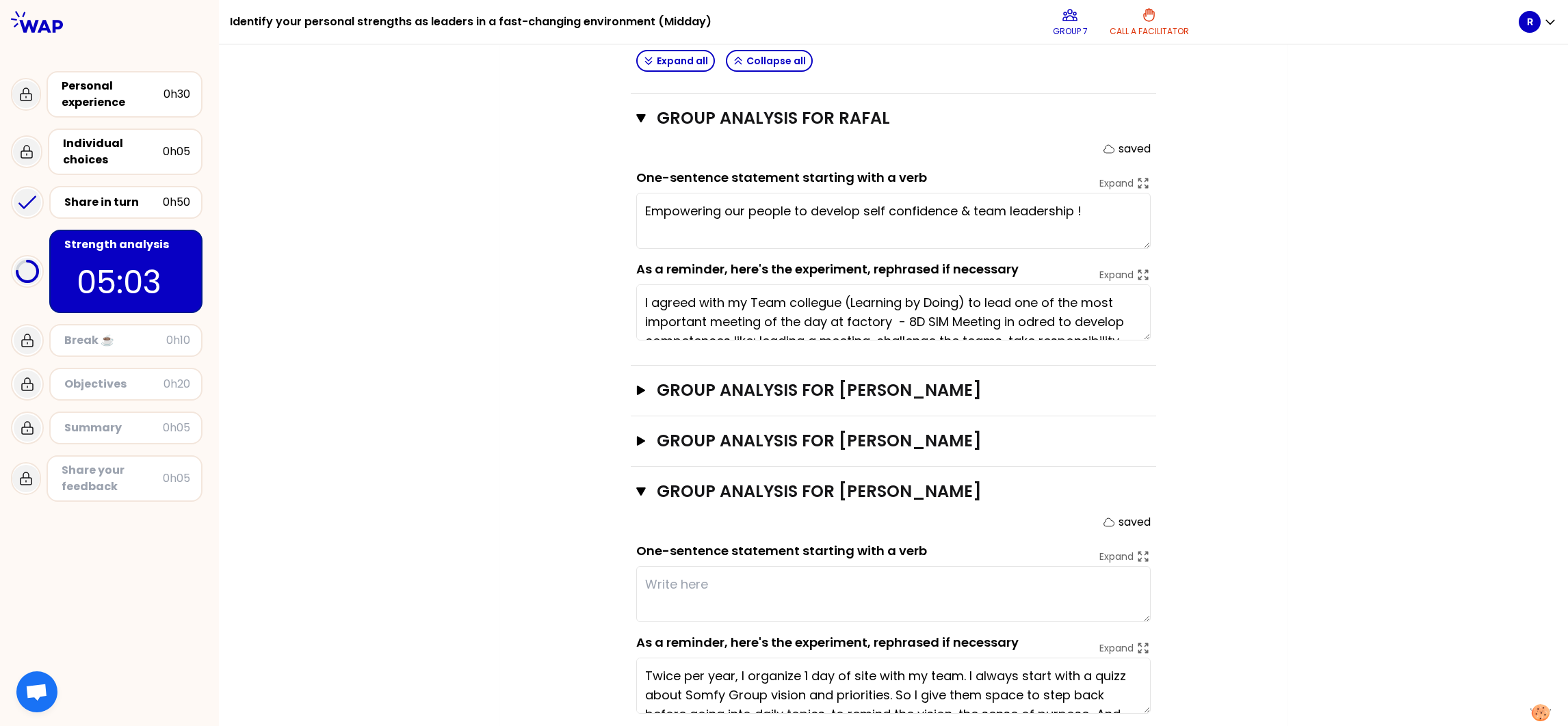
scroll to position [815, 0]
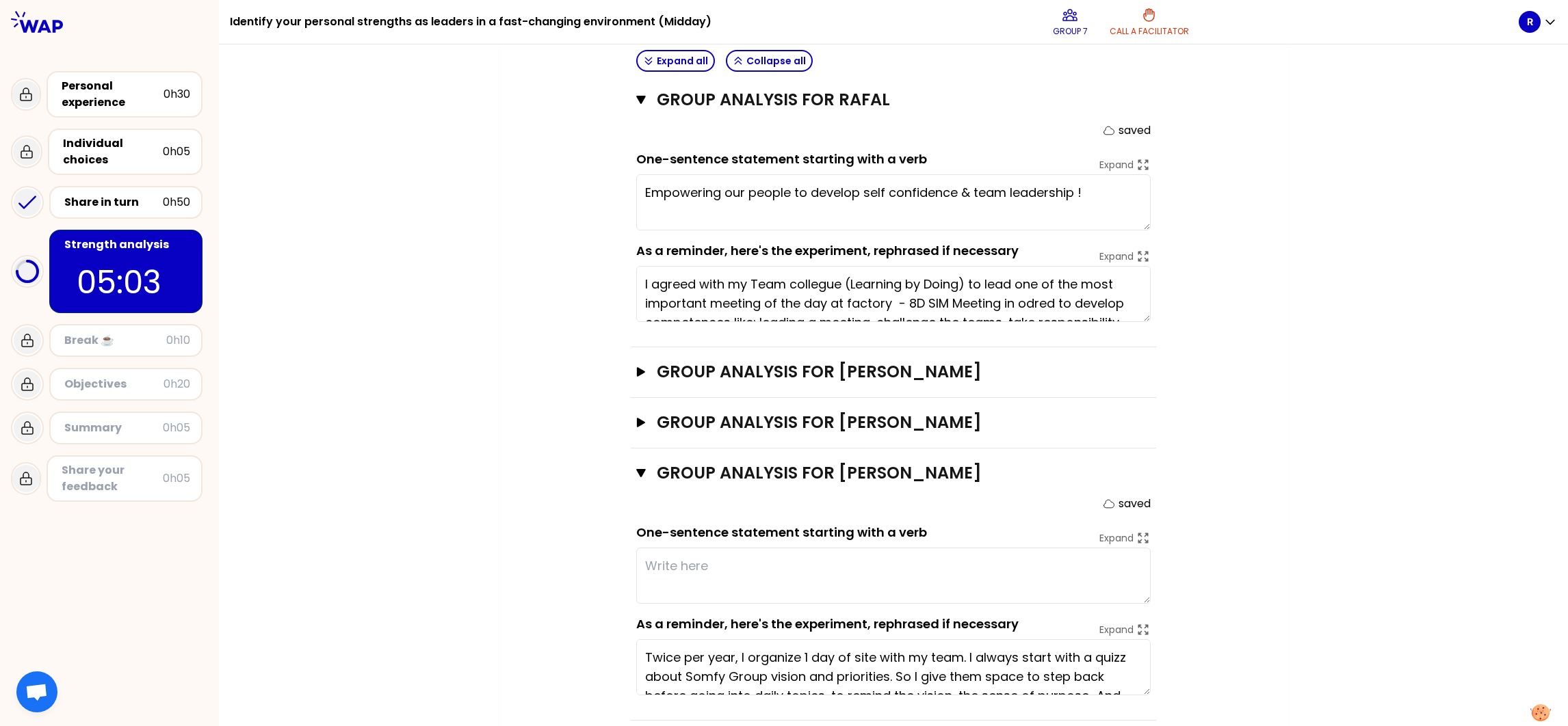
click at [753, 484] on textarea at bounding box center [893, 576] width 514 height 56
type textarea "I"
click at [701, 484] on textarea "Deploying team into company strategy" at bounding box center [893, 576] width 514 height 56
click at [1029, 484] on textarea "Deploying teh contribution of the team into company strategy" at bounding box center [893, 576] width 514 height 56
drag, startPoint x: 827, startPoint y: 565, endPoint x: 758, endPoint y: 574, distance: 69.6
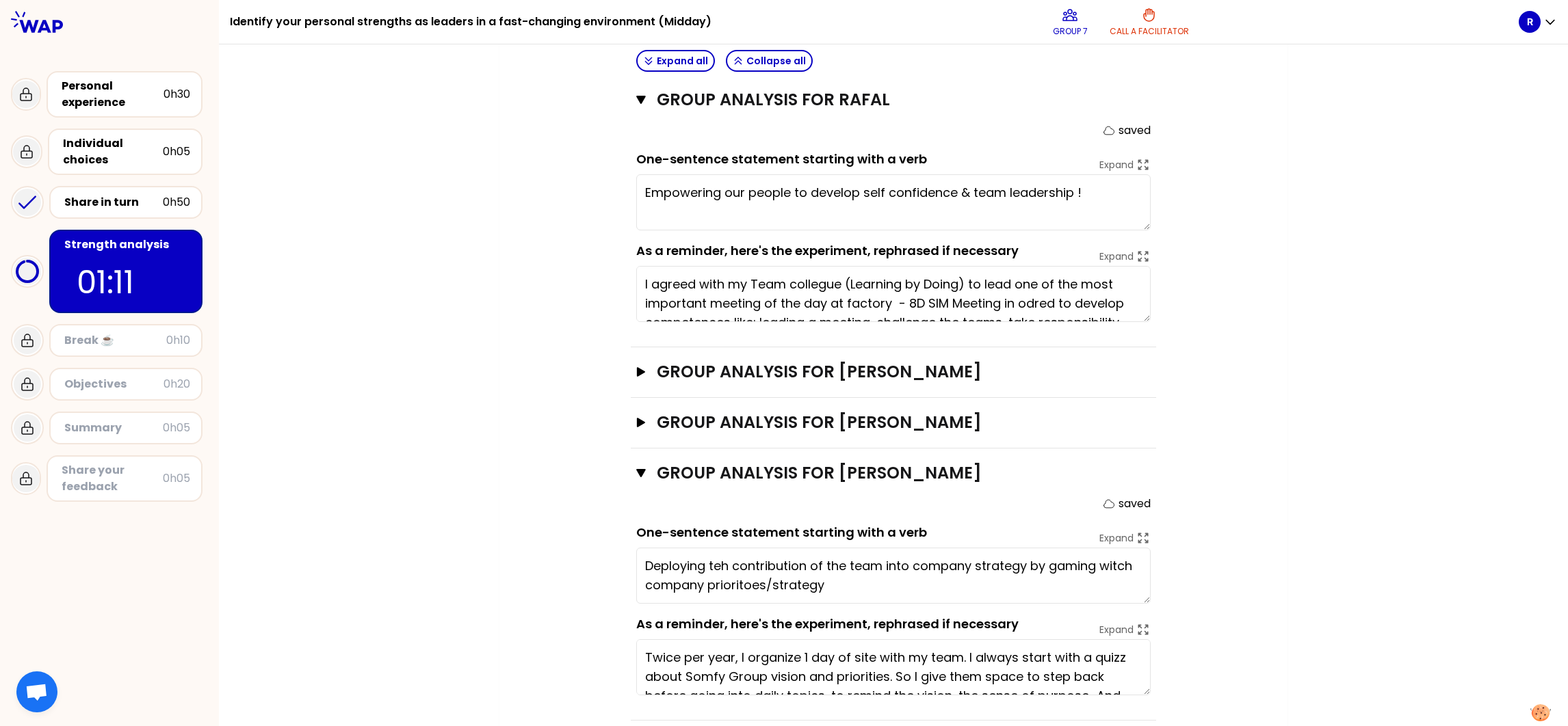
click at [758, 484] on textarea "Deploying teh contribution of the team into company strategy by gaming witch co…" at bounding box center [893, 576] width 514 height 56
drag, startPoint x: 1088, startPoint y: 539, endPoint x: 1043, endPoint y: 543, distance: 45.2
click at [1043, 484] on textarea "Deploying teh contribution of the team into company strategy by gaming witch co…" at bounding box center [893, 576] width 514 height 56
click at [744, 484] on textarea "Deploying teh contribution of the team into company strategy by animating a gam…" at bounding box center [893, 576] width 514 height 56
click at [717, 484] on textarea "Deploying teh contribution of the team into company strategy by animating a gam…" at bounding box center [893, 576] width 514 height 56
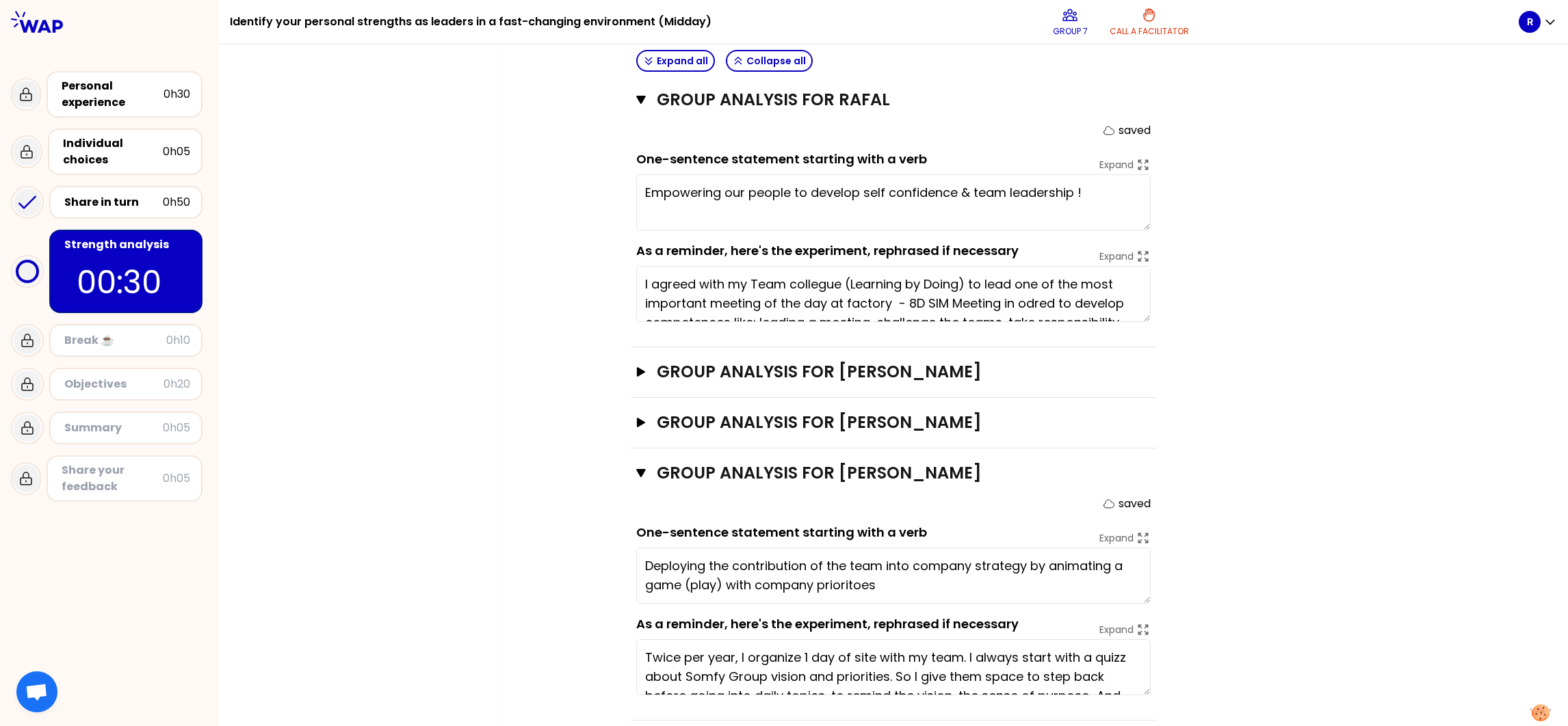
click at [880, 484] on textarea "Deploying the contribution of the team into company strategy by animating a gam…" at bounding box center [893, 576] width 514 height 56
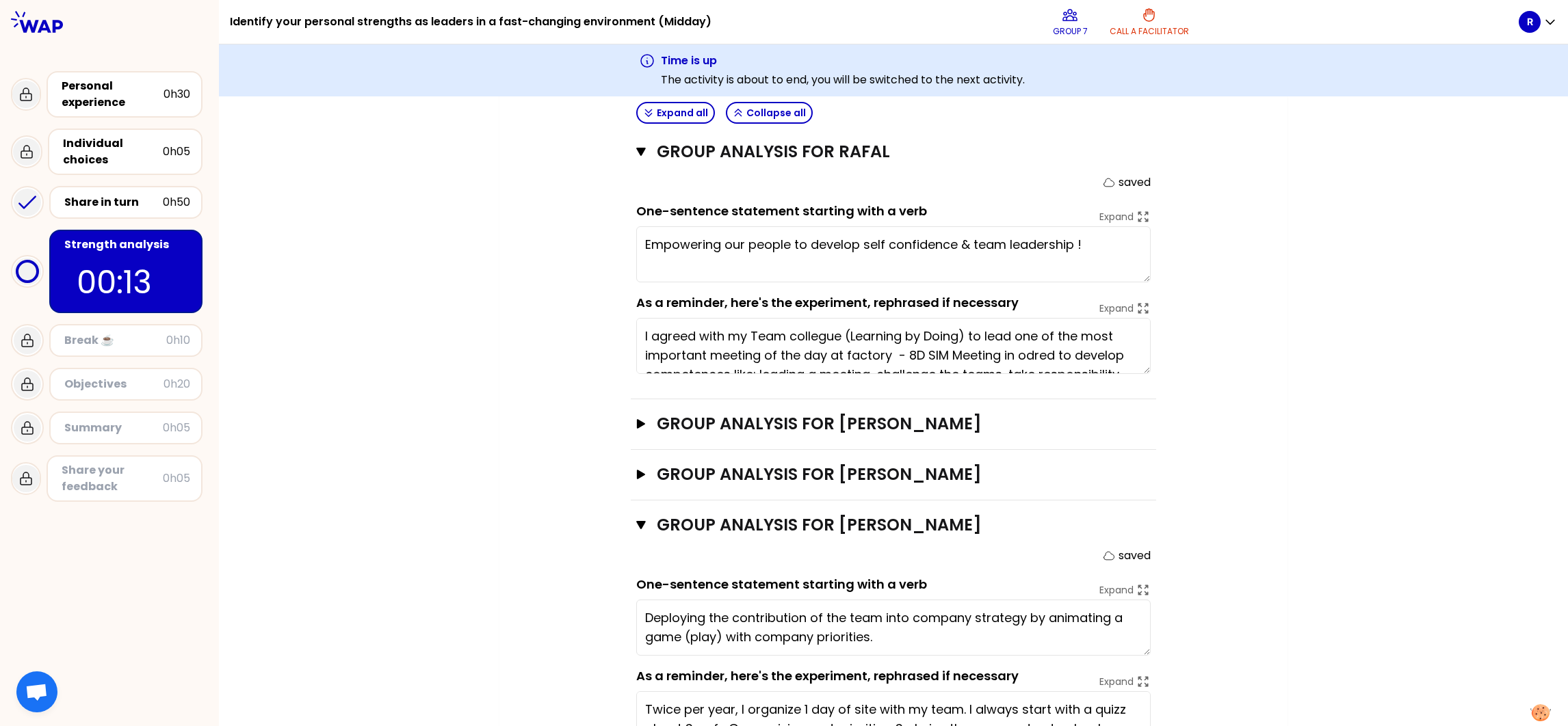
click at [1045, 484] on div "My group number: 7 Objectives # As a group, identify the strength behind each e…" at bounding box center [893, 79] width 1349 height 1442
click at [1020, 484] on textarea "Deploying the contribution of the team into company strategy by animating a gam…" at bounding box center [893, 628] width 514 height 56
type textarea "Deploying the contribution of the team into company strategy and sense of work …"
click at [1045, 484] on div "Objectives # As a group, identify the strength behind each experience that help…" at bounding box center [893, 93] width 733 height 1360
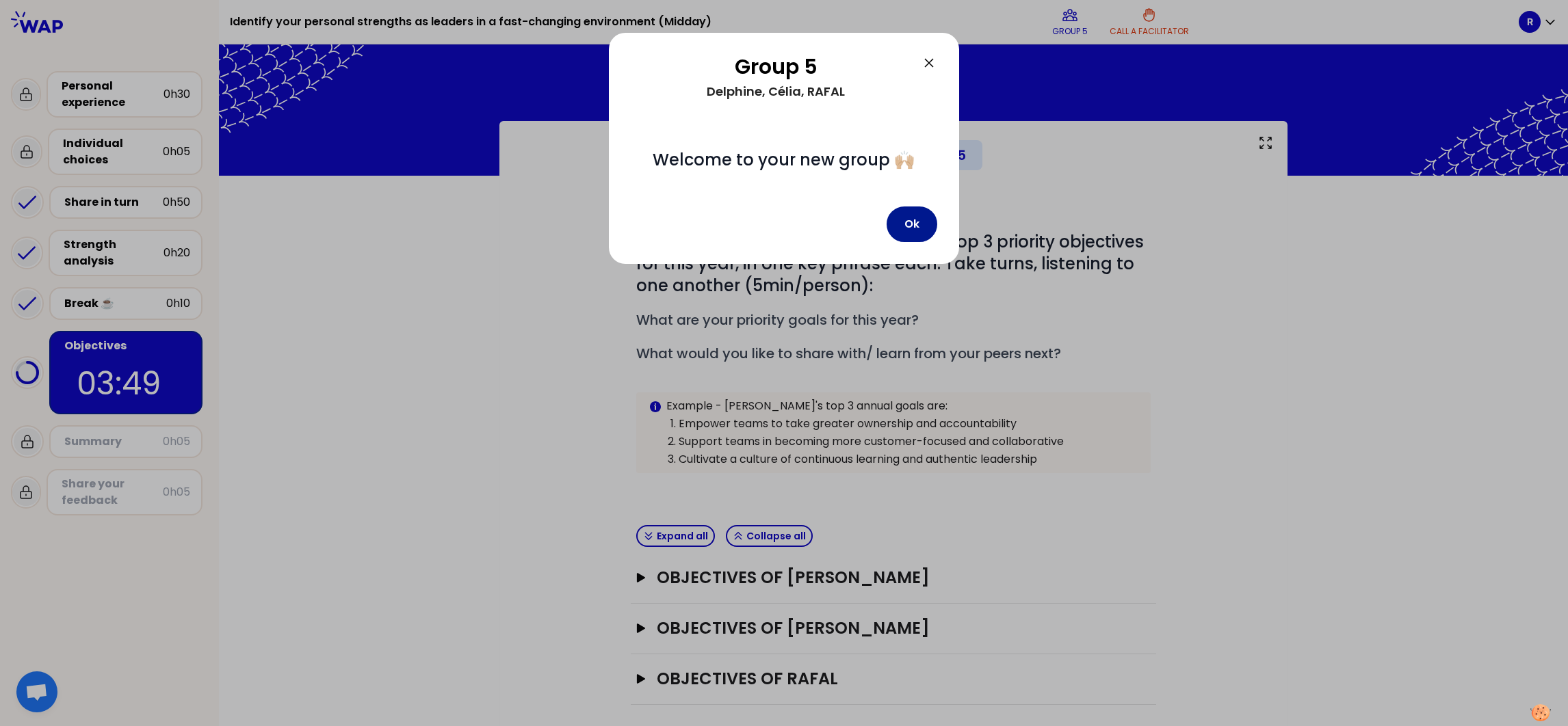
click at [914, 219] on button "Ok" at bounding box center [912, 224] width 50 height 36
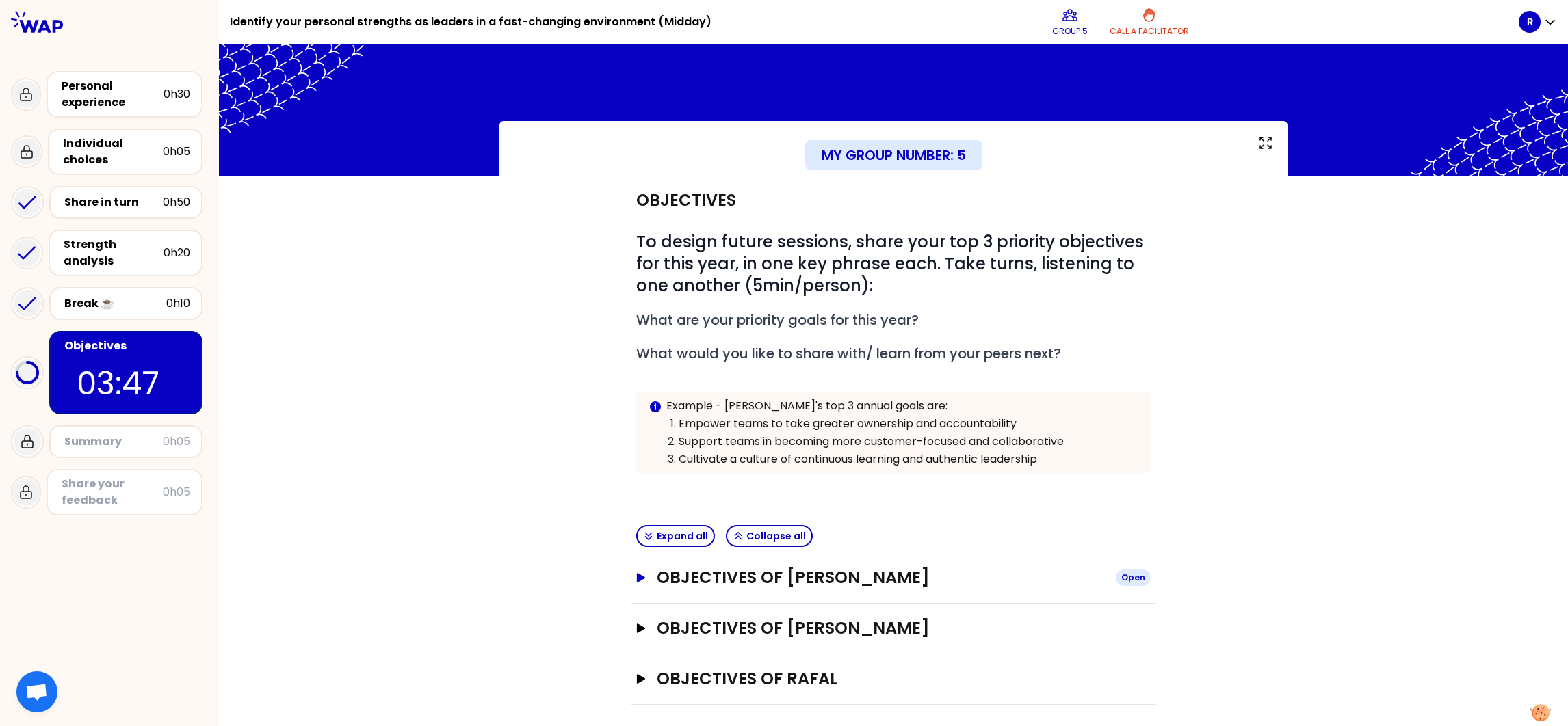
click at [800, 484] on h3 "Objectives of [PERSON_NAME]" at bounding box center [881, 578] width 448 height 22
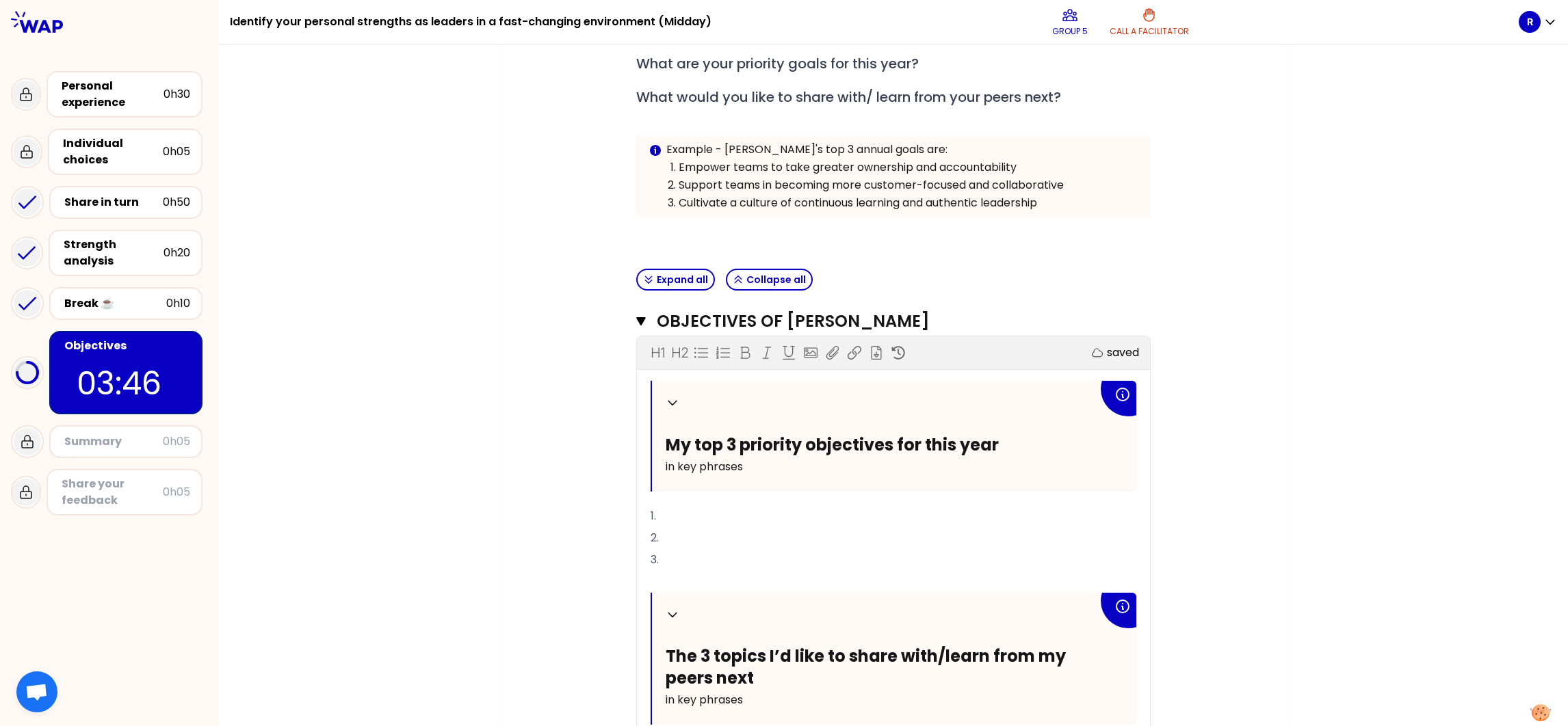
scroll to position [307, 0]
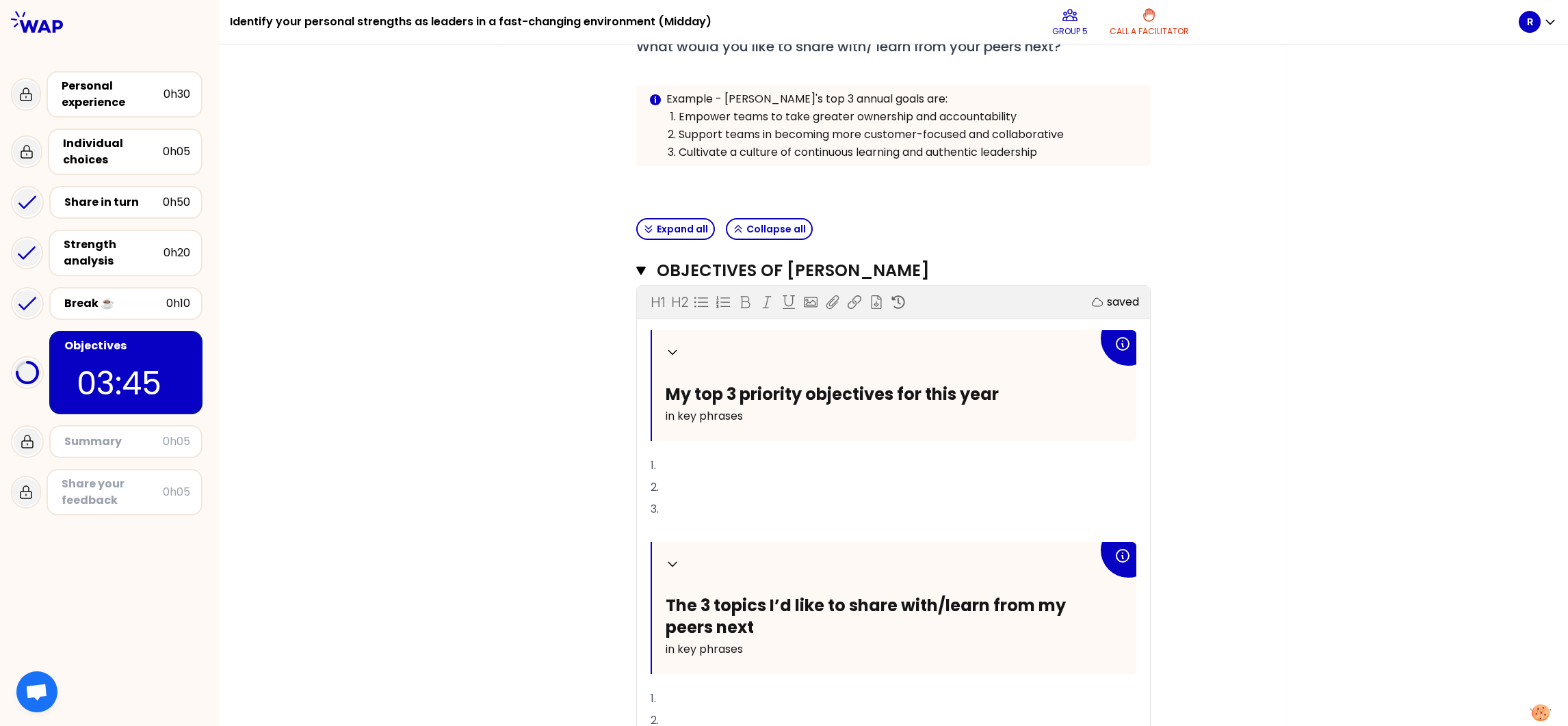
click at [703, 456] on p "1." at bounding box center [893, 465] width 486 height 22
